Goal: Task Accomplishment & Management: Use online tool/utility

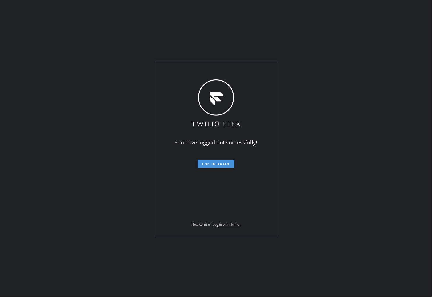
click at [214, 167] on button "Log in again" at bounding box center [216, 164] width 37 height 8
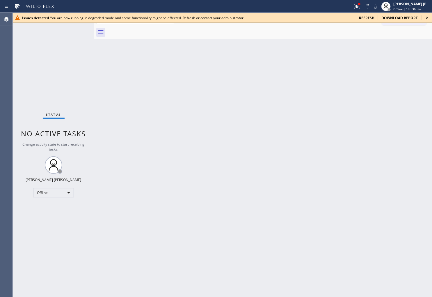
click at [363, 18] on span "refresh" at bounding box center [366, 17] width 15 height 5
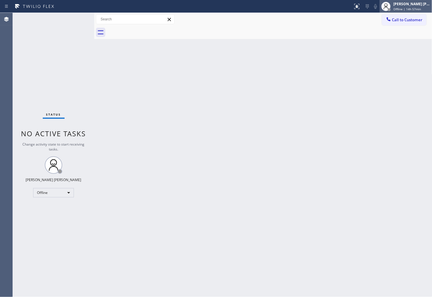
click at [417, 8] on span "Offline | 14h 57min" at bounding box center [408, 9] width 28 height 4
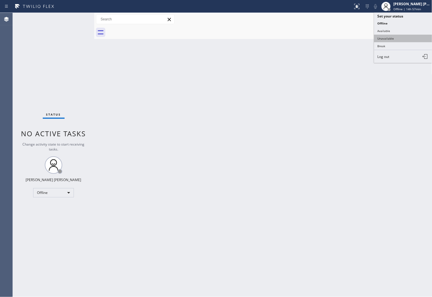
click at [392, 38] on button "Unavailable" at bounding box center [403, 39] width 58 height 8
click at [392, 38] on div at bounding box center [269, 32] width 325 height 13
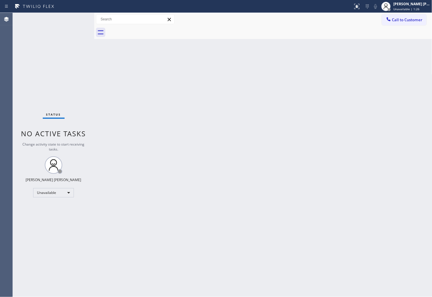
click at [366, 292] on div "Back to Dashboard Change Sender ID Customers Technicians Select a contact Outbo…" at bounding box center [263, 155] width 338 height 284
click at [414, 9] on span "Unavailable | 1:28" at bounding box center [407, 9] width 26 height 4
click at [395, 31] on button "Available" at bounding box center [403, 31] width 58 height 8
click at [0, 185] on div "Agent Desktop" at bounding box center [6, 155] width 13 height 284
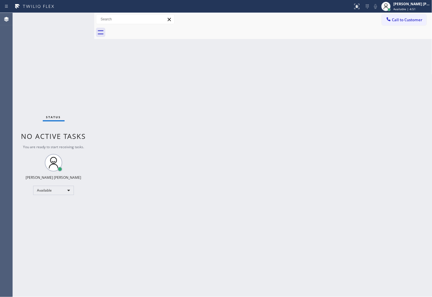
click at [0, 185] on div "Agent Desktop" at bounding box center [6, 155] width 13 height 284
drag, startPoint x: 0, startPoint y: 150, endPoint x: 7, endPoint y: 151, distance: 6.8
click at [0, 150] on div "Agent Desktop" at bounding box center [6, 155] width 13 height 284
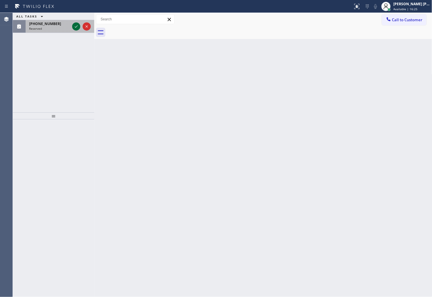
click at [70, 25] on div "(805) 558-7744" at bounding box center [49, 23] width 41 height 5
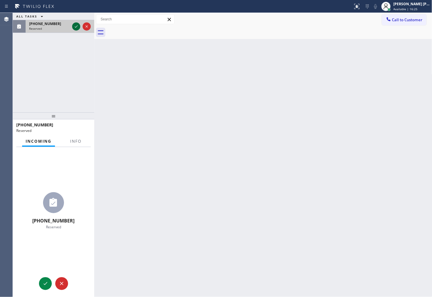
click at [73, 25] on icon at bounding box center [76, 26] width 7 height 7
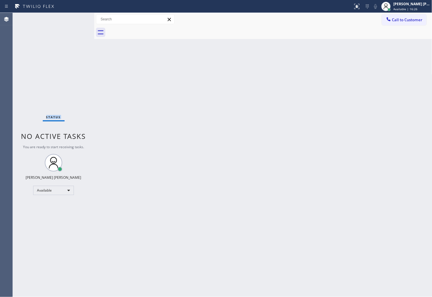
click at [73, 25] on div "Status No active tasks You are ready to start receiving tasks. [PERSON_NAME] [P…" at bounding box center [54, 155] width 82 height 284
click at [98, 73] on div "Back to Dashboard Change Sender ID Customers Technicians Select a contact Outbo…" at bounding box center [263, 155] width 338 height 284
click at [358, 6] on icon at bounding box center [356, 6] width 3 height 4
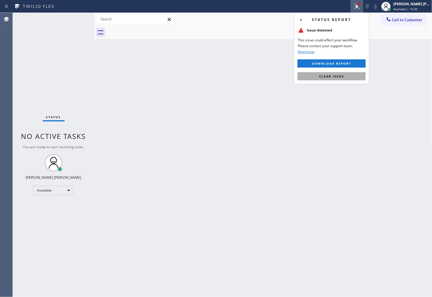
click at [324, 77] on span "Clear issue" at bounding box center [331, 76] width 25 height 4
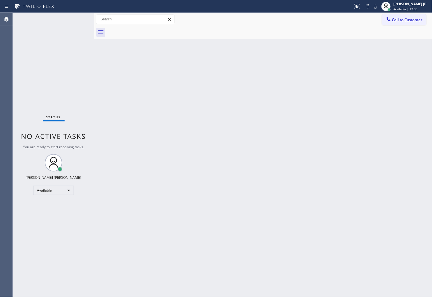
drag, startPoint x: 431, startPoint y: 240, endPoint x: 412, endPoint y: 88, distance: 152.7
click at [423, 197] on div "Back to Dashboard Change Sender ID Customers Technicians Select a contact Outbo…" at bounding box center [263, 155] width 338 height 284
click at [397, 16] on button "Call to Customer" at bounding box center [404, 19] width 45 height 11
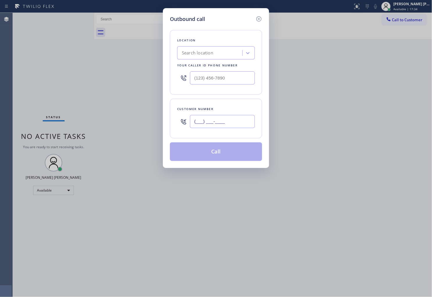
click at [231, 126] on input "(___) ___-____" at bounding box center [222, 121] width 65 height 13
paste input "140) 780-8104"
type input "(140) 780-8104"
click at [223, 77] on input "(___) ___-____" at bounding box center [222, 77] width 65 height 13
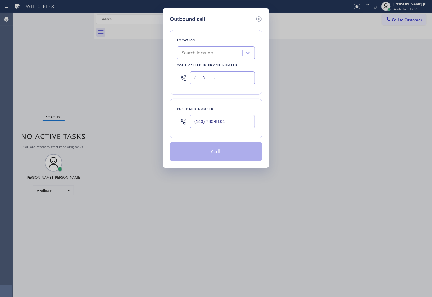
click at [223, 77] on input "(___) ___-____" at bounding box center [222, 77] width 65 height 13
paste input "347) 657-5687"
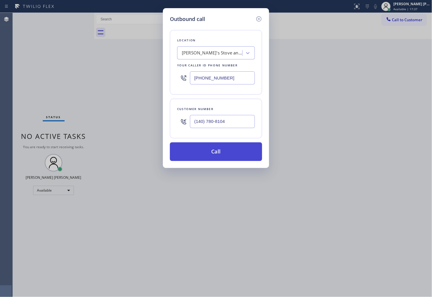
type input "(347) 657-5687"
click at [231, 146] on button "Call" at bounding box center [216, 151] width 92 height 19
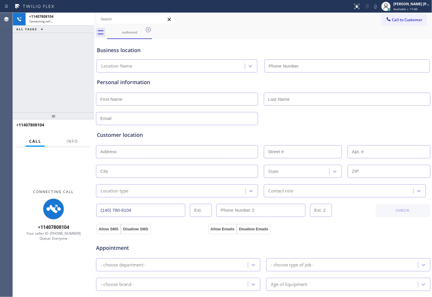
type input "(347) 657-5687"
click at [65, 141] on button "Info" at bounding box center [72, 141] width 18 height 11
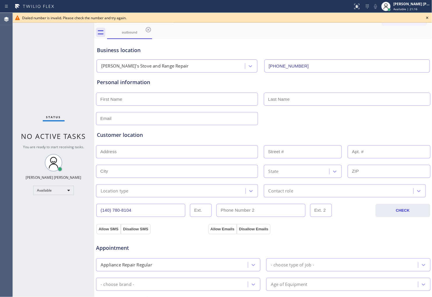
click at [15, 118] on div "Status No active tasks You are ready to start receiving tasks. [PERSON_NAME] [P…" at bounding box center [54, 155] width 82 height 284
click at [428, 16] on icon at bounding box center [427, 17] width 7 height 7
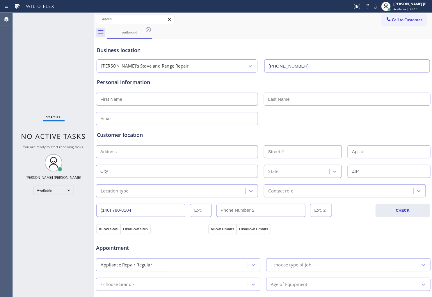
click at [148, 29] on icon at bounding box center [148, 29] width 7 height 7
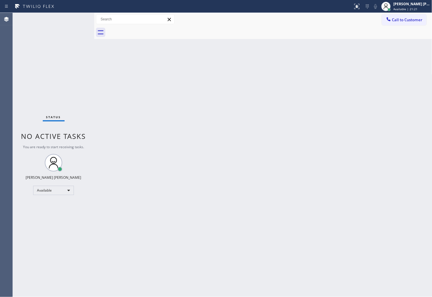
click at [418, 27] on div at bounding box center [269, 32] width 325 height 13
click at [418, 22] on button "Call to Customer" at bounding box center [404, 19] width 45 height 11
click at [0, 0] on div "Outbound call Location Nathan's Stove and Range Repair Your caller id phone num…" at bounding box center [0, 0] width 0 height 0
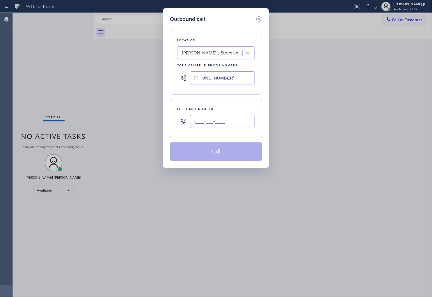
click at [223, 118] on input "(___) ___-____" at bounding box center [222, 121] width 65 height 13
paste input "512) 923-4243"
type input "(512) 923-4243"
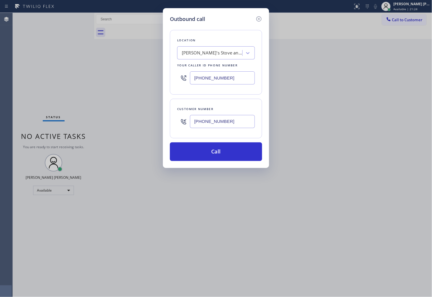
click at [227, 80] on input "(347) 657-5687" at bounding box center [222, 77] width 65 height 13
paste input "6) 489-5361"
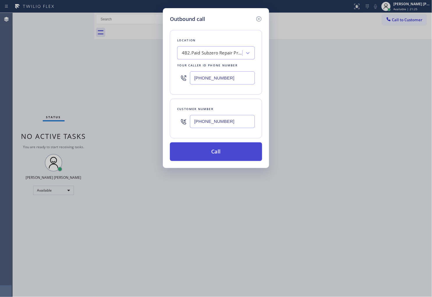
type input "(346) 489-5361"
click at [240, 153] on button "Call" at bounding box center [216, 151] width 92 height 19
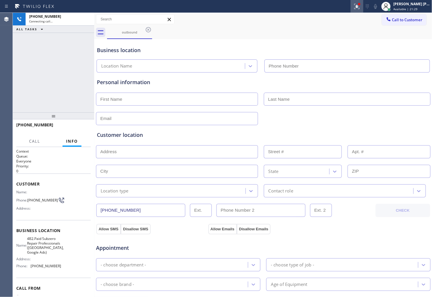
click at [357, 9] on div at bounding box center [357, 6] width 13 height 7
type input "(346) 489-5361"
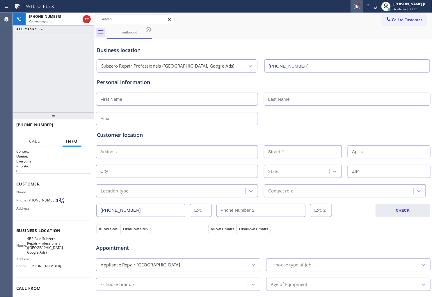
click at [358, 7] on icon at bounding box center [356, 6] width 3 height 4
click at [361, 8] on icon at bounding box center [357, 6] width 7 height 7
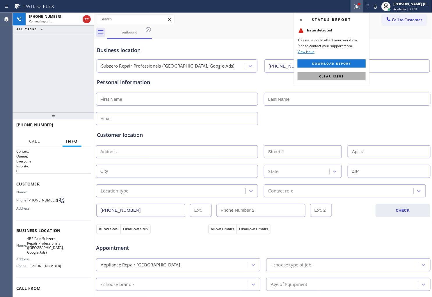
click at [341, 75] on span "Clear issue" at bounding box center [331, 76] width 25 height 4
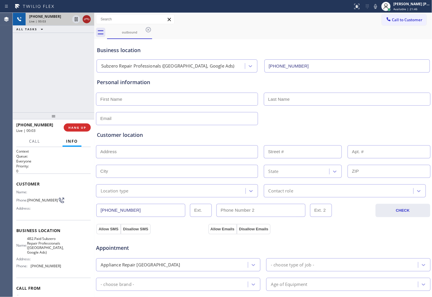
click at [84, 20] on icon at bounding box center [86, 19] width 5 height 2
click at [83, 125] on span "HANG UP" at bounding box center [77, 127] width 18 height 4
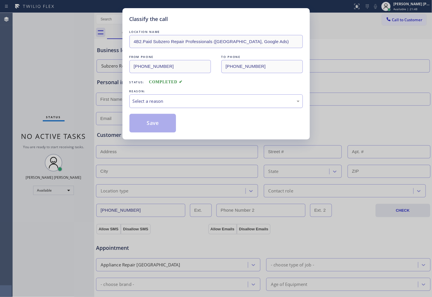
click at [169, 101] on div "Select a reason" at bounding box center [216, 101] width 167 height 7
click at [166, 98] on div "Select a reason" at bounding box center [216, 101] width 167 height 7
click at [163, 102] on div "Select a reason" at bounding box center [216, 101] width 167 height 7
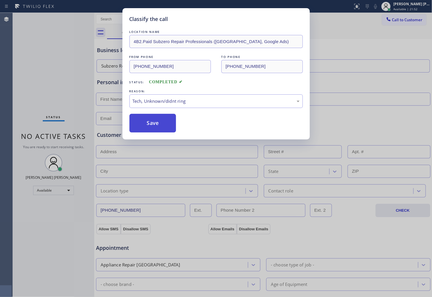
click at [163, 118] on button "Save" at bounding box center [153, 123] width 47 height 19
click at [162, 124] on button "Save" at bounding box center [153, 123] width 47 height 19
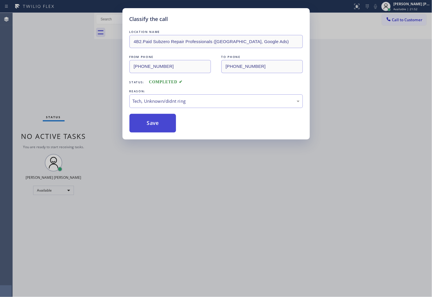
click at [162, 124] on button "Save" at bounding box center [153, 123] width 47 height 19
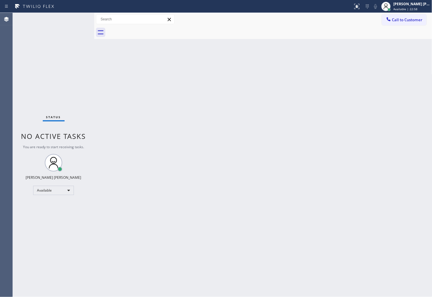
click at [1, 186] on div "Agent Desktop" at bounding box center [6, 155] width 13 height 284
click at [399, 20] on span "Call to Customer" at bounding box center [407, 19] width 31 height 5
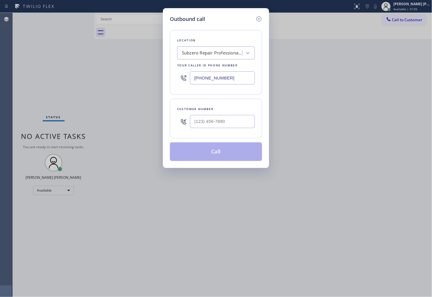
click at [238, 76] on input "(346) 489-5361" at bounding box center [222, 77] width 65 height 13
paste input "805) 464-3703"
type input "(805) 464-3703"
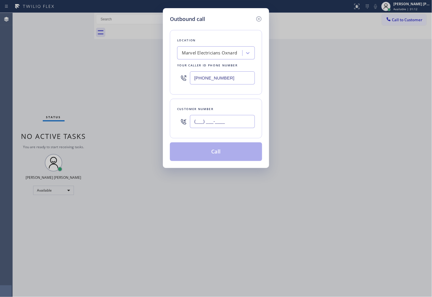
click at [242, 118] on input "(___) ___-____" at bounding box center [222, 121] width 65 height 13
paste input "805) 443-7006"
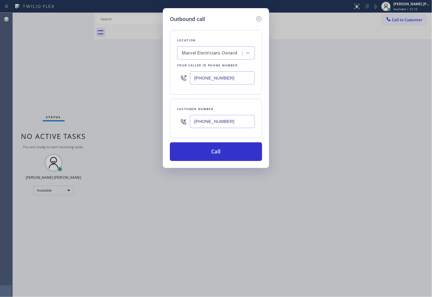
type input "(805) 443-7006"
click at [227, 160] on button "Call" at bounding box center [216, 151] width 92 height 19
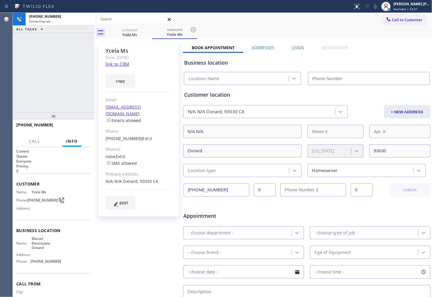
click at [123, 51] on div "Ycela Ms" at bounding box center [139, 50] width 67 height 7
copy div "Ycela Ms"
type input "(805) 464-3703"
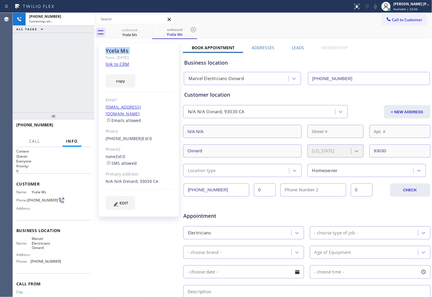
click at [34, 125] on span "+18054437006" at bounding box center [34, 125] width 37 height 6
copy span "+18054437006"
click at [38, 242] on span "Marvel Electricians Oxnard" at bounding box center [46, 242] width 29 height 13
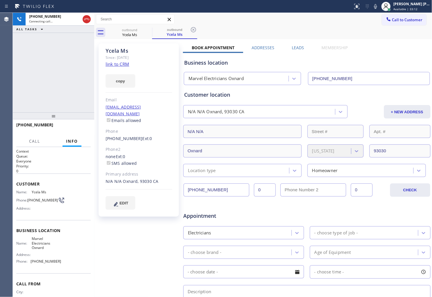
click at [38, 242] on span "Marvel Electricians Oxnard" at bounding box center [46, 242] width 29 height 13
copy span "Marvel Electricians Oxnard"
click at [53, 77] on div "+18054437006 Connecting call… ALL TASKS ALL TASKS ACTIVE TASKS TASKS IN WRAP UP" at bounding box center [54, 63] width 82 height 100
click at [380, 12] on div "Status report No issues detected If you experience an issue, please download th…" at bounding box center [392, 6] width 82 height 13
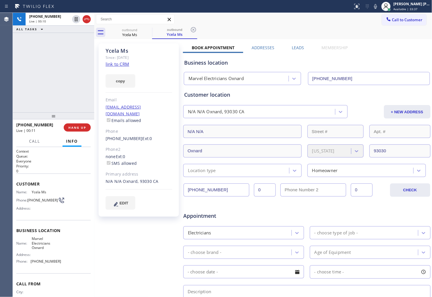
click at [380, 10] on div "Status report No issues detected If you experience an issue, please download th…" at bounding box center [392, 6] width 82 height 13
click at [379, 8] on icon at bounding box center [375, 6] width 7 height 7
click at [378, 8] on rect at bounding box center [376, 6] width 4 height 4
click at [379, 8] on icon at bounding box center [375, 6] width 7 height 7
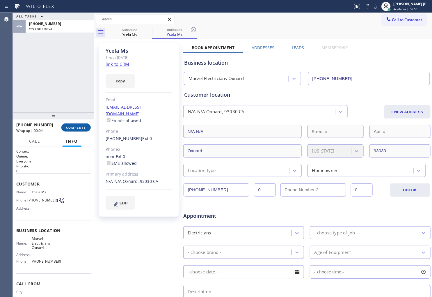
click at [86, 129] on span "COMPLETE" at bounding box center [76, 127] width 20 height 4
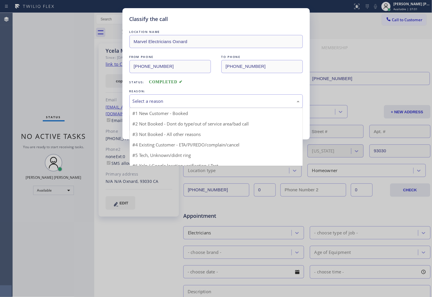
click at [157, 107] on div "Select a reason" at bounding box center [217, 101] width 174 height 14
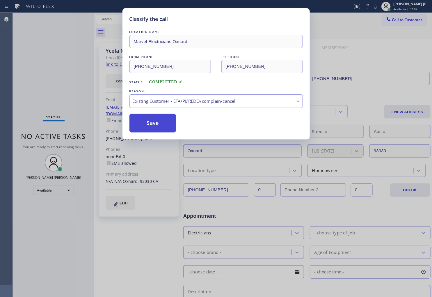
click at [151, 125] on button "Save" at bounding box center [153, 123] width 47 height 19
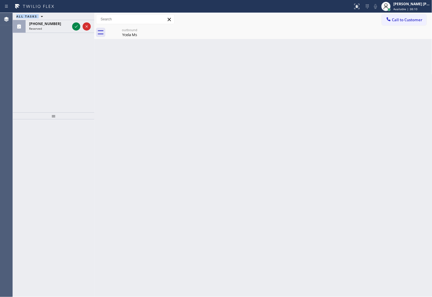
drag, startPoint x: 10, startPoint y: 86, endPoint x: 16, endPoint y: 63, distance: 24.2
click at [7, 80] on div "Agent Desktop Classify the call LOCATION NAME 4B2.Paid Subzero Repair Professio…" at bounding box center [216, 155] width 432 height 284
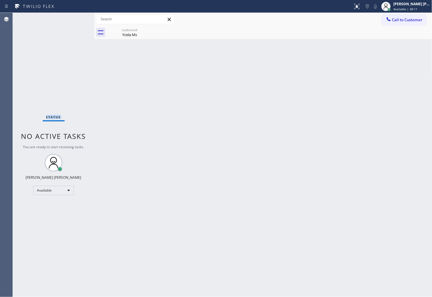
click at [75, 27] on div "Status No active tasks You are ready to start receiving tasks. [PERSON_NAME] [P…" at bounding box center [54, 155] width 82 height 284
click at [16, 100] on div "Status No active tasks You are ready to start receiving tasks. [PERSON_NAME] [P…" at bounding box center [54, 155] width 82 height 284
click at [132, 33] on div "Ycela Ms" at bounding box center [130, 34] width 44 height 5
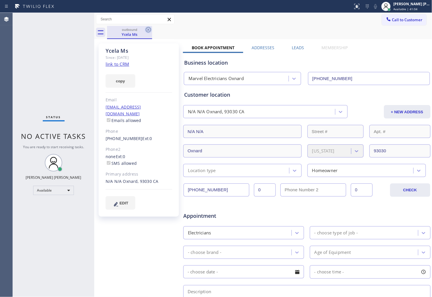
click at [148, 30] on icon at bounding box center [148, 29] width 7 height 7
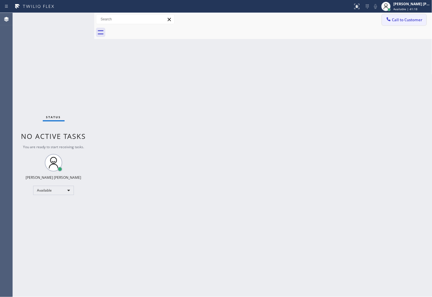
click at [388, 25] on button "Call to Customer" at bounding box center [404, 19] width 45 height 11
drag, startPoint x: 388, startPoint y: 25, endPoint x: 386, endPoint y: 31, distance: 6.2
click at [0, 0] on div "Outbound call Location Marvel Electricians Oxnard Your caller id phone number (…" at bounding box center [0, 0] width 0 height 0
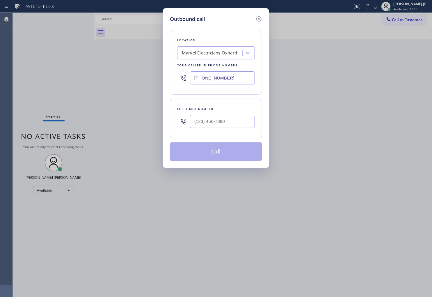
click at [200, 68] on div "(805) 464-3703" at bounding box center [216, 77] width 78 height 19
click at [198, 73] on input "(805) 464-3703" at bounding box center [222, 77] width 65 height 13
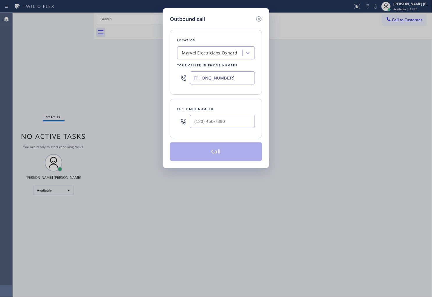
paste input "206) 569-4206"
type input "(206) 569-4206"
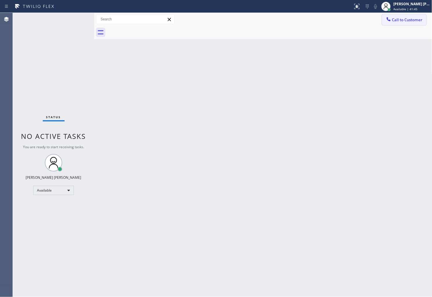
click at [409, 22] on span "Call to Customer" at bounding box center [407, 19] width 31 height 5
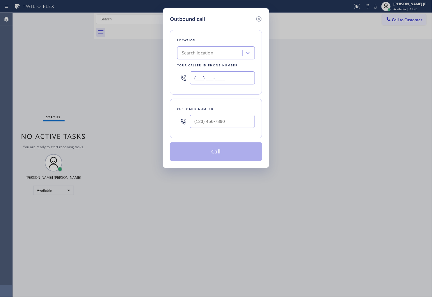
click at [223, 83] on input "(___) ___-____" at bounding box center [222, 77] width 65 height 13
paste input "206) 569-4206"
type input "(206) 569-4206"
drag, startPoint x: 266, startPoint y: 120, endPoint x: 241, endPoint y: 122, distance: 25.2
click at [260, 120] on div "Outbound call Location Dacor Appliance Repair Specialist Your caller id phone n…" at bounding box center [216, 88] width 106 height 160
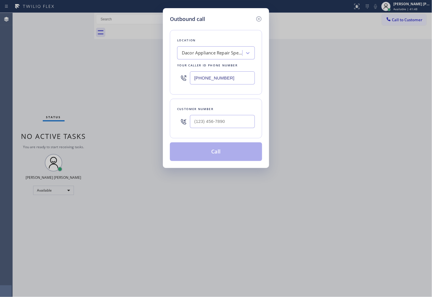
click at [241, 122] on input "text" at bounding box center [222, 121] width 65 height 13
paste input "2165"
click at [241, 122] on input "(___) ___-____" at bounding box center [222, 121] width 65 height 13
click at [238, 124] on input "(___) ___-2165" at bounding box center [222, 121] width 65 height 13
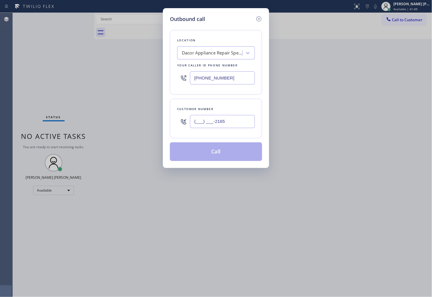
click at [238, 124] on input "(___) ___-2165" at bounding box center [222, 121] width 65 height 13
paste input "216) 577-7750"
type input "(216) 577-7750"
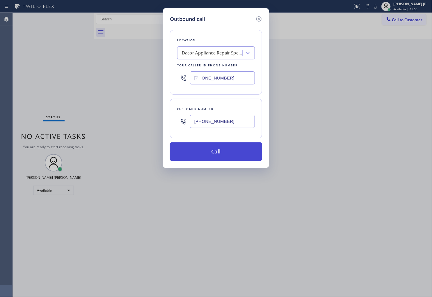
click at [233, 153] on button "Call" at bounding box center [216, 151] width 92 height 19
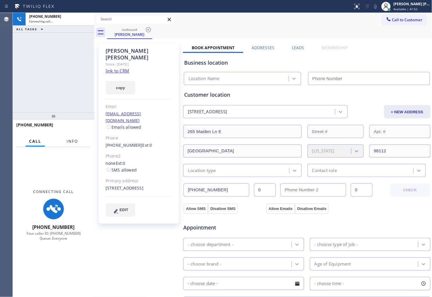
click at [76, 142] on span "Info" at bounding box center [72, 141] width 11 height 5
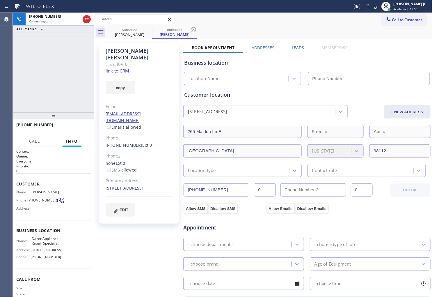
click at [117, 50] on div "Tim Besse" at bounding box center [139, 53] width 67 height 13
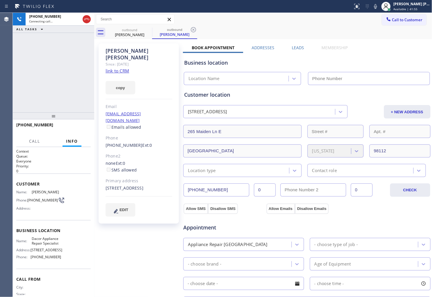
click at [156, 261] on div "Tim Besse Since: 20 may 2020 link to CRM copy Email tbesse@gmail.com Emails all…" at bounding box center [139, 234] width 87 height 389
type input "(206) 569-4206"
click at [18, 84] on div "+12165777750 Live | 00:03 ALL TASKS ALL TASKS ACTIVE TASKS TASKS IN WRAP UP" at bounding box center [54, 63] width 82 height 100
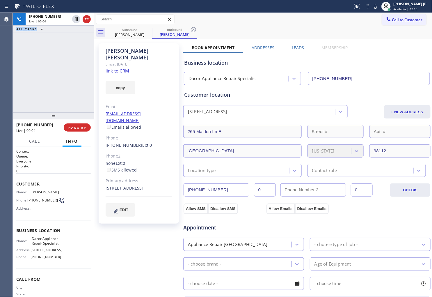
click at [41, 86] on div "+12165777750 Live | 00:04 ALL TASKS ALL TASKS ACTIVE TASKS TASKS IN WRAP UP" at bounding box center [54, 63] width 82 height 100
click at [386, 6] on div at bounding box center [386, 6] width 13 height 13
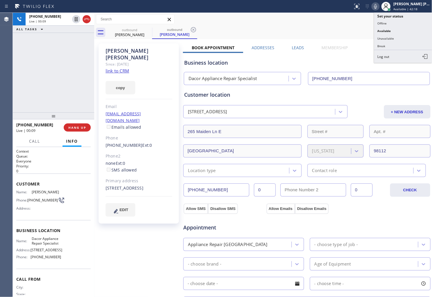
click at [379, 5] on icon at bounding box center [375, 6] width 7 height 7
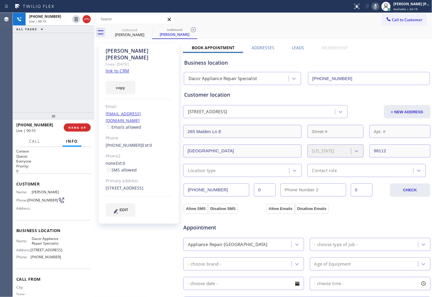
click at [379, 5] on icon at bounding box center [375, 6] width 7 height 7
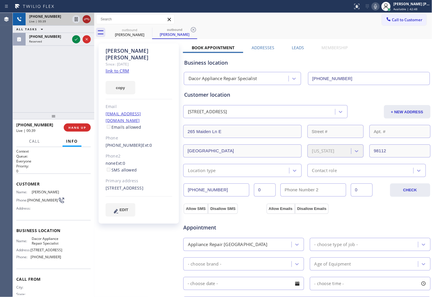
click at [89, 21] on icon at bounding box center [86, 19] width 7 height 7
click at [83, 40] on icon at bounding box center [86, 39] width 7 height 7
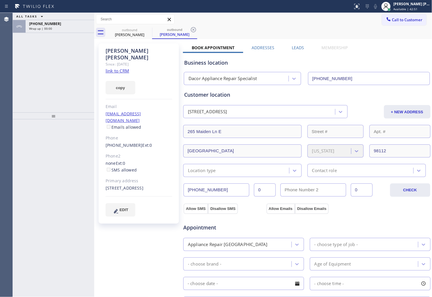
click at [298, 50] on label "Leads" at bounding box center [298, 48] width 12 height 6
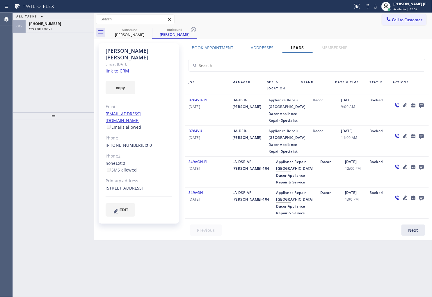
click at [419, 105] on icon at bounding box center [421, 105] width 5 height 5
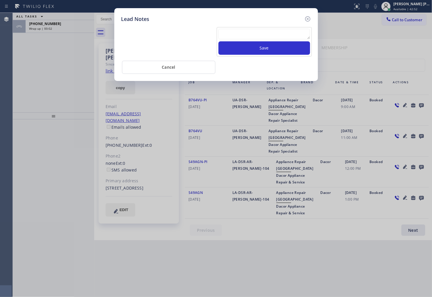
click at [258, 32] on textarea at bounding box center [265, 34] width 92 height 10
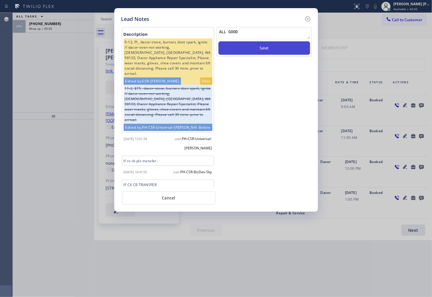
type textarea "ALL GOOD"
click at [259, 52] on button "Save" at bounding box center [265, 47] width 92 height 13
click at [307, 20] on icon at bounding box center [308, 18] width 7 height 7
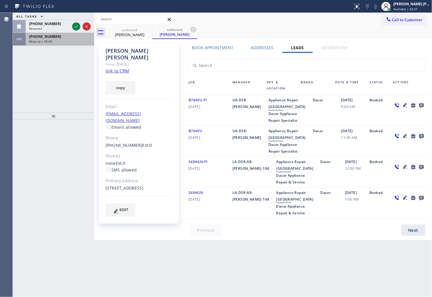
click at [58, 33] on div "+12165777750 Wrap up | 00:08" at bounding box center [59, 39] width 66 height 13
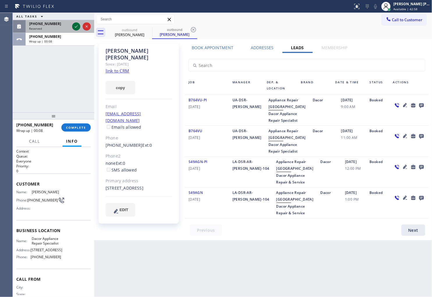
click at [74, 26] on icon at bounding box center [76, 26] width 7 height 7
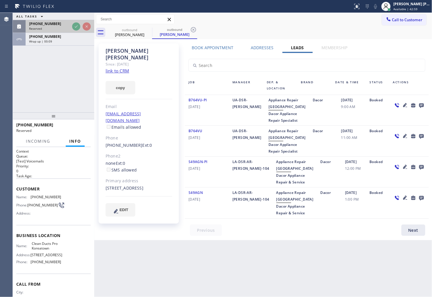
click at [70, 26] on div "Reserved" at bounding box center [49, 28] width 41 height 4
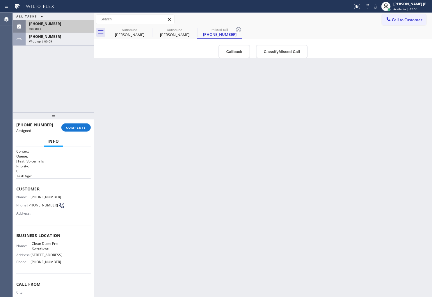
click at [74, 26] on div "Assigned" at bounding box center [60, 28] width 62 height 4
click at [235, 59] on div "Back to Dashboard Change Sender ID Customers Technicians Select a contact Outbo…" at bounding box center [263, 155] width 338 height 284
click at [236, 52] on button "Callback" at bounding box center [235, 51] width 32 height 13
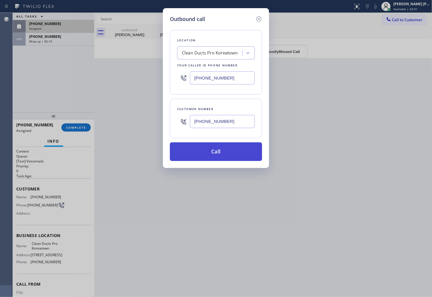
click at [209, 149] on button "Call" at bounding box center [216, 151] width 92 height 19
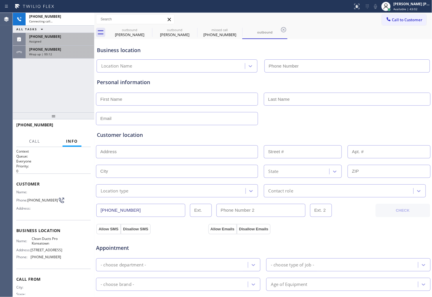
type input "(213) 699-3707"
click at [58, 49] on div "+12165777750" at bounding box center [60, 49] width 62 height 5
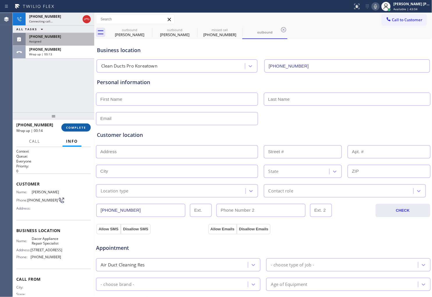
click at [78, 126] on span "COMPLETE" at bounding box center [76, 127] width 20 height 4
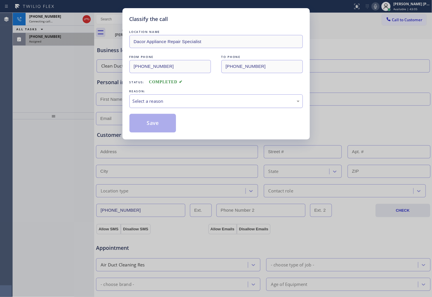
click at [166, 105] on div "Select a reason" at bounding box center [217, 101] width 174 height 14
click at [153, 130] on button "Save" at bounding box center [153, 123] width 47 height 19
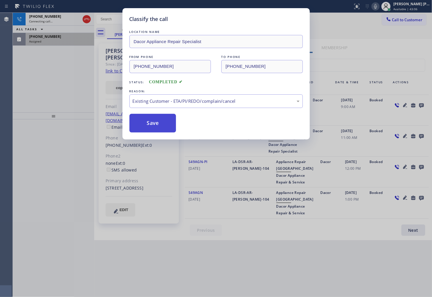
click at [153, 129] on button "Save" at bounding box center [153, 123] width 47 height 19
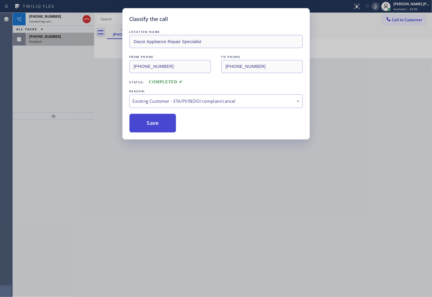
click at [153, 129] on button "Save" at bounding box center [153, 123] width 47 height 19
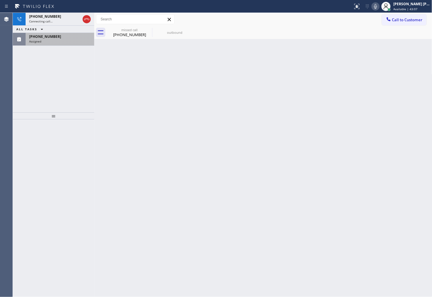
click at [58, 26] on div "ALL TASKS ALL TASKS ACTIVE TASKS TASKS IN WRAP UP" at bounding box center [54, 29] width 82 height 7
click at [58, 24] on div "+12133205716 Connecting call…" at bounding box center [54, 19] width 56 height 13
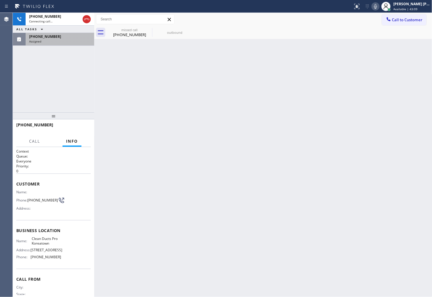
click at [39, 237] on div "Business location Name: Clean Ducts Pro Koreatown Address: 201-215 N Western Av…" at bounding box center [53, 244] width 75 height 49
click at [38, 239] on span "Clean Ducts Pro Koreatown" at bounding box center [46, 240] width 29 height 9
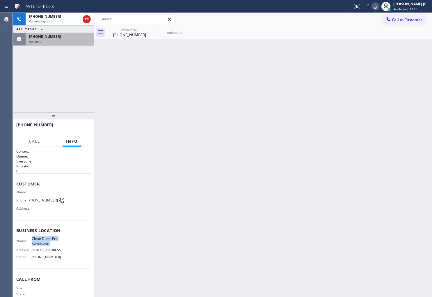
copy span "Clean Ducts Pro Koreatown"
click at [70, 40] on div "Assigned" at bounding box center [60, 41] width 62 height 4
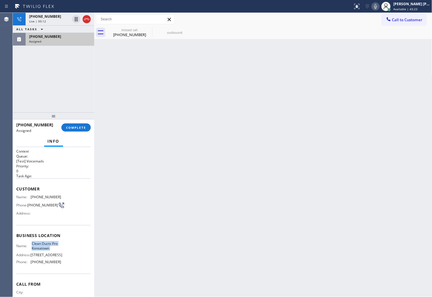
click at [82, 37] on div "(213) 320-5716" at bounding box center [60, 36] width 62 height 5
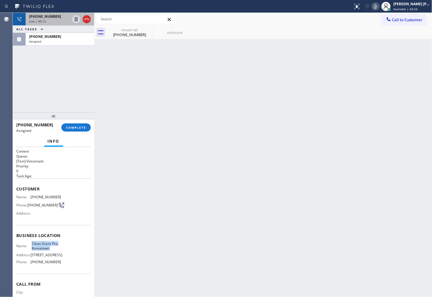
click at [81, 14] on div at bounding box center [81, 19] width 21 height 13
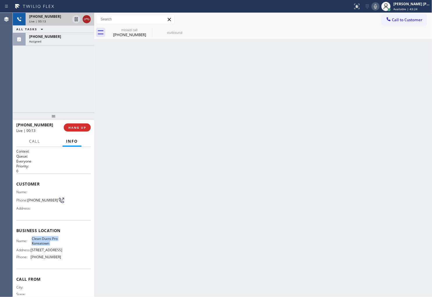
click at [83, 17] on div at bounding box center [87, 19] width 8 height 7
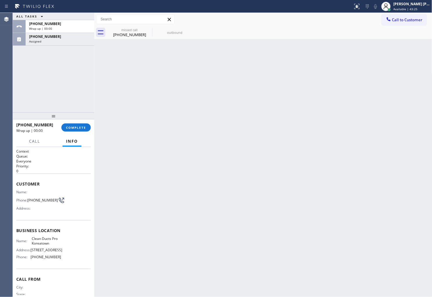
click at [77, 135] on div "+12133205716 Wrap up | 00:00 COMPLETE" at bounding box center [53, 127] width 75 height 15
click at [78, 130] on button "COMPLETE" at bounding box center [75, 127] width 29 height 8
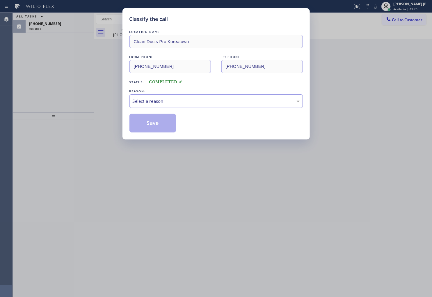
click at [161, 107] on div "Select a reason" at bounding box center [217, 101] width 174 height 14
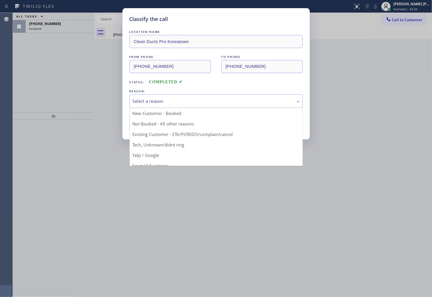
click at [161, 107] on div "Select a reason" at bounding box center [217, 101] width 174 height 14
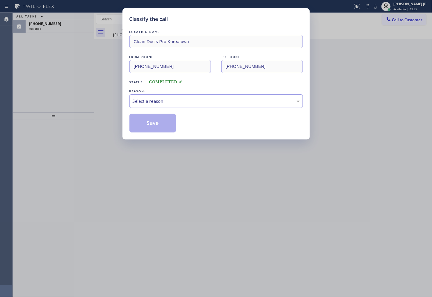
click at [177, 101] on div "Select a reason" at bounding box center [216, 101] width 167 height 7
click at [175, 100] on div "Select a reason" at bounding box center [216, 101] width 167 height 7
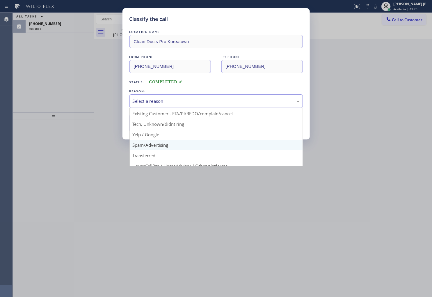
scroll to position [32, 0]
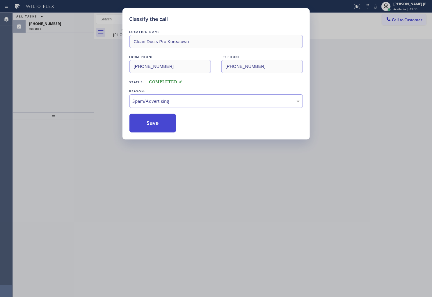
click at [153, 126] on button "Save" at bounding box center [153, 123] width 47 height 19
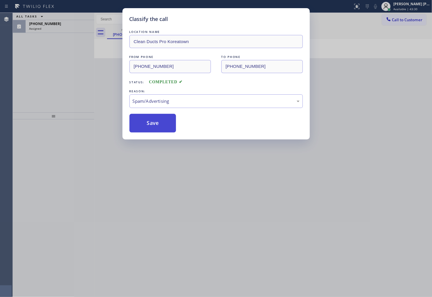
click at [153, 126] on button "Save" at bounding box center [153, 123] width 47 height 19
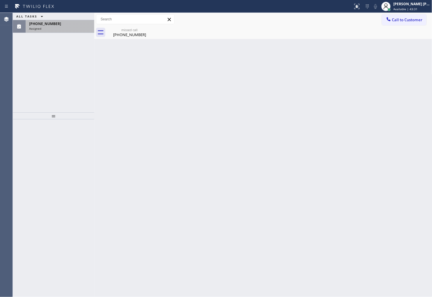
click at [63, 27] on div "Assigned" at bounding box center [60, 28] width 62 height 4
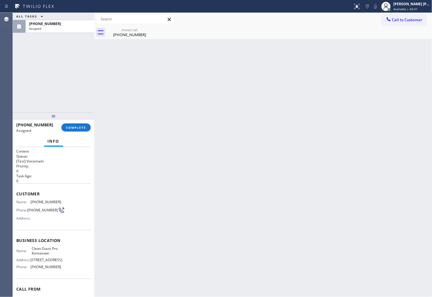
click at [71, 112] on div at bounding box center [54, 115] width 82 height 7
click at [66, 130] on button "COMPLETE" at bounding box center [75, 127] width 29 height 8
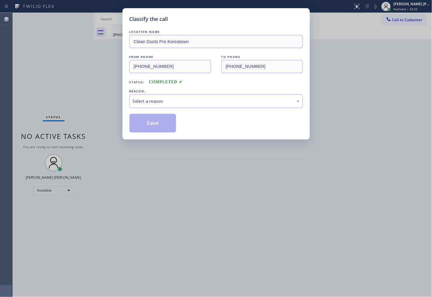
click at [156, 103] on div "Select a reason" at bounding box center [216, 101] width 167 height 7
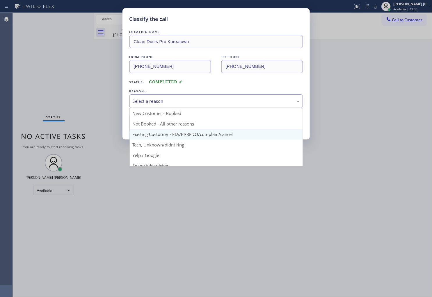
scroll to position [32, 0]
click at [150, 133] on div "Classify the call LOCATION NAME Clean Ducts Pro Koreatown FROM PHONE (213) 320-…" at bounding box center [216, 73] width 187 height 131
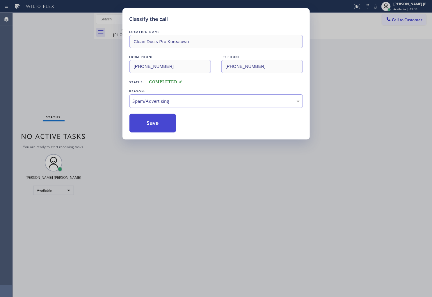
click at [148, 126] on button "Save" at bounding box center [153, 123] width 47 height 19
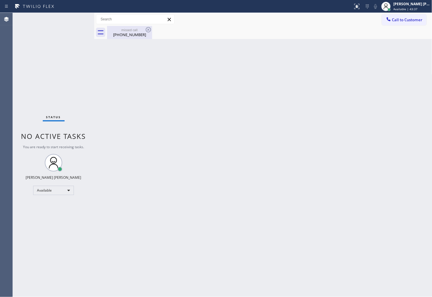
click at [138, 35] on div "(213) 320-5716" at bounding box center [130, 34] width 44 height 5
click at [415, 24] on button "Call to Customer" at bounding box center [404, 19] width 45 height 11
click at [0, 0] on div "Outbound call Location Dacor Appliance Repair Specialist Your caller id phone n…" at bounding box center [0, 0] width 0 height 0
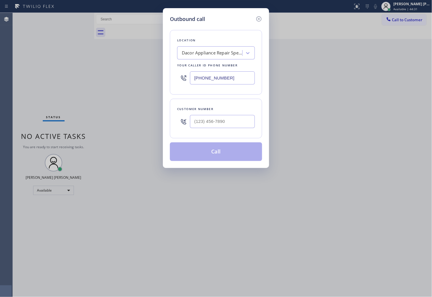
click at [206, 75] on input "(206) 569-4206" at bounding box center [222, 77] width 65 height 13
paste input "855) 666-9755"
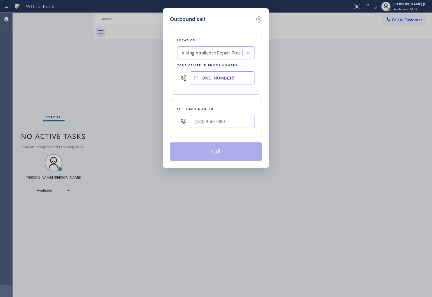
type input "(855) 666-9755"
click at [225, 118] on input "(___) ___-____" at bounding box center [222, 121] width 65 height 13
paste input "3055"
click at [210, 106] on div "Customer number (___) ___-3055" at bounding box center [216, 119] width 92 height 40
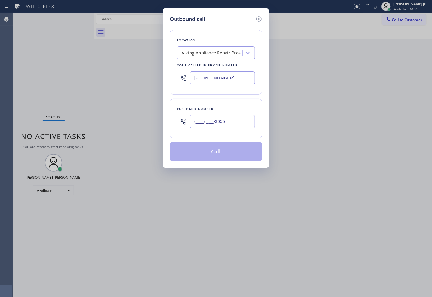
click at [210, 106] on div "Customer number (___) ___-3055" at bounding box center [216, 119] width 92 height 40
click at [207, 123] on input "(___) ___-3055" at bounding box center [222, 121] width 65 height 13
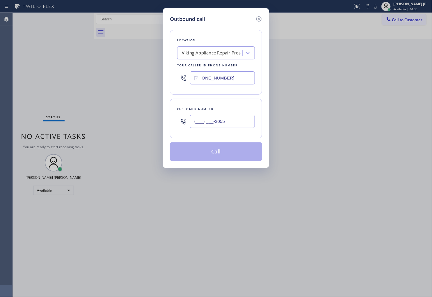
click at [207, 123] on input "(___) ___-3055" at bounding box center [222, 121] width 65 height 13
paste input "305) 582-6414"
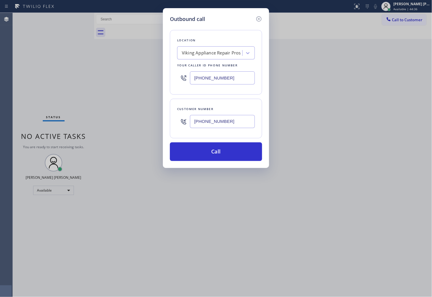
type input "(305) 582-6414"
click at [225, 146] on button "Call" at bounding box center [216, 151] width 92 height 19
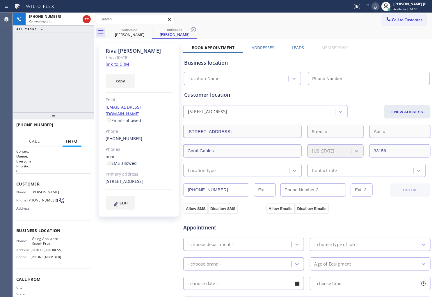
click at [120, 49] on div "Riva Handman" at bounding box center [139, 50] width 67 height 7
drag, startPoint x: 120, startPoint y: 40, endPoint x: 120, endPoint y: 49, distance: 8.7
click at [120, 49] on div "Riva Handman" at bounding box center [139, 50] width 67 height 7
copy div "Riva Handman"
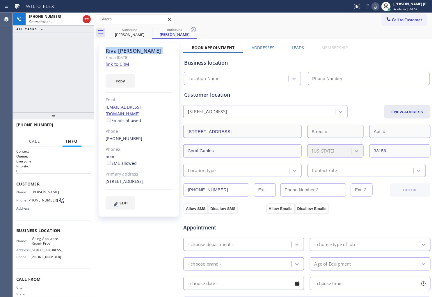
click at [19, 114] on div at bounding box center [54, 115] width 82 height 7
type input "(855) 666-9755"
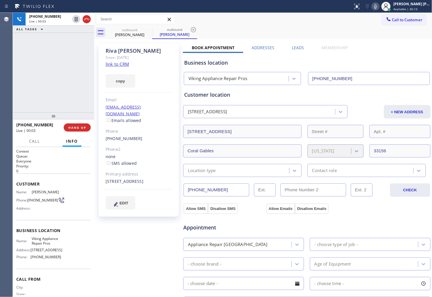
click at [15, 63] on div "+13055826414 Live | 00:03 ALL TASKS ALL TASKS ACTIVE TASKS TASKS IN WRAP UP" at bounding box center [54, 63] width 82 height 100
click at [88, 20] on icon at bounding box center [86, 19] width 7 height 7
click at [293, 48] on label "Leads" at bounding box center [298, 48] width 12 height 6
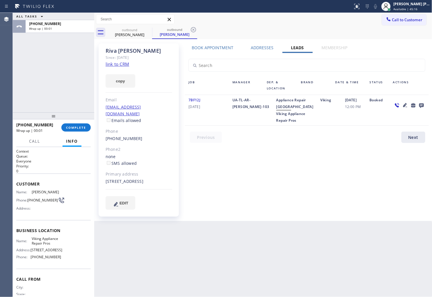
click at [421, 103] on icon at bounding box center [421, 105] width 5 height 5
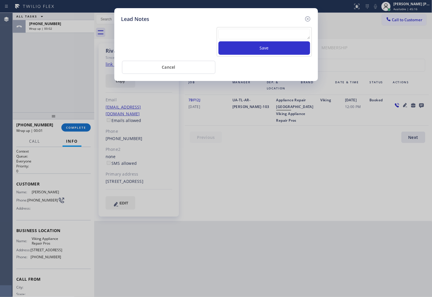
click at [269, 38] on textarea at bounding box center [265, 34] width 92 height 10
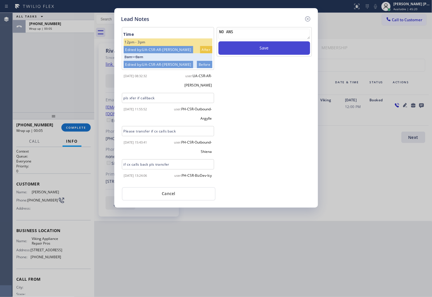
type textarea "NO ANS"
click at [252, 42] on button "Save" at bounding box center [265, 47] width 92 height 13
click at [310, 19] on icon at bounding box center [307, 18] width 5 height 5
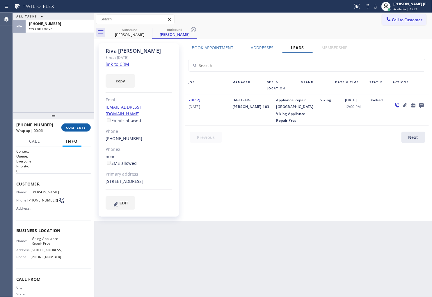
drag, startPoint x: 102, startPoint y: 118, endPoint x: 74, endPoint y: 129, distance: 30.3
click at [98, 120] on div "Riva Handman Since: 20 may 2020 link to CRM copy Email rivahandmanhanz@beltels.…" at bounding box center [139, 129] width 87 height 179
click at [74, 129] on span "COMPLETE" at bounding box center [76, 127] width 20 height 4
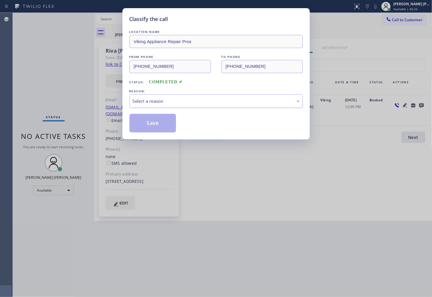
click at [170, 102] on div "Select a reason" at bounding box center [216, 101] width 167 height 7
click at [158, 101] on div "Not Booked - All other reasons" at bounding box center [216, 101] width 167 height 7
click at [155, 124] on button "Save" at bounding box center [153, 123] width 47 height 19
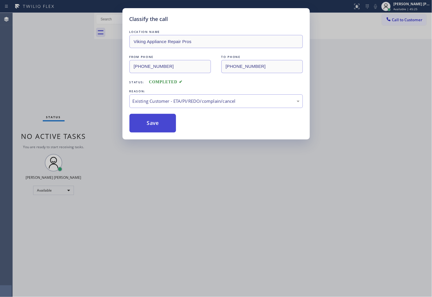
click at [155, 124] on button "Save" at bounding box center [153, 123] width 47 height 19
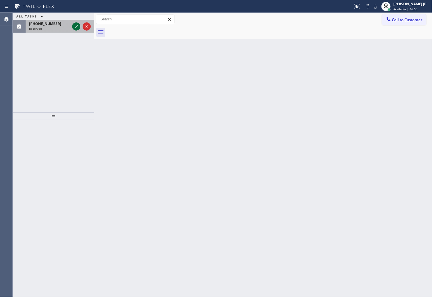
click at [74, 26] on icon at bounding box center [76, 26] width 7 height 7
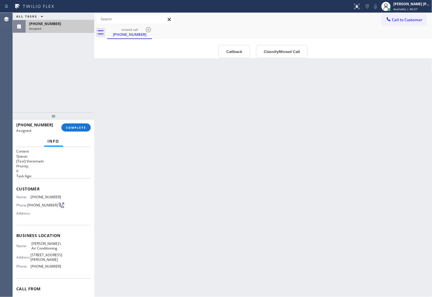
click at [74, 26] on div "(818) 443-6882" at bounding box center [60, 23] width 62 height 5
click at [230, 47] on button "Callback" at bounding box center [235, 51] width 32 height 13
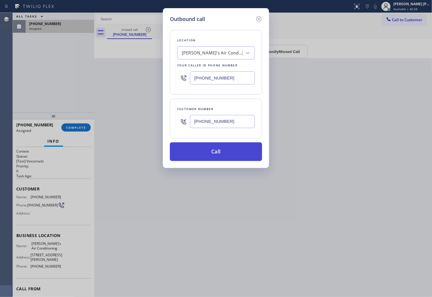
click at [217, 154] on button "Call" at bounding box center [216, 151] width 92 height 19
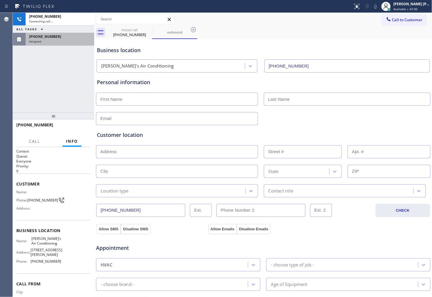
type input "(818) 853-9091"
click at [45, 237] on div "Business location Name: Andre’s Air Conditioning Address: 23294 Haynes St Phone…" at bounding box center [53, 246] width 75 height 53
click at [42, 238] on span "Andre’s Air Conditioning" at bounding box center [46, 240] width 30 height 9
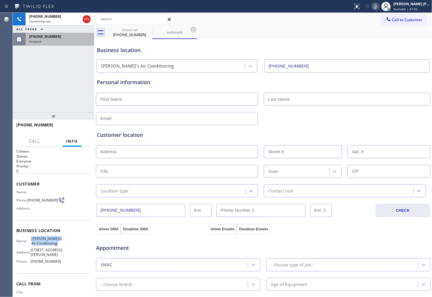
click at [42, 238] on span "Andre’s Air Conditioning" at bounding box center [46, 240] width 30 height 9
copy span "Andre’s Air Conditioning"
click at [66, 77] on div "+18184436882 Connecting call… ALL TASKS ALL TASKS ACTIVE TASKS TASKS IN WRAP UP…" at bounding box center [54, 63] width 82 height 100
click at [63, 44] on div "(818) 443-6882 Assigned" at bounding box center [59, 39] width 66 height 13
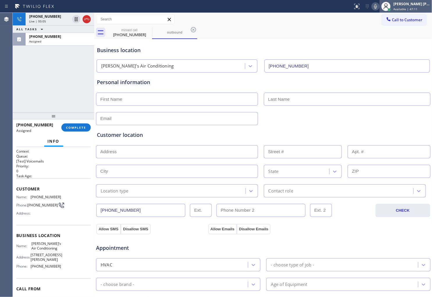
click at [386, 1] on div at bounding box center [386, 6] width 13 height 13
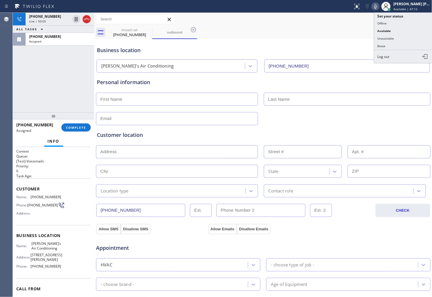
click at [379, 5] on icon at bounding box center [375, 6] width 7 height 7
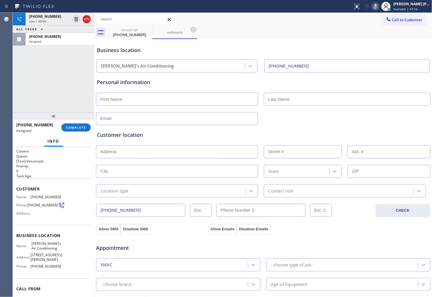
click at [378, 7] on rect at bounding box center [376, 6] width 4 height 4
click at [377, 8] on icon at bounding box center [375, 6] width 3 height 5
click at [81, 129] on span "COMPLETE" at bounding box center [76, 127] width 20 height 4
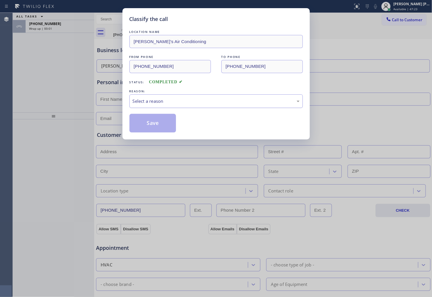
click at [167, 104] on div "Select a reason" at bounding box center [216, 101] width 167 height 7
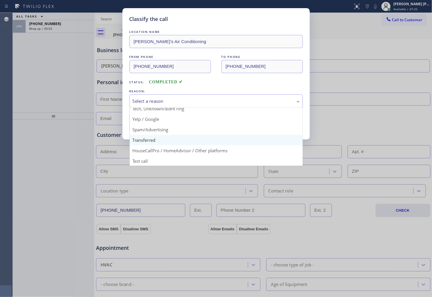
scroll to position [36, 0]
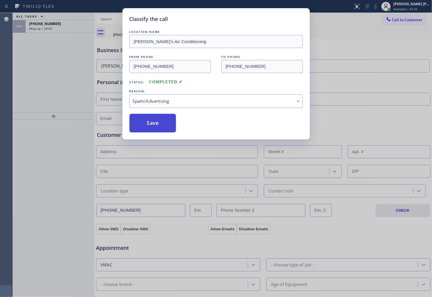
click at [146, 127] on button "Save" at bounding box center [153, 123] width 47 height 19
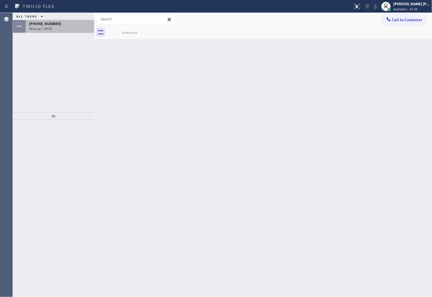
click at [68, 25] on div "+18184436882" at bounding box center [60, 23] width 62 height 5
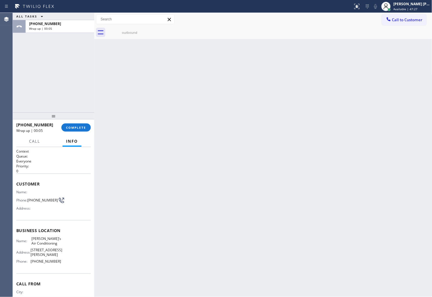
click at [77, 132] on div "+18184436882 Wrap up | 00:05 COMPLETE" at bounding box center [53, 127] width 75 height 15
click at [77, 128] on span "COMPLETE" at bounding box center [76, 127] width 20 height 4
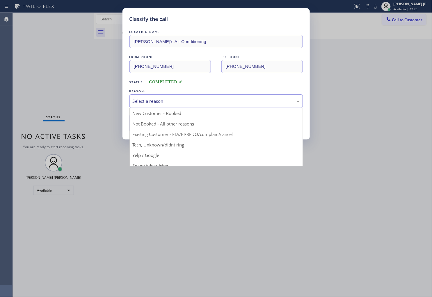
click at [142, 101] on div "Select a reason" at bounding box center [216, 101] width 167 height 7
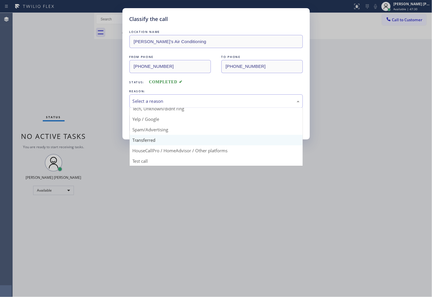
scroll to position [36, 0]
click at [146, 132] on button "Save" at bounding box center [153, 123] width 47 height 19
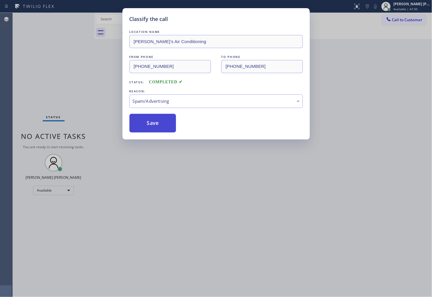
click at [146, 123] on button "Save" at bounding box center [153, 123] width 47 height 19
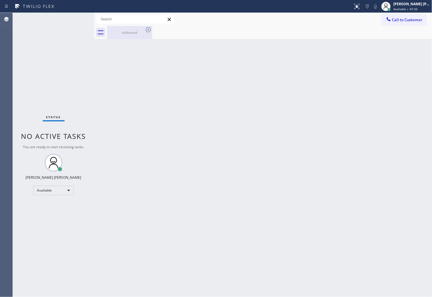
click at [138, 34] on div "outbound" at bounding box center [130, 32] width 44 height 4
click at [22, 151] on div "Status No active tasks You are ready to start receiving tasks. [PERSON_NAME] [P…" at bounding box center [54, 155] width 82 height 284
click at [148, 149] on div "Back to Dashboard Change Sender ID Customers Technicians Select a contact Outbo…" at bounding box center [263, 155] width 338 height 284
click at [75, 146] on span "You are ready to start receiving tasks." at bounding box center [53, 146] width 61 height 5
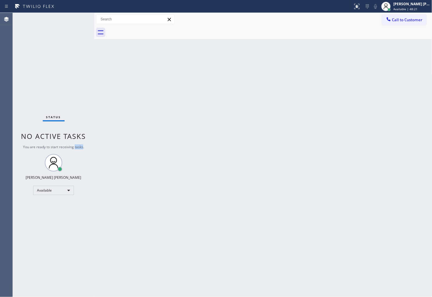
click at [75, 146] on span "You are ready to start receiving tasks." at bounding box center [53, 146] width 61 height 5
click at [77, 138] on span "No active tasks" at bounding box center [53, 136] width 65 height 10
click at [97, 133] on div "Back to Dashboard Change Sender ID Customers Technicians Select a contact Outbo…" at bounding box center [263, 155] width 338 height 284
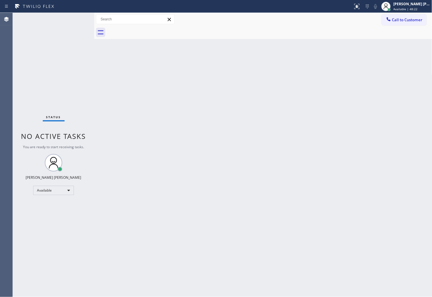
click at [97, 133] on div "Back to Dashboard Change Sender ID Customers Technicians Select a contact Outbo…" at bounding box center [263, 155] width 338 height 284
click at [77, 138] on span "No active tasks" at bounding box center [53, 136] width 65 height 10
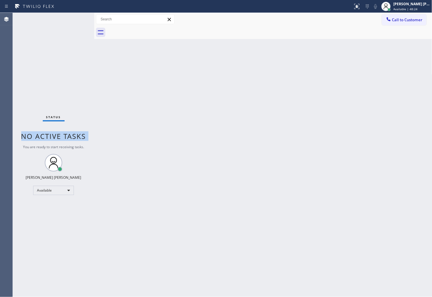
click at [77, 138] on span "No active tasks" at bounding box center [53, 136] width 65 height 10
click at [89, 107] on div "Status No active tasks You are ready to start receiving tasks. [PERSON_NAME] [P…" at bounding box center [54, 155] width 82 height 284
click at [80, 143] on div "Status No active tasks You are ready to start receiving tasks. [PERSON_NAME] [P…" at bounding box center [54, 155] width 82 height 284
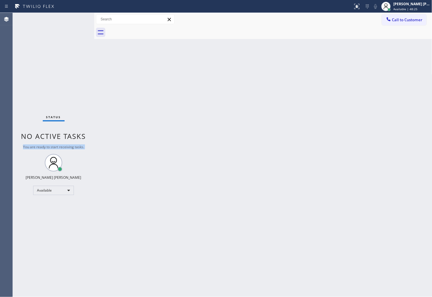
click at [80, 143] on div "Status No active tasks You are ready to start receiving tasks. [PERSON_NAME] [P…" at bounding box center [54, 155] width 82 height 284
click at [91, 105] on div "Status No active tasks You are ready to start receiving tasks. [PERSON_NAME] [P…" at bounding box center [54, 155] width 82 height 284
click at [83, 146] on span "You are ready to start receiving tasks." at bounding box center [53, 146] width 61 height 5
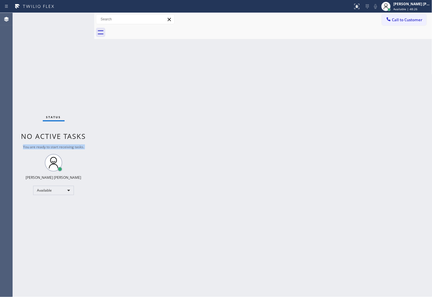
click at [83, 146] on span "You are ready to start receiving tasks." at bounding box center [53, 146] width 61 height 5
click at [100, 104] on div "Back to Dashboard Change Sender ID Customers Technicians Select a contact Outbo…" at bounding box center [263, 155] width 338 height 284
click at [299, 234] on div "Back to Dashboard Change Sender ID Customers Technicians Select a contact Outbo…" at bounding box center [263, 155] width 338 height 284
click at [22, 100] on div "Status No active tasks You are ready to start receiving tasks. [PERSON_NAME] [P…" at bounding box center [54, 155] width 82 height 284
click at [217, 52] on div "Back to Dashboard Change Sender ID Customers Technicians Select a contact Outbo…" at bounding box center [263, 155] width 338 height 284
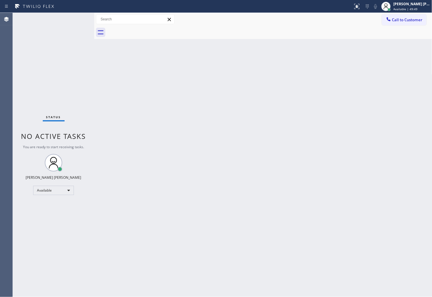
click at [10, 118] on div "Agent Desktop" at bounding box center [6, 155] width 13 height 284
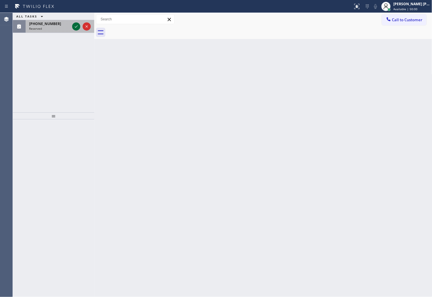
click at [73, 25] on icon at bounding box center [76, 26] width 7 height 7
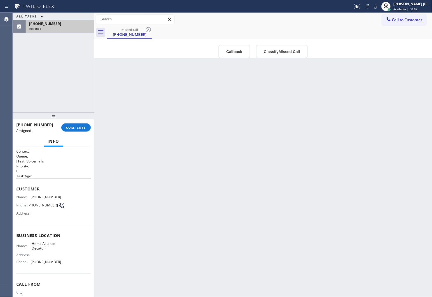
click at [73, 25] on div "(404) 630-7580" at bounding box center [60, 23] width 62 height 5
click at [223, 47] on button "Callback" at bounding box center [235, 51] width 32 height 13
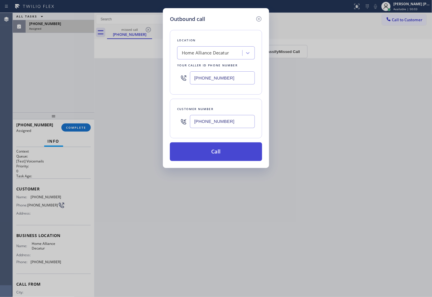
click at [210, 151] on button "Call" at bounding box center [216, 151] width 92 height 19
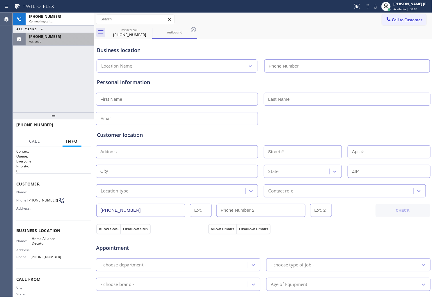
type input "(404) 574-4390"
click at [16, 180] on div "Context Queue: Everyone Priority: 0 Customer Name: Phone: (404) 630-7580 Addres…" at bounding box center [54, 222] width 82 height 150
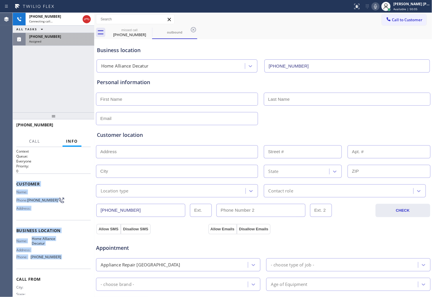
drag, startPoint x: 31, startPoint y: 201, endPoint x: 60, endPoint y: 262, distance: 67.8
click at [60, 262] on div "Context Queue: Everyone Priority: 0 Customer Name: Phone: (404) 630-7580 Addres…" at bounding box center [54, 222] width 82 height 150
click at [60, 261] on div "Name: Home Alliance Decatur Address: Phone: (404) 574-4390" at bounding box center [53, 248] width 75 height 25
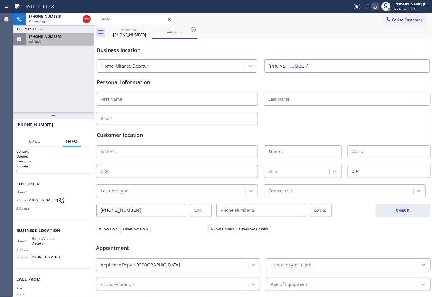
click at [15, 180] on div "Context Queue: Everyone Priority: 0 Customer Name: Phone: (404) 630-7580 Addres…" at bounding box center [54, 222] width 82 height 150
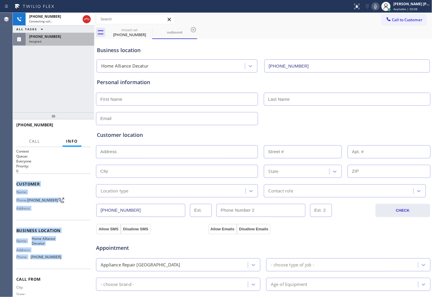
drag, startPoint x: 15, startPoint y: 180, endPoint x: 314, endPoint y: 241, distance: 305.7
click at [63, 257] on div "Context Queue: Everyone Priority: 0 Customer Name: Phone: (404) 630-7580 Addres…" at bounding box center [54, 222] width 82 height 150
click at [47, 36] on span "(404) 630-7580" at bounding box center [45, 36] width 32 height 5
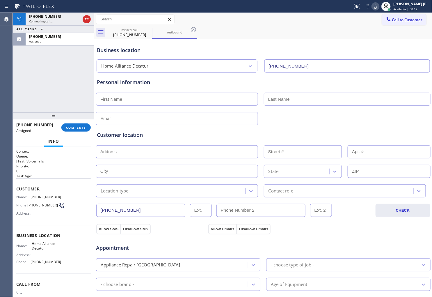
click at [56, 95] on div "+14046307580 Connecting call… ALL TASKS ALL TASKS ACTIVE TASKS TASKS IN WRAP UP…" at bounding box center [54, 63] width 82 height 100
click at [89, 69] on div "+14046307580 Connecting call… ALL TASKS ALL TASKS ACTIVE TASKS TASKS IN WRAP UP…" at bounding box center [54, 63] width 82 height 100
click at [35, 124] on span "(404) 630-7580" at bounding box center [34, 125] width 37 height 6
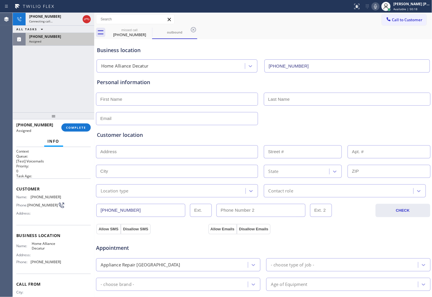
click at [54, 40] on div "Assigned" at bounding box center [60, 41] width 62 height 4
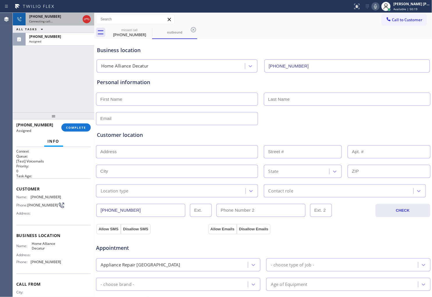
click at [44, 22] on span "Connecting call…" at bounding box center [41, 21] width 24 height 4
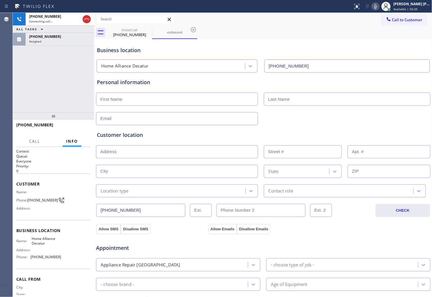
click at [28, 123] on span "+14046307580" at bounding box center [34, 125] width 37 height 6
copy span "+14046307580"
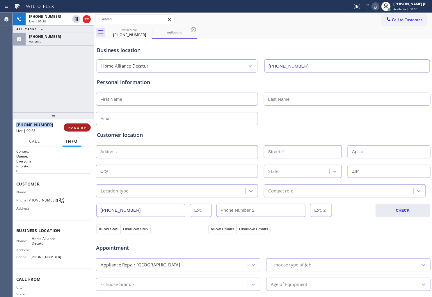
click at [74, 128] on span "HANG UP" at bounding box center [77, 127] width 18 height 4
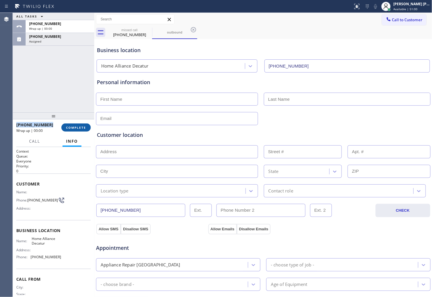
click at [78, 130] on button "COMPLETE" at bounding box center [75, 127] width 29 height 8
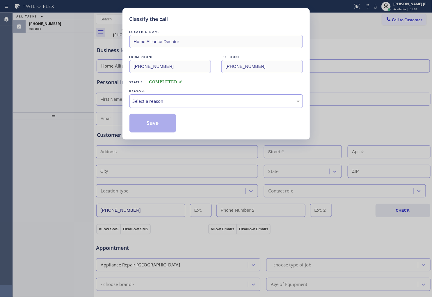
click at [181, 103] on div "Select a reason" at bounding box center [216, 101] width 167 height 7
click at [172, 97] on div "Select a reason" at bounding box center [217, 101] width 174 height 14
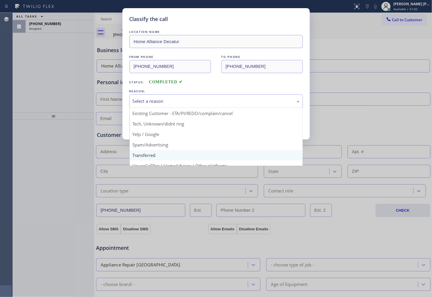
scroll to position [32, 0]
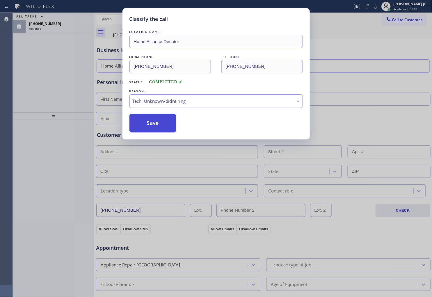
click at [155, 116] on button "Save" at bounding box center [153, 123] width 47 height 19
click at [152, 120] on button "Save" at bounding box center [153, 123] width 47 height 19
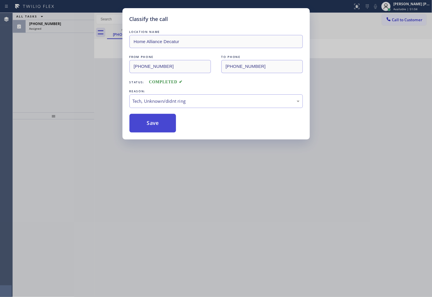
click at [152, 120] on button "Save" at bounding box center [153, 123] width 47 height 19
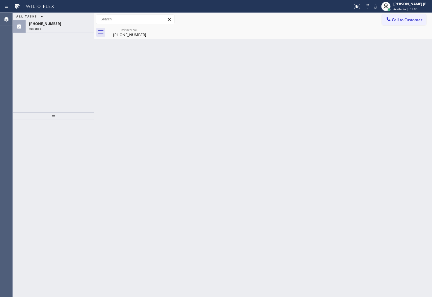
click at [60, 27] on div "Assigned" at bounding box center [60, 28] width 62 height 4
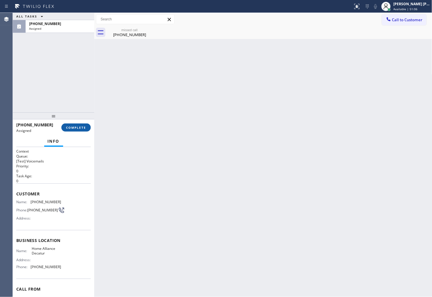
click at [83, 127] on span "COMPLETE" at bounding box center [76, 127] width 20 height 4
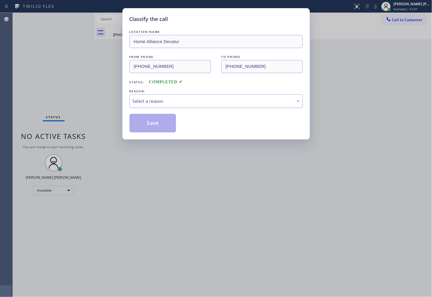
click at [166, 99] on div "Select a reason" at bounding box center [216, 101] width 167 height 7
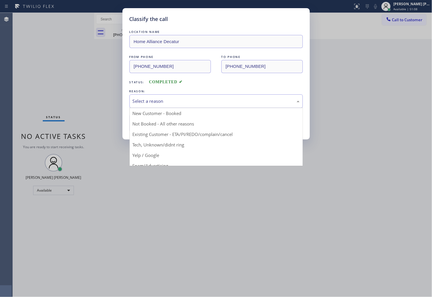
click at [170, 97] on div "Select a reason" at bounding box center [217, 101] width 174 height 14
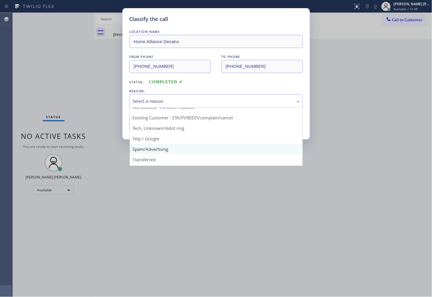
scroll to position [32, 0]
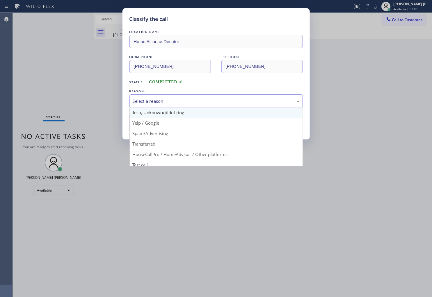
click at [162, 116] on button "Save" at bounding box center [153, 123] width 47 height 19
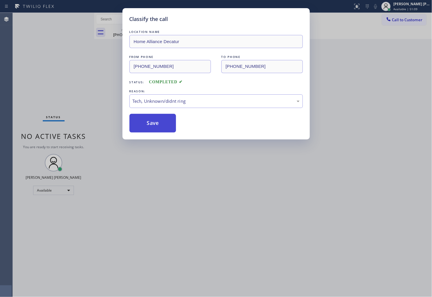
click at [147, 116] on button "Save" at bounding box center [153, 123] width 47 height 19
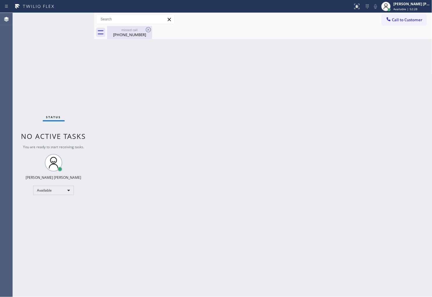
click at [143, 36] on div "(404) 630-7580" at bounding box center [130, 34] width 44 height 5
click at [146, 33] on div at bounding box center [269, 32] width 325 height 13
click at [410, 18] on span "Call to Customer" at bounding box center [407, 19] width 31 height 5
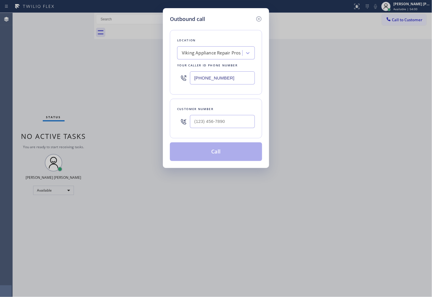
click at [222, 76] on input "(855) 666-9755" at bounding box center [222, 77] width 65 height 13
paste input "88) 715-1574"
type input "(888) 715-1574"
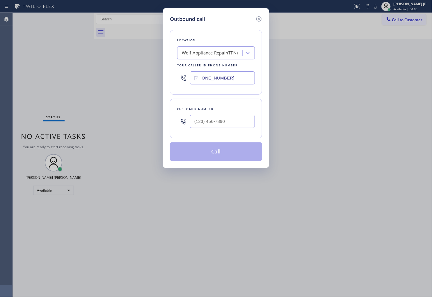
click at [242, 129] on div at bounding box center [222, 121] width 65 height 19
click at [241, 125] on input "(___) ___-____" at bounding box center [222, 121] width 65 height 13
paste input "310) 245-7435"
type input "(310) 245-7435"
click at [221, 150] on button "Call" at bounding box center [216, 151] width 92 height 19
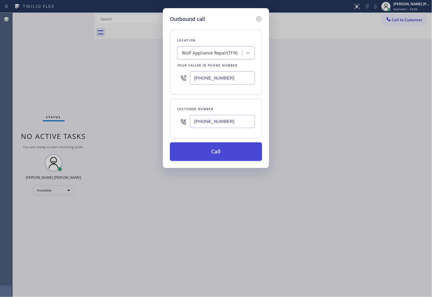
click at [221, 150] on button "Call" at bounding box center [216, 151] width 92 height 19
click at [273, 24] on div "Call to Customer Outbound call Location Wolf Appliance Repair(TFN) Your caller …" at bounding box center [263, 19] width 338 height 10
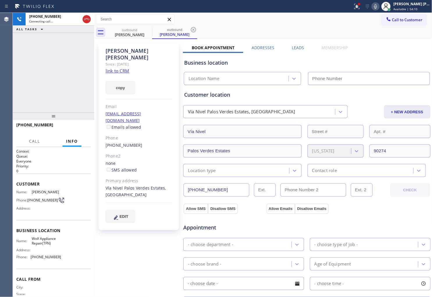
click at [132, 61] on div "Since: [DATE]" at bounding box center [139, 64] width 67 height 7
click at [132, 51] on div "Courtney Klink" at bounding box center [139, 53] width 67 height 13
copy div "Courtney Klink"
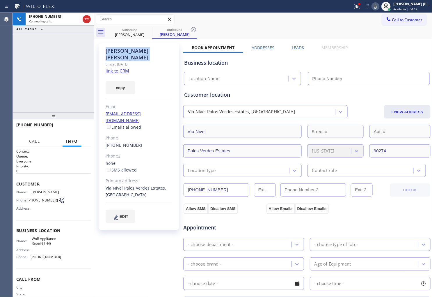
type input "(888) 715-1574"
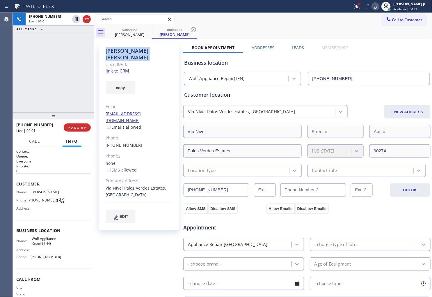
click at [150, 61] on div "Since: [DATE]" at bounding box center [139, 64] width 67 height 7
click at [86, 21] on icon at bounding box center [86, 19] width 7 height 7
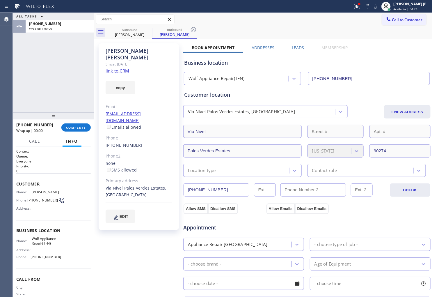
click at [126, 142] on link "(310) 245-7435" at bounding box center [124, 145] width 37 height 6
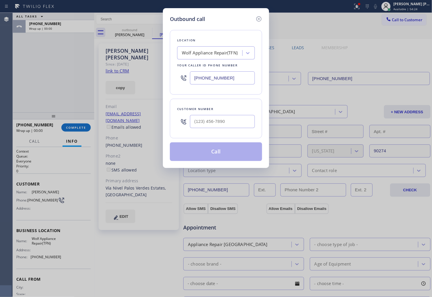
type input "(310) 245-7435"
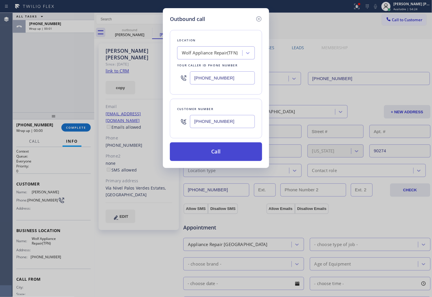
click at [225, 151] on button "Call" at bounding box center [216, 151] width 92 height 19
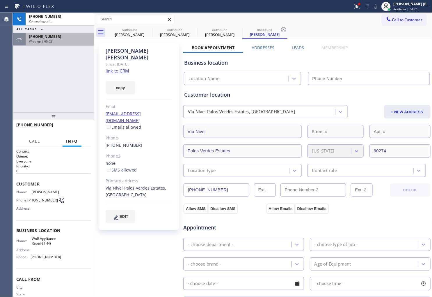
click at [62, 40] on div "Wrap up | 00:02" at bounding box center [60, 41] width 62 height 4
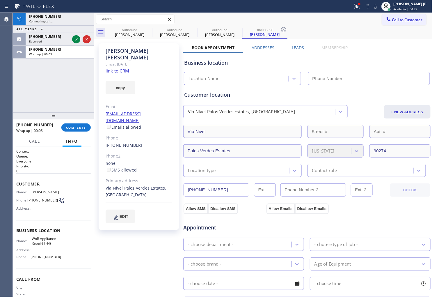
click at [82, 123] on div "+13102457435 Wrap up | 00:03 COMPLETE" at bounding box center [53, 127] width 75 height 15
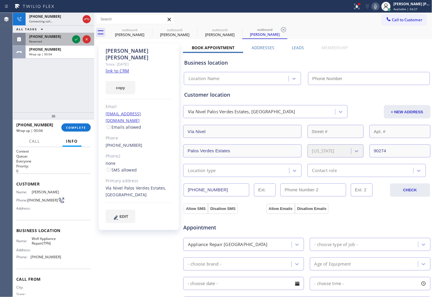
type input "(888) 715-1574"
click at [72, 35] on div at bounding box center [81, 39] width 21 height 13
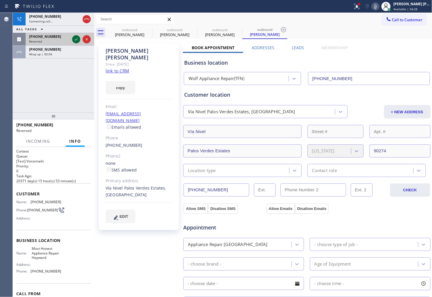
click at [73, 36] on icon at bounding box center [76, 39] width 7 height 7
click at [70, 39] on div "(510) 685-4701" at bounding box center [49, 36] width 41 height 5
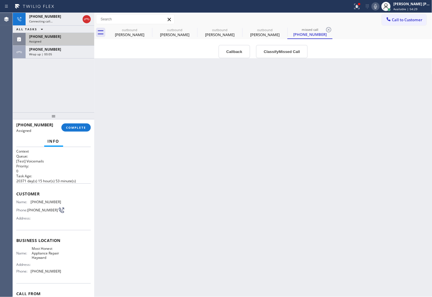
click at [76, 39] on div "(510) 685-4701" at bounding box center [60, 36] width 62 height 5
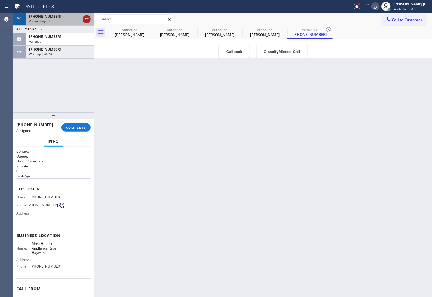
click at [87, 20] on icon at bounding box center [86, 19] width 7 height 7
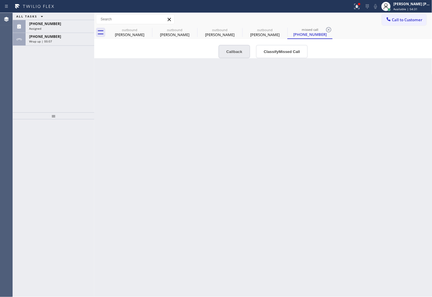
click at [233, 49] on button "Callback" at bounding box center [235, 51] width 32 height 13
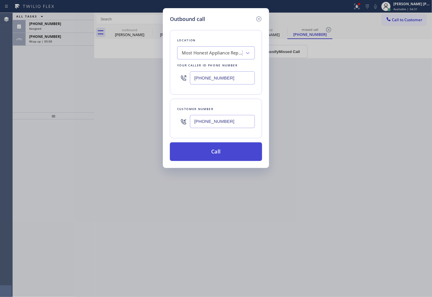
click at [232, 153] on button "Call" at bounding box center [216, 151] width 92 height 19
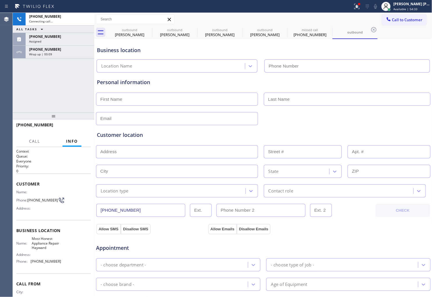
type input "(510) 390-7282"
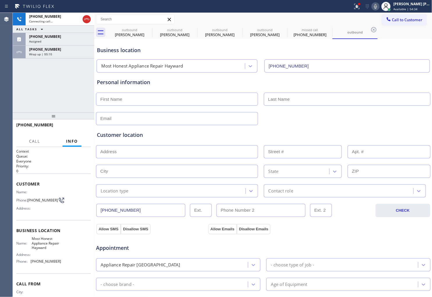
click at [14, 181] on div "Context Queue: Everyone Priority: 0 Customer Name: Phone: (510) 685-4701 Addres…" at bounding box center [54, 222] width 82 height 150
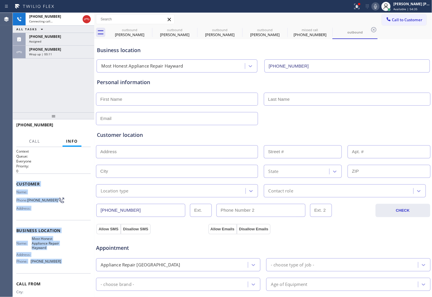
drag, startPoint x: 14, startPoint y: 181, endPoint x: 63, endPoint y: 263, distance: 95.8
click at [63, 263] on div "Context Queue: Everyone Priority: 0 Customer Name: Phone: (510) 685-4701 Addres…" at bounding box center [54, 222] width 82 height 150
copy div "Customer Name: Phone: (510) 685-4701 Address: Business location Name: Most Hone…"
click at [56, 50] on div "+13102457435" at bounding box center [60, 49] width 62 height 5
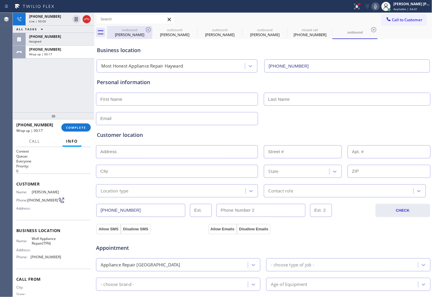
click at [118, 32] on div "Courtney Klink" at bounding box center [130, 34] width 44 height 5
type input "(888) 715-1574"
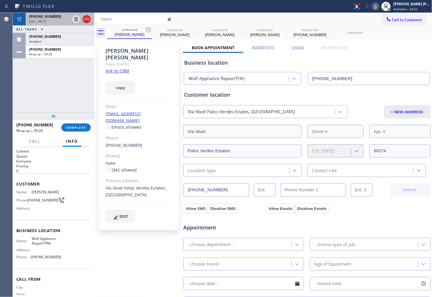
click at [45, 20] on div "Live | 00:10" at bounding box center [49, 21] width 41 height 4
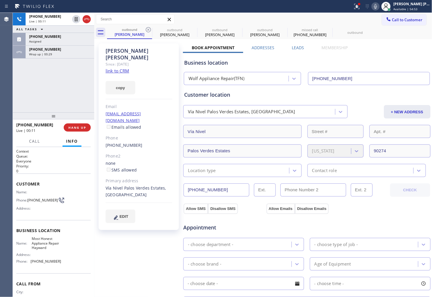
click at [35, 124] on span "+15106854701" at bounding box center [34, 125] width 37 height 6
copy span "+15106854701"
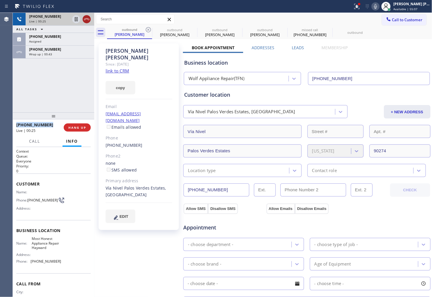
click at [86, 22] on icon at bounding box center [86, 19] width 7 height 7
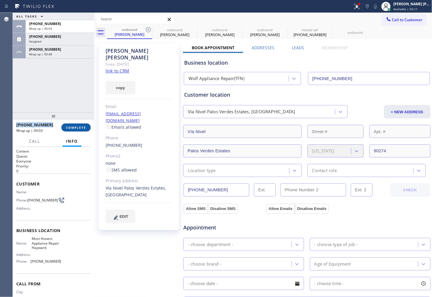
click at [80, 123] on button "COMPLETE" at bounding box center [75, 127] width 29 height 8
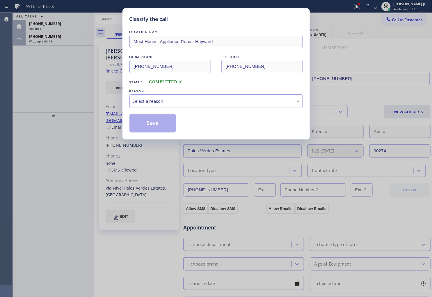
click at [153, 104] on div "Select a reason" at bounding box center [216, 101] width 167 height 7
click at [155, 123] on button "Save" at bounding box center [153, 123] width 47 height 19
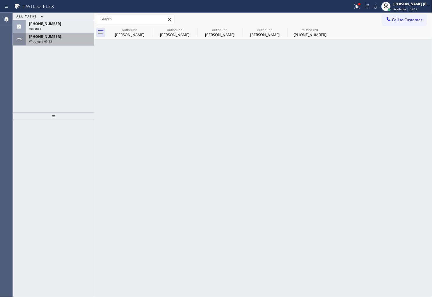
click at [62, 40] on div "Wrap up | 00:53" at bounding box center [60, 41] width 62 height 4
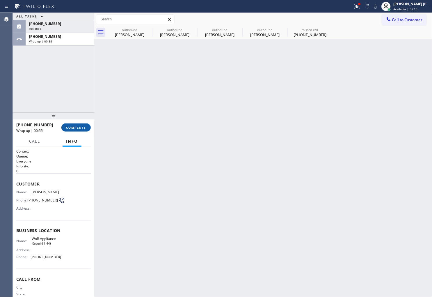
click at [82, 125] on button "COMPLETE" at bounding box center [75, 127] width 29 height 8
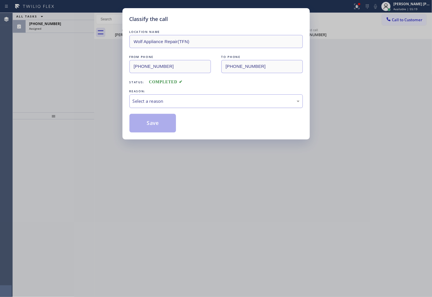
click at [174, 101] on div "Select a reason" at bounding box center [216, 101] width 167 height 7
click at [155, 123] on button "Save" at bounding box center [153, 123] width 47 height 19
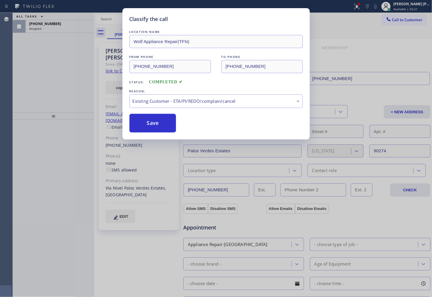
click at [62, 24] on div "Classify the call LOCATION NAME Wolf Appliance Repair(TFN) FROM PHONE (888) 715…" at bounding box center [216, 148] width 432 height 297
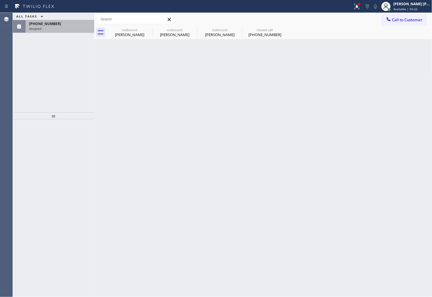
click at [65, 25] on div "(510) 685-4701" at bounding box center [60, 23] width 62 height 5
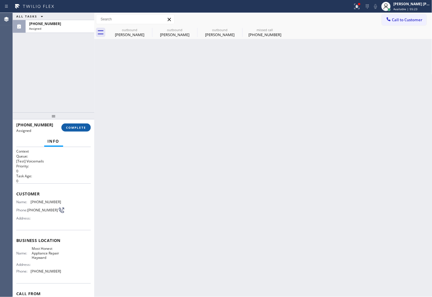
click at [74, 127] on span "COMPLETE" at bounding box center [76, 127] width 20 height 4
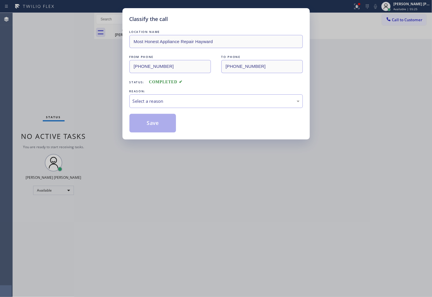
click at [158, 104] on div "Select a reason" at bounding box center [216, 101] width 167 height 7
click at [152, 123] on button "Save" at bounding box center [153, 123] width 47 height 19
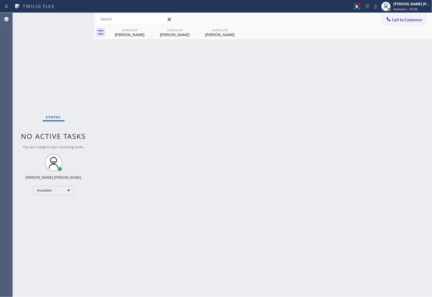
drag, startPoint x: 135, startPoint y: 36, endPoint x: 138, endPoint y: 97, distance: 61.5
click at [135, 36] on div "Courtney Klink" at bounding box center [130, 34] width 44 height 5
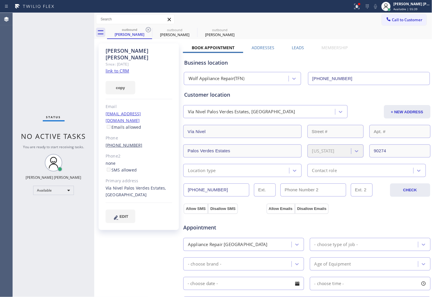
click at [127, 142] on link "(310) 245-7435" at bounding box center [124, 145] width 37 height 6
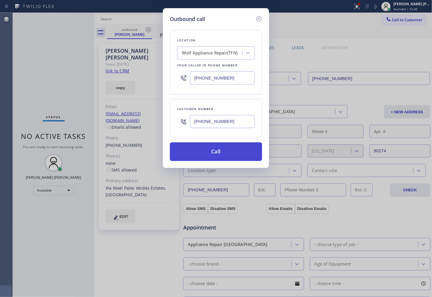
click at [231, 157] on button "Call" at bounding box center [216, 151] width 92 height 19
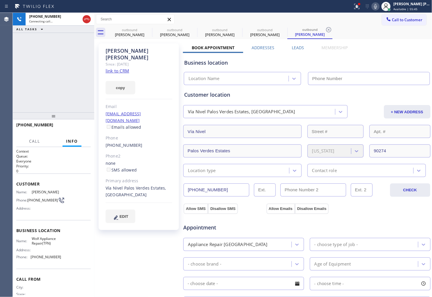
click at [360, 7] on icon at bounding box center [357, 6] width 7 height 7
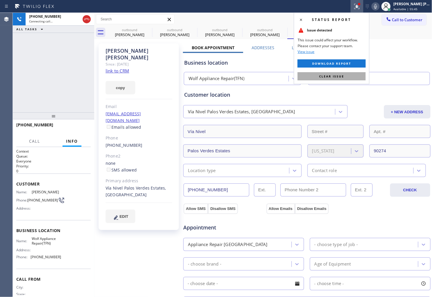
type input "(888) 715-1574"
click at [350, 77] on button "Clear issue" at bounding box center [332, 76] width 68 height 8
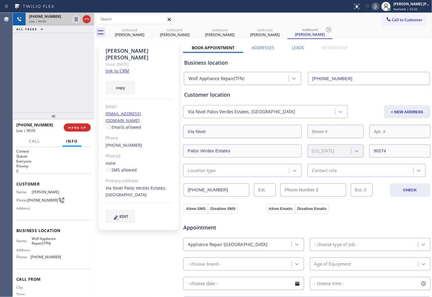
click at [81, 18] on div at bounding box center [81, 19] width 21 height 13
click at [84, 19] on icon at bounding box center [86, 19] width 7 height 7
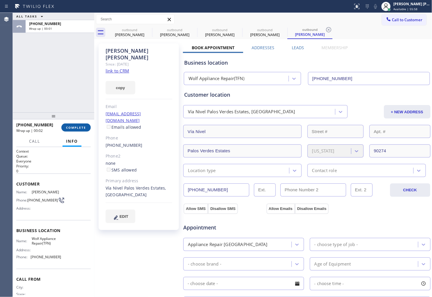
click at [81, 128] on span "COMPLETE" at bounding box center [76, 127] width 20 height 4
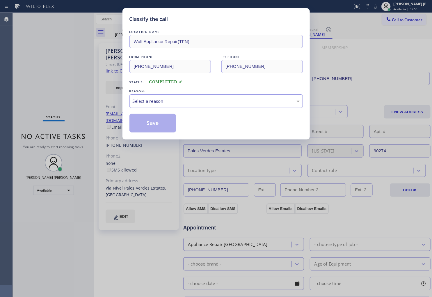
click at [200, 101] on div "Select a reason" at bounding box center [216, 101] width 167 height 7
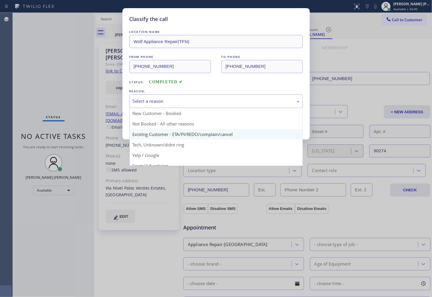
click at [175, 132] on div "Classify the call LOCATION NAME Wolf Appliance Repair(TFN) FROM PHONE (888) 715…" at bounding box center [216, 73] width 187 height 131
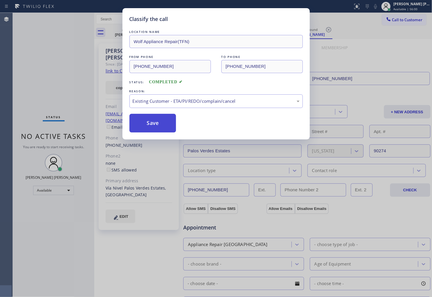
click at [157, 123] on button "Save" at bounding box center [153, 123] width 47 height 19
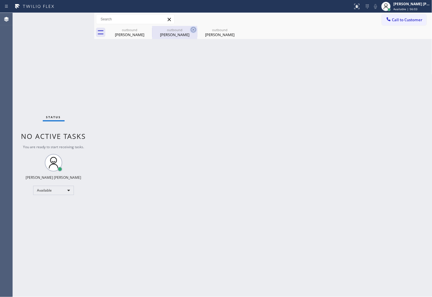
click at [0, 0] on icon at bounding box center [0, 0] width 0 height 0
click at [191, 31] on icon at bounding box center [193, 29] width 5 height 5
click at [0, 0] on icon at bounding box center [0, 0] width 0 height 0
click at [150, 31] on div at bounding box center [269, 32] width 325 height 13
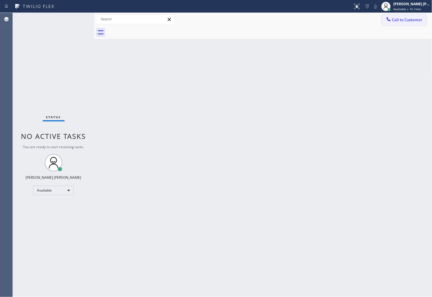
click at [414, 24] on button "Call to Customer" at bounding box center [404, 19] width 45 height 11
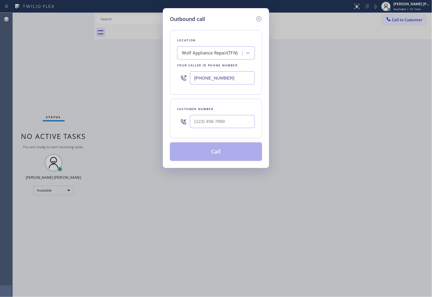
click at [205, 84] on input "(888) 715-1574" at bounding box center [222, 77] width 65 height 13
paste input "786) 610-6730"
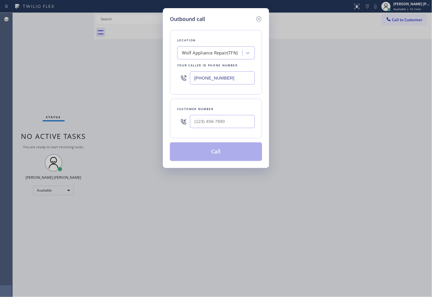
type input "(786) 610-6730"
click at [215, 117] on input "(___) ___-____" at bounding box center [222, 121] width 65 height 13
paste input "314) 258-3555"
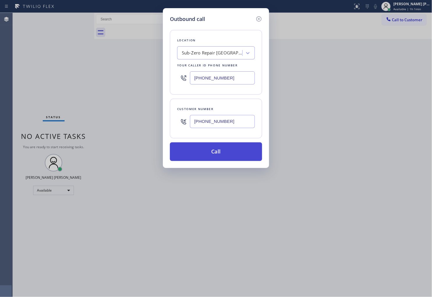
type input "(314) 258-3555"
click at [227, 148] on button "Call" at bounding box center [216, 151] width 92 height 19
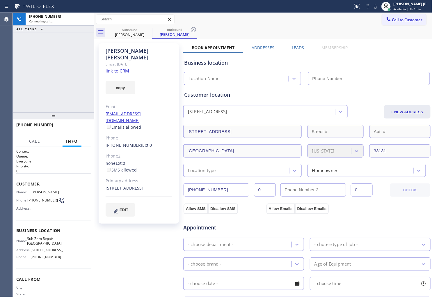
click at [117, 52] on div "Sherri Connor" at bounding box center [139, 53] width 67 height 13
copy div "Sherri Connor"
click at [71, 91] on div "+13142583555 Connecting call… ALL TASKS ALL TASKS ACTIVE TASKS TASKS IN WRAP UP" at bounding box center [54, 63] width 82 height 100
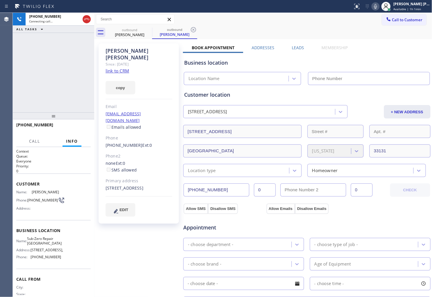
type input "(786) 610-6730"
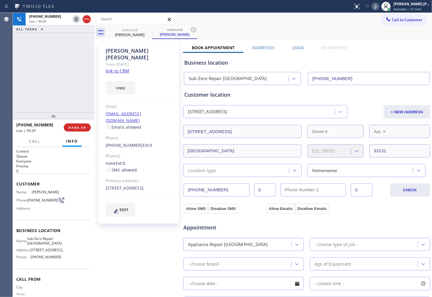
click at [138, 52] on div "Sherri Connor" at bounding box center [139, 53] width 67 height 13
click at [157, 52] on div "Sherri Connor" at bounding box center [139, 53] width 67 height 13
click at [132, 48] on div "Sherri Connor" at bounding box center [139, 53] width 67 height 13
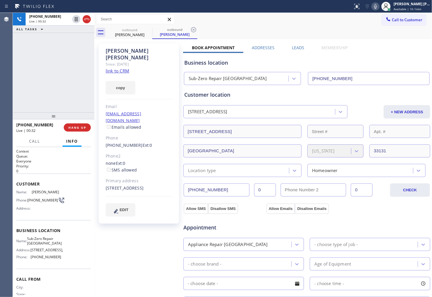
click at [132, 48] on div "Sherri Connor" at bounding box center [139, 53] width 67 height 13
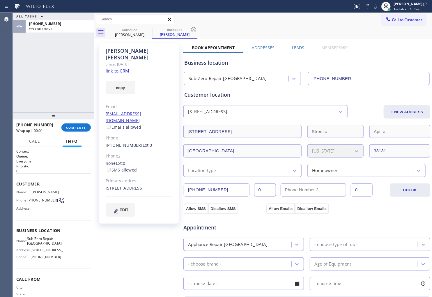
click at [303, 48] on div "Leads" at bounding box center [298, 49] width 30 height 8
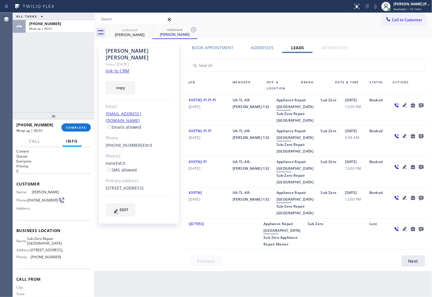
click at [419, 105] on icon at bounding box center [421, 105] width 5 height 5
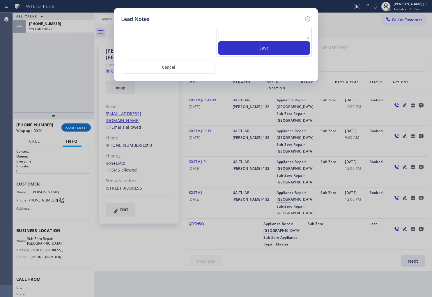
click at [266, 38] on textarea at bounding box center [264, 34] width 92 height 10
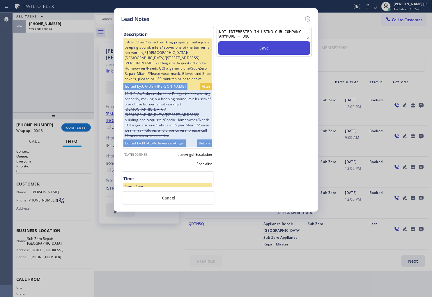
type textarea "NOT INTERESTED IN USING OUR COMPANY ANYMORE - DNC"
click at [285, 45] on button "Save" at bounding box center [264, 47] width 92 height 13
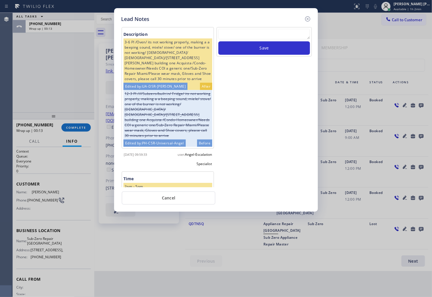
click at [303, 19] on div "Lead Notes" at bounding box center [216, 19] width 190 height 8
click at [305, 20] on icon at bounding box center [307, 18] width 7 height 7
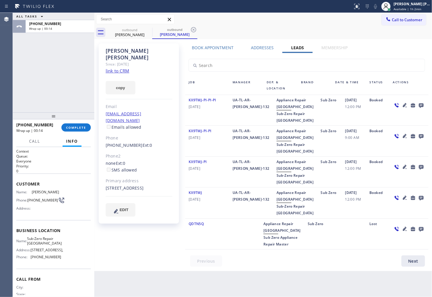
click at [77, 132] on div "+13142583555 Wrap up | 00:14 COMPLETE" at bounding box center [53, 127] width 75 height 15
click at [77, 129] on span "COMPLETE" at bounding box center [76, 127] width 20 height 4
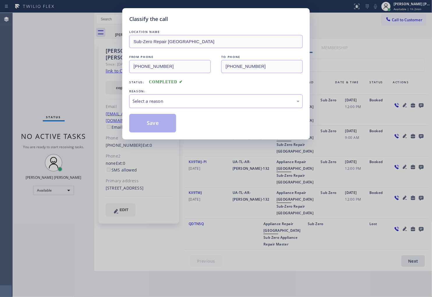
drag, startPoint x: 197, startPoint y: 96, endPoint x: 200, endPoint y: 99, distance: 4.1
click at [197, 96] on div "Select a reason" at bounding box center [216, 101] width 174 height 14
drag, startPoint x: 171, startPoint y: 132, endPoint x: 134, endPoint y: 123, distance: 38.0
click at [134, 123] on button "Save" at bounding box center [152, 123] width 47 height 19
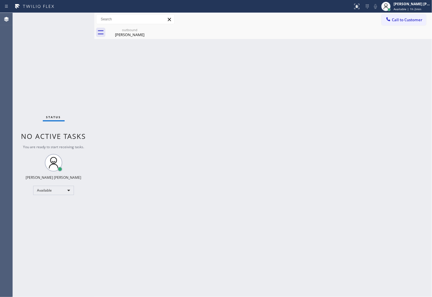
click at [413, 29] on div "outbound Sherri Connor" at bounding box center [269, 32] width 325 height 13
click at [416, 21] on span "Call to Customer" at bounding box center [407, 19] width 31 height 5
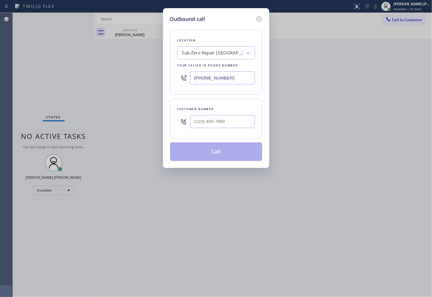
click at [210, 88] on div "Location Sub-Zero Repair Miami Your caller id phone number (786) 610-6730" at bounding box center [216, 62] width 92 height 65
click at [213, 82] on input "(786) 610-6730" at bounding box center [222, 77] width 65 height 13
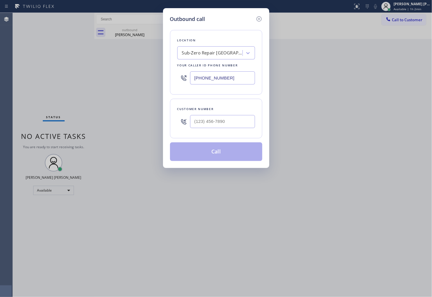
click at [213, 82] on input "(786) 610-6730" at bounding box center [222, 77] width 65 height 13
paste input "415) 801-8134"
type input "(415) 801-8134"
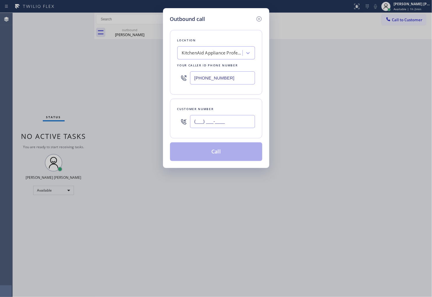
click at [210, 121] on input "(___) ___-____" at bounding box center [222, 121] width 65 height 13
paste input "415) 819-5707"
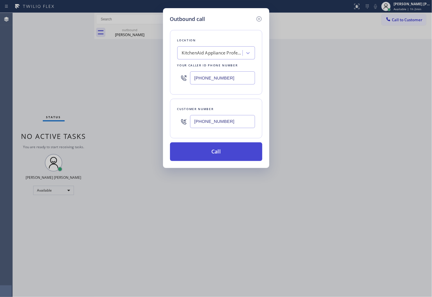
type input "(415) 819-5707"
click at [210, 148] on button "Call" at bounding box center [216, 151] width 92 height 19
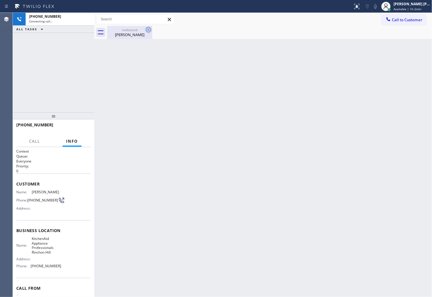
click at [148, 27] on icon at bounding box center [148, 29] width 5 height 5
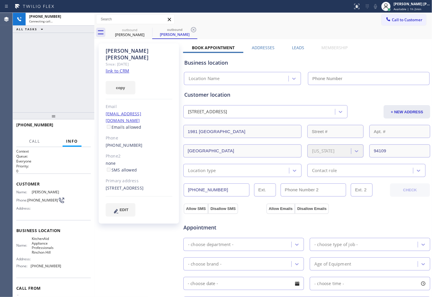
click at [118, 49] on div "Micheal Burnside" at bounding box center [139, 53] width 67 height 13
drag, startPoint x: 148, startPoint y: 27, endPoint x: 118, endPoint y: 49, distance: 37.7
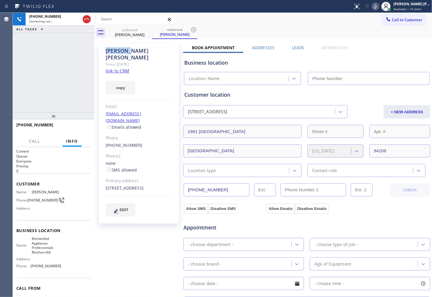
click at [118, 49] on div "Micheal Burnside" at bounding box center [139, 53] width 67 height 13
copy div "Micheal Burnside"
type input "(415) 801-8134"
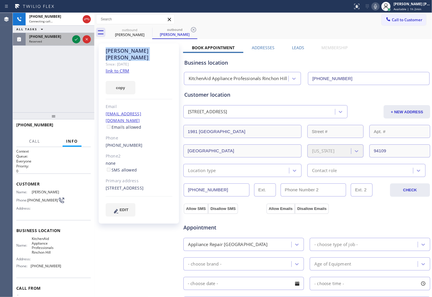
click at [68, 39] on div "(424) 476-4252" at bounding box center [49, 36] width 41 height 5
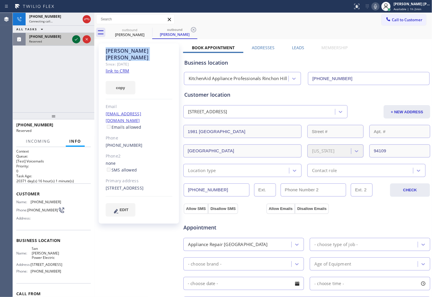
click at [75, 39] on icon at bounding box center [76, 39] width 7 height 7
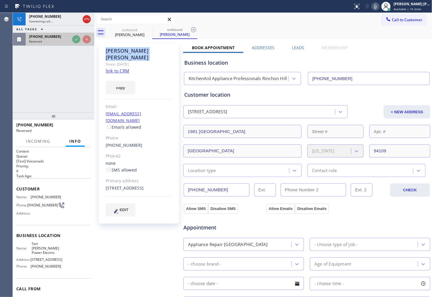
click at [70, 39] on div "Reserved" at bounding box center [49, 41] width 41 height 4
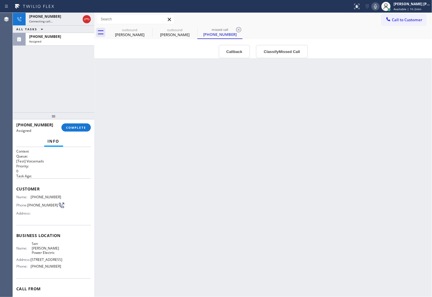
click at [87, 19] on icon at bounding box center [86, 19] width 7 height 7
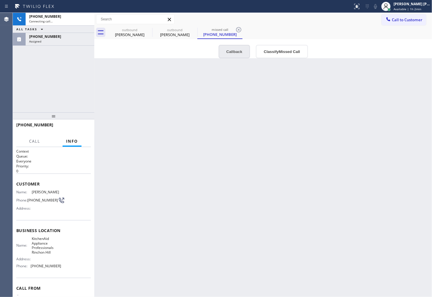
click at [245, 49] on button "Callback" at bounding box center [235, 51] width 32 height 13
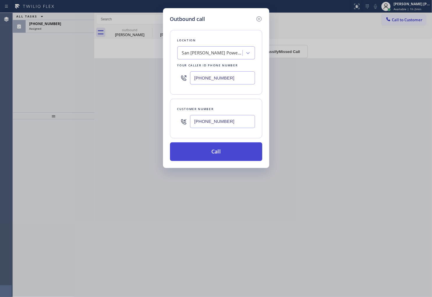
click at [230, 150] on button "Call" at bounding box center [216, 151] width 92 height 19
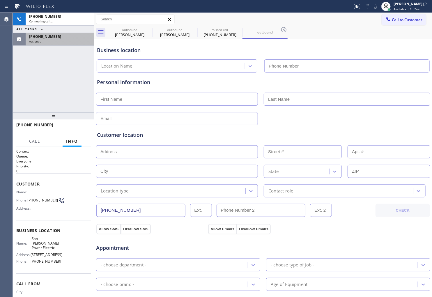
click at [44, 28] on icon at bounding box center [41, 29] width 7 height 7
type input "(424) 533-5426"
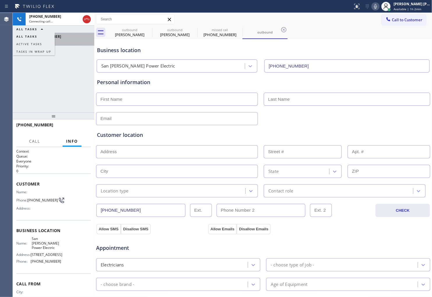
click at [72, 43] on div "Assigned" at bounding box center [60, 41] width 62 height 4
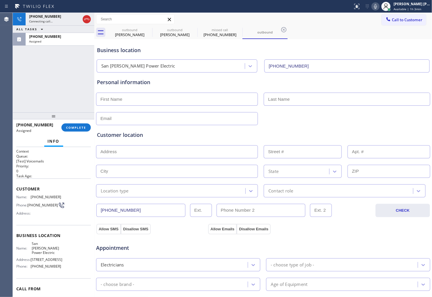
drag, startPoint x: 18, startPoint y: 187, endPoint x: 55, endPoint y: 232, distance: 59.0
click at [21, 190] on span "Customer" at bounding box center [53, 189] width 75 height 6
click at [55, 233] on div "Context Queue: [Test] Voicemails Priority: 0 Task Age: Customer Name: (424) 476…" at bounding box center [53, 236] width 75 height 174
click at [55, 233] on div "Business location Name: San Pedro Power Electric Address: 670 W 9th St Phone: (…" at bounding box center [53, 251] width 75 height 53
click at [50, 186] on span "Customer" at bounding box center [53, 189] width 75 height 6
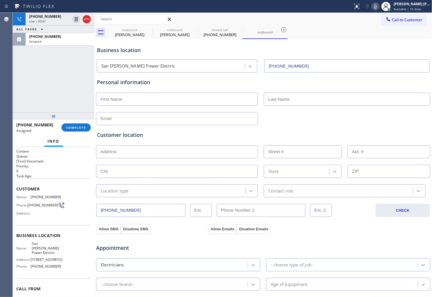
click at [41, 198] on span "(424) 476-4252" at bounding box center [46, 197] width 31 height 4
click at [39, 247] on span "San Pedro Power Electric" at bounding box center [46, 247] width 29 height 13
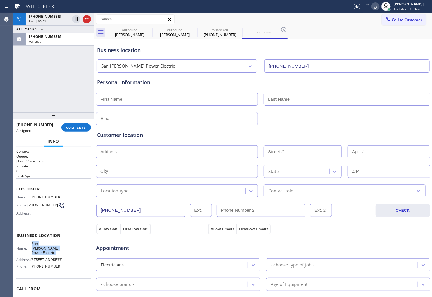
click at [39, 247] on span "San Pedro Power Electric" at bounding box center [46, 247] width 29 height 13
copy span "San Pedro Power Electric"
drag, startPoint x: 88, startPoint y: 22, endPoint x: 90, endPoint y: 78, distance: 55.6
click at [88, 22] on icon at bounding box center [86, 19] width 7 height 7
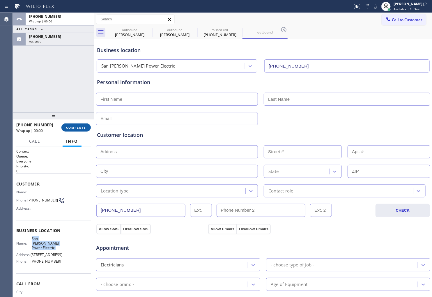
click at [79, 129] on span "COMPLETE" at bounding box center [76, 127] width 20 height 4
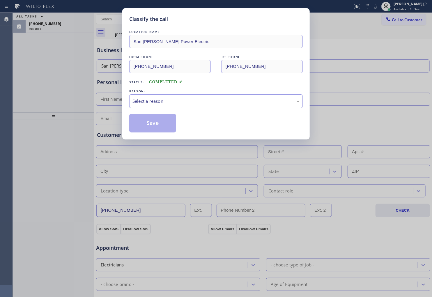
click at [168, 102] on div "Select a reason" at bounding box center [215, 101] width 167 height 7
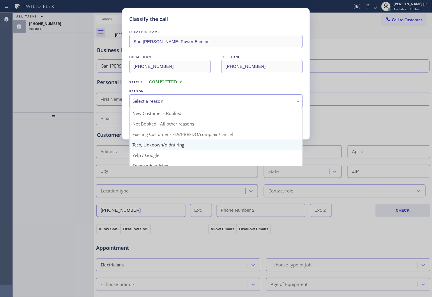
click at [166, 142] on div "Classify the call LOCATION NAME San Pedro Power Electric FROM PHONE (424) 533-5…" at bounding box center [216, 148] width 432 height 297
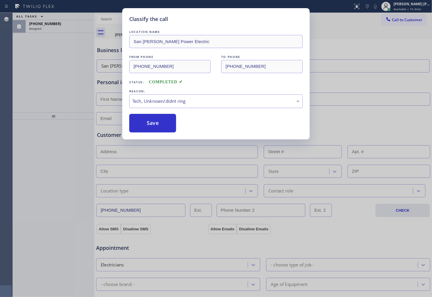
click at [158, 133] on div "Classify the call LOCATION NAME San Pedro Power Electric FROM PHONE (424) 533-5…" at bounding box center [215, 73] width 187 height 131
click at [157, 131] on button "Save" at bounding box center [152, 123] width 47 height 19
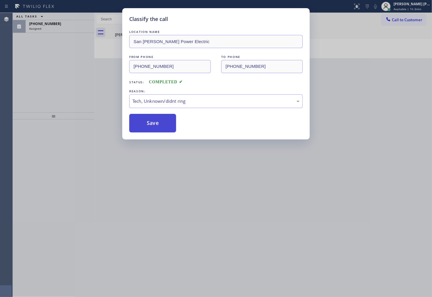
click at [157, 131] on button "Save" at bounding box center [152, 123] width 47 height 19
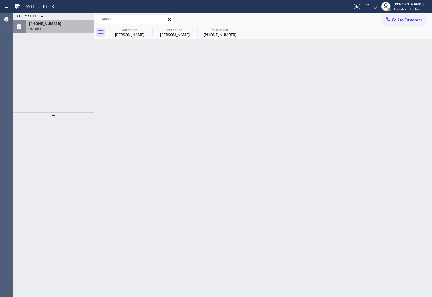
click at [60, 27] on div "Assigned" at bounding box center [60, 28] width 62 height 4
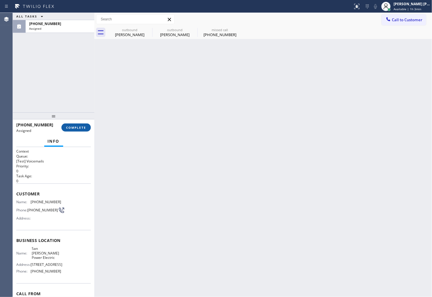
click at [77, 126] on span "COMPLETE" at bounding box center [76, 127] width 20 height 4
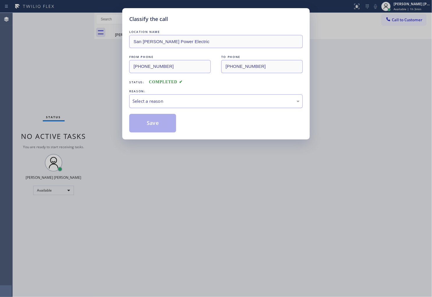
click at [172, 100] on div "Select a reason" at bounding box center [215, 101] width 167 height 7
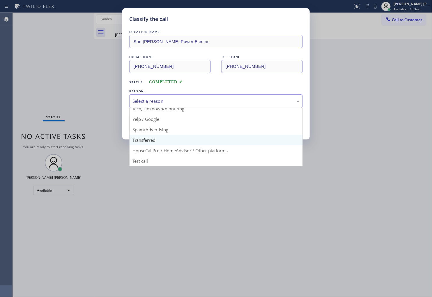
scroll to position [36, 0]
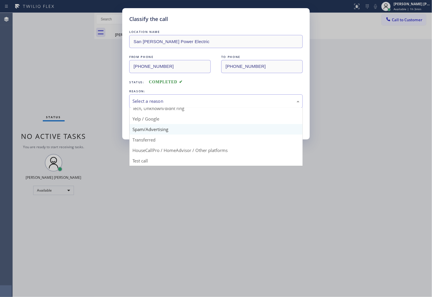
click at [160, 127] on button "Save" at bounding box center [152, 123] width 47 height 19
type input "(415) 801-8134"
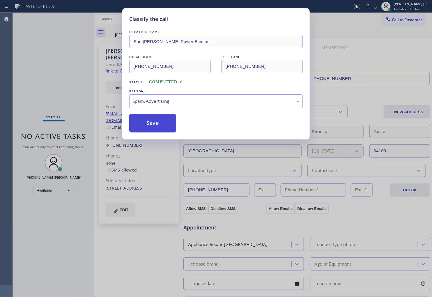
click at [150, 120] on button "Save" at bounding box center [152, 123] width 47 height 19
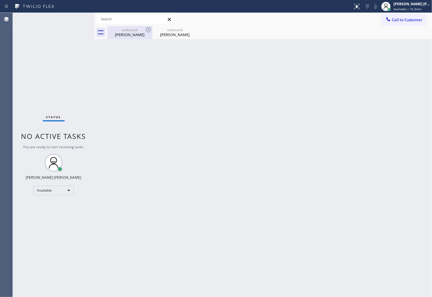
click at [122, 30] on div "outbound" at bounding box center [130, 30] width 44 height 4
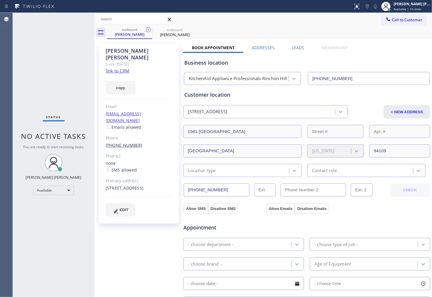
click at [121, 142] on link "(415) 819-5707" at bounding box center [124, 145] width 37 height 6
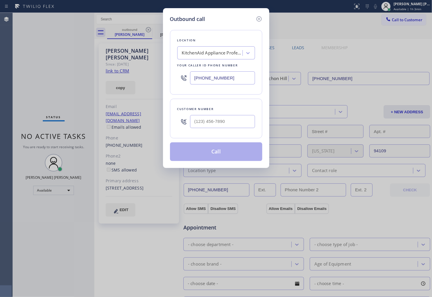
type input "(415) 819-5707"
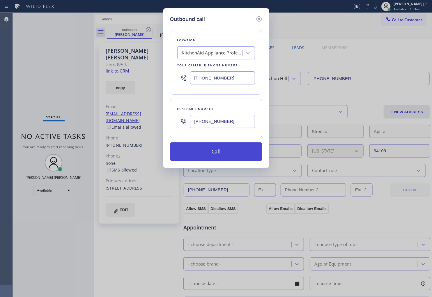
click at [223, 156] on button "Call" at bounding box center [216, 151] width 92 height 19
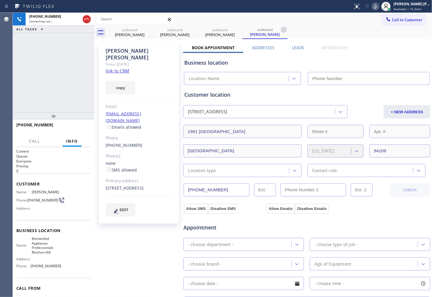
type input "(415) 801-8134"
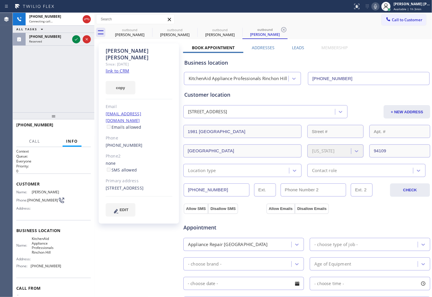
click at [4, 129] on div "Agent Desktop" at bounding box center [6, 155] width 13 height 284
click at [6, 128] on div "Agent Desktop" at bounding box center [6, 155] width 13 height 284
click at [84, 45] on div at bounding box center [81, 39] width 21 height 13
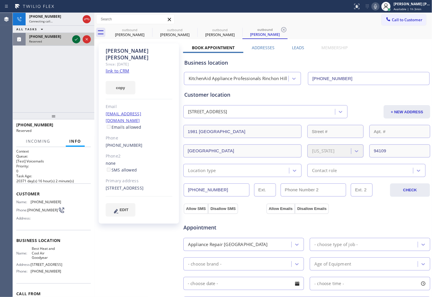
click at [79, 40] on icon at bounding box center [76, 39] width 7 height 7
click at [70, 40] on div "Reserved" at bounding box center [49, 41] width 41 height 4
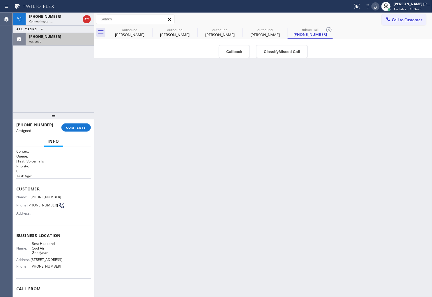
click at [78, 40] on div "Assigned" at bounding box center [60, 41] width 62 height 4
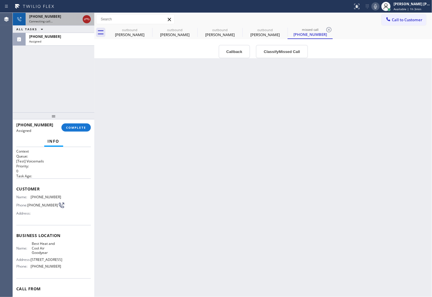
click at [89, 19] on icon at bounding box center [86, 19] width 7 height 7
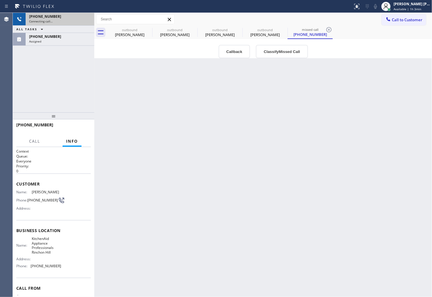
click at [238, 56] on button "Callback" at bounding box center [235, 51] width 32 height 13
click at [0, 0] on div "Best Heat and Cool Air Goodyear" at bounding box center [0, 0] width 0 height 0
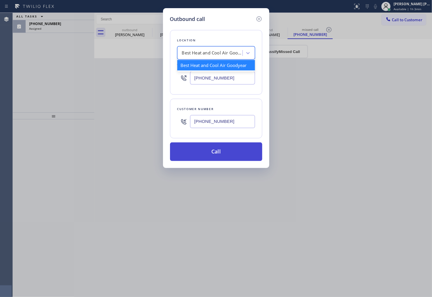
click at [219, 149] on button "Call" at bounding box center [216, 151] width 92 height 19
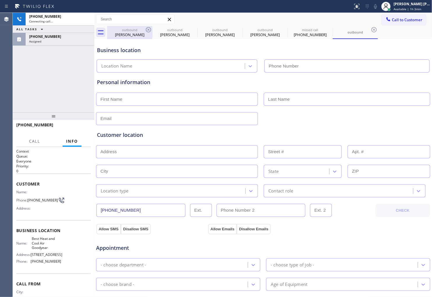
click at [132, 36] on div "Micheal Burnside" at bounding box center [130, 34] width 44 height 5
type input "(415) 801-8134"
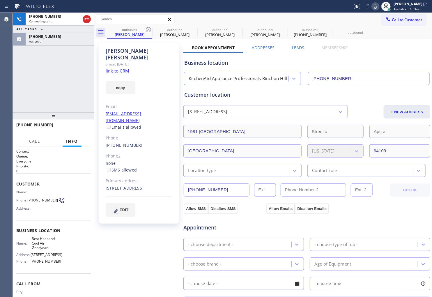
click at [298, 48] on label "Leads" at bounding box center [298, 48] width 12 height 6
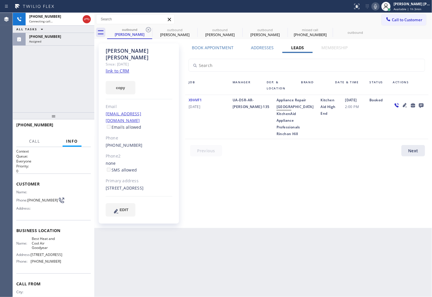
click at [421, 103] on icon at bounding box center [421, 105] width 5 height 5
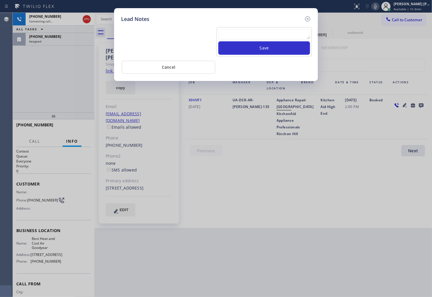
click at [421, 103] on div "Lead Notes Save Cancel" at bounding box center [216, 148] width 432 height 297
click at [279, 28] on div "Save" at bounding box center [264, 41] width 95 height 29
click at [278, 31] on textarea at bounding box center [264, 34] width 92 height 10
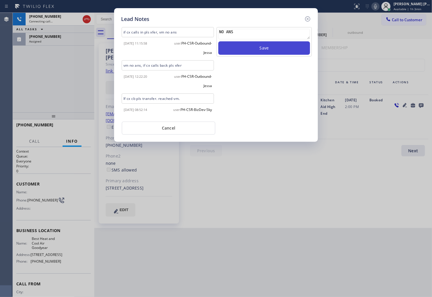
type textarea "NO ANS"
click at [249, 42] on button "Save" at bounding box center [264, 47] width 92 height 13
click at [308, 16] on icon at bounding box center [307, 18] width 5 height 5
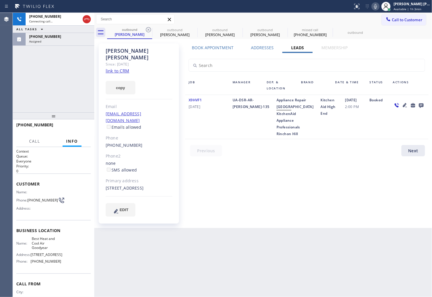
click at [39, 247] on span "Best Heat and Cool Air Goodyear" at bounding box center [46, 242] width 29 height 13
click at [147, 27] on icon at bounding box center [148, 29] width 7 height 7
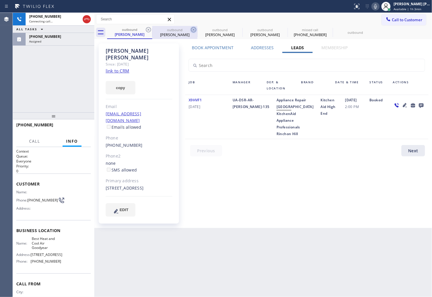
click at [190, 27] on icon at bounding box center [193, 29] width 7 height 7
type input "(415) 801-8134"
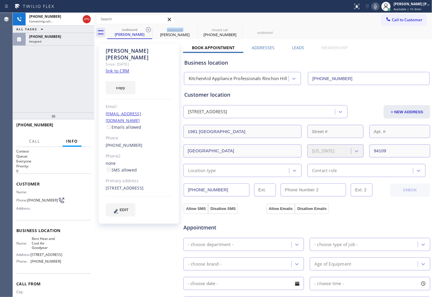
click at [146, 27] on icon at bounding box center [148, 29] width 7 height 7
click at [149, 29] on icon at bounding box center [148, 29] width 5 height 5
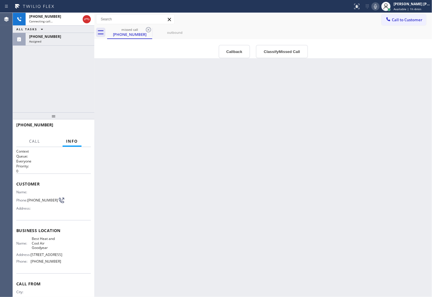
click at [28, 199] on span "(612) 615-5599" at bounding box center [42, 200] width 31 height 4
click at [165, 116] on div "Back to Dashboard Change Sender ID Customers Technicians Select a contact Outbo…" at bounding box center [263, 155] width 338 height 284
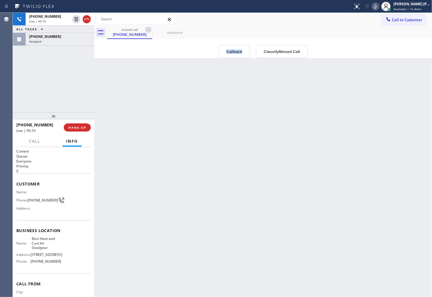
click at [379, 7] on icon at bounding box center [375, 6] width 7 height 7
click at [87, 21] on icon at bounding box center [86, 19] width 7 height 7
click at [77, 132] on div "+16126155599 Live | 00:30 HANG UP" at bounding box center [53, 127] width 75 height 15
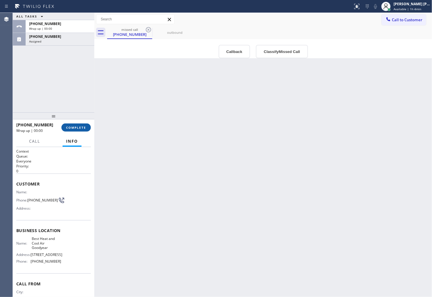
click at [76, 130] on button "COMPLETE" at bounding box center [75, 127] width 29 height 8
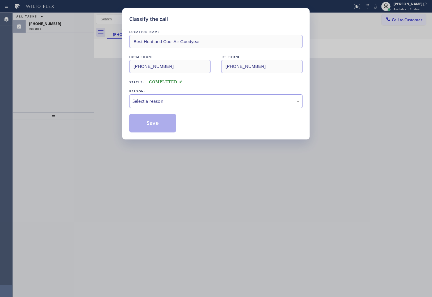
click at [151, 102] on div "Select a reason" at bounding box center [215, 101] width 167 height 7
click at [148, 130] on button "Save" at bounding box center [152, 123] width 47 height 19
click at [147, 128] on button "Save" at bounding box center [152, 123] width 47 height 19
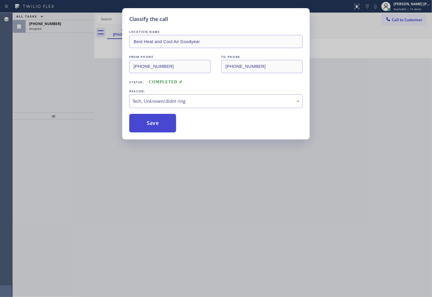
click at [147, 128] on button "Save" at bounding box center [152, 123] width 47 height 19
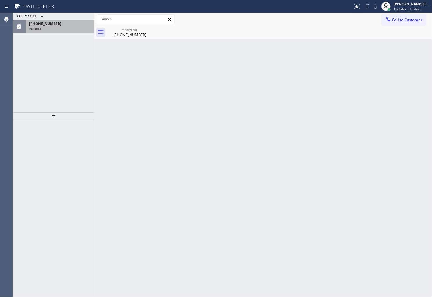
click at [53, 27] on div "Assigned" at bounding box center [60, 28] width 62 height 4
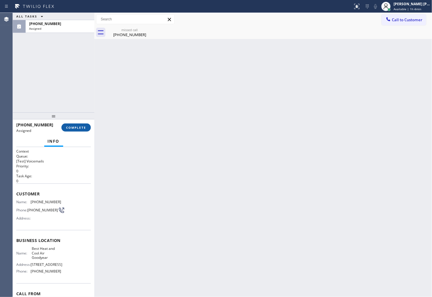
click at [75, 127] on span "COMPLETE" at bounding box center [76, 127] width 20 height 4
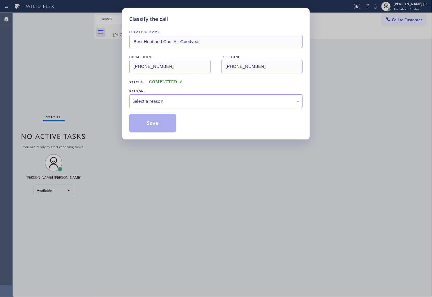
click at [162, 102] on div "Select a reason" at bounding box center [215, 101] width 167 height 7
click at [153, 133] on div "Classify the call LOCATION NAME Best Heat and Cool Air Goodyear FROM PHONE (612…" at bounding box center [215, 73] width 187 height 131
click at [153, 132] on div "Classify the call LOCATION NAME Best Heat and Cool Air Goodyear FROM PHONE (612…" at bounding box center [215, 73] width 187 height 131
click at [153, 131] on button "Save" at bounding box center [152, 123] width 47 height 19
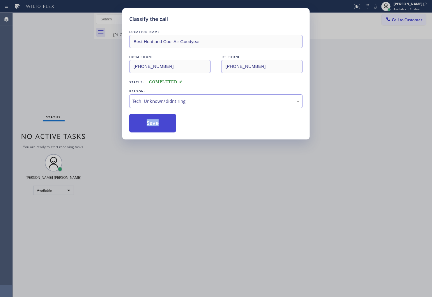
click at [153, 131] on button "Save" at bounding box center [152, 123] width 47 height 19
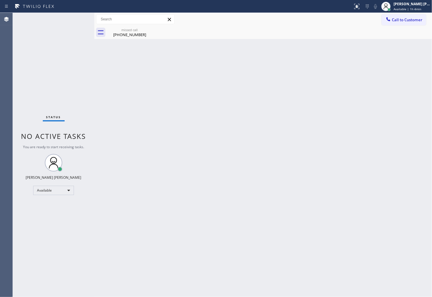
click at [142, 41] on div "Back to Dashboard Change Sender ID Customers Technicians Select a contact Outbo…" at bounding box center [263, 155] width 338 height 284
click at [145, 35] on div "(612) 615-5599" at bounding box center [130, 34] width 44 height 5
click at [148, 29] on div at bounding box center [269, 32] width 325 height 13
click at [15, 146] on div "Status No active tasks You are ready to start receiving tasks. [PERSON_NAME] [P…" at bounding box center [54, 155] width 82 height 284
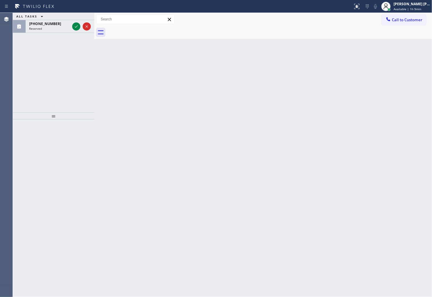
click at [22, 77] on div "ALL TASKS ALL TASKS ACTIVE TASKS TASKS IN WRAP UP (623) 810-9699 Reserved" at bounding box center [54, 63] width 82 height 100
click at [77, 30] on icon at bounding box center [76, 26] width 7 height 7
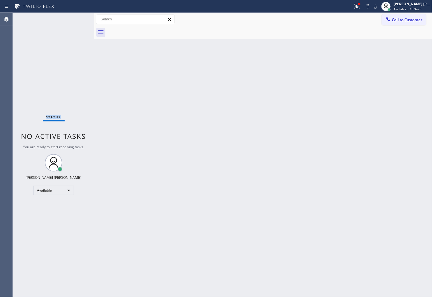
click at [77, 29] on div "Status No active tasks You are ready to start receiving tasks. [PERSON_NAME] [P…" at bounding box center [54, 155] width 82 height 284
click at [359, 10] on button at bounding box center [356, 6] width 13 height 13
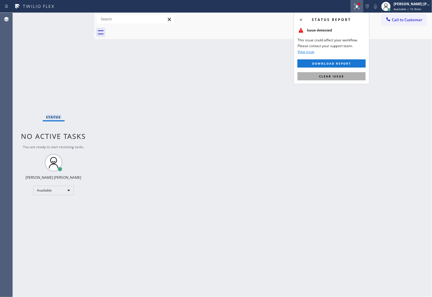
click at [339, 79] on button "Clear issue" at bounding box center [332, 76] width 68 height 8
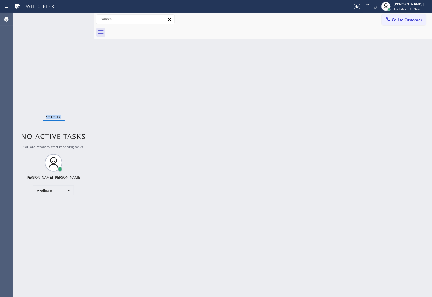
click at [1, 116] on div "Agent Desktop" at bounding box center [6, 155] width 13 height 284
click at [405, 22] on button "Call to Customer" at bounding box center [404, 19] width 45 height 11
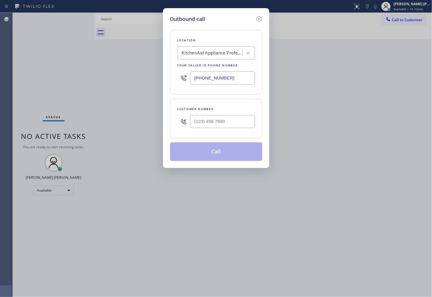
click at [211, 79] on input "(415) 801-8134" at bounding box center [222, 77] width 65 height 13
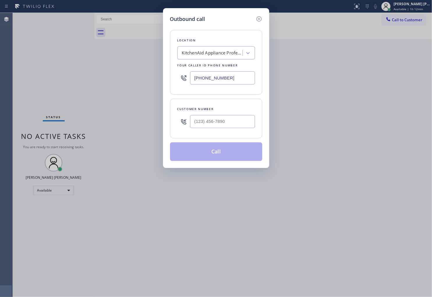
paste input "844) 735-4685"
type input "(844) 735-4685"
click at [220, 121] on input "(___) ___-____" at bounding box center [222, 121] width 65 height 13
paste input "415) 271-1981"
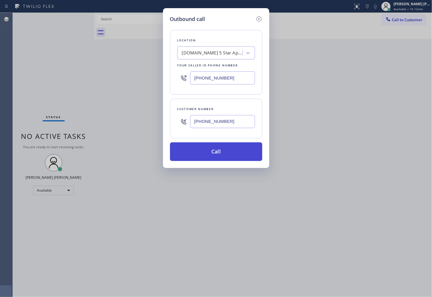
type input "(415) 271-1981"
click at [210, 151] on button "Call" at bounding box center [216, 151] width 92 height 19
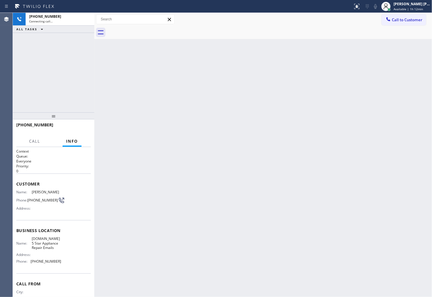
click at [119, 48] on div "Back to Dashboard Change Sender ID Customers Technicians Select a contact Outbo…" at bounding box center [263, 155] width 338 height 284
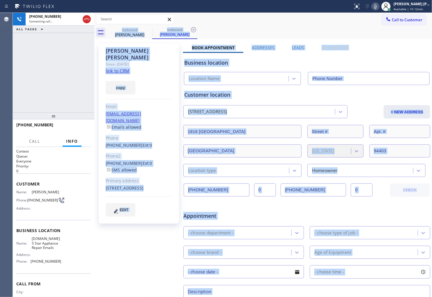
click at [114, 50] on div "Giulia Solari" at bounding box center [139, 53] width 67 height 13
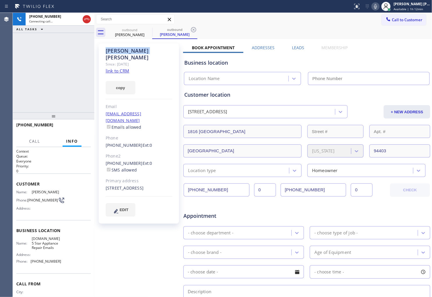
click at [114, 50] on div "Giulia Solari" at bounding box center [139, 53] width 67 height 13
type input "(844) 735-4685"
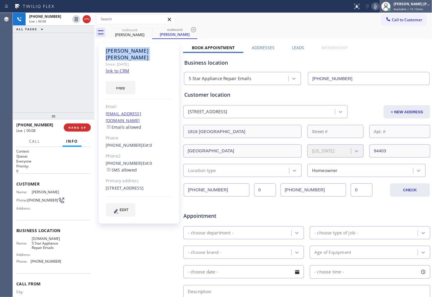
click at [387, 8] on div at bounding box center [386, 6] width 13 height 13
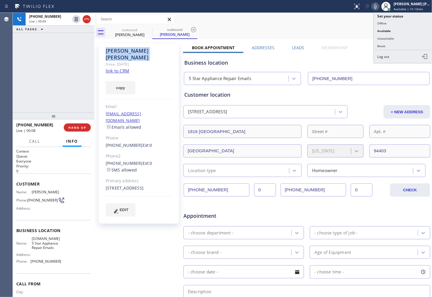
click at [378, 7] on icon at bounding box center [375, 6] width 7 height 7
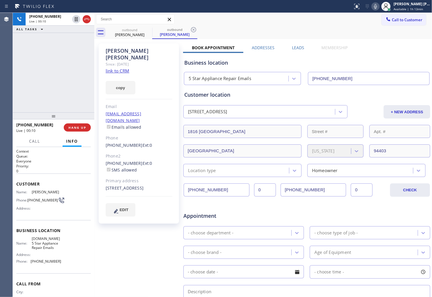
click at [40, 49] on div "+14152711981 Live | 00:10 ALL TASKS ALL TASKS ACTIVE TASKS TASKS IN WRAP UP" at bounding box center [54, 63] width 82 height 100
click at [154, 91] on div "Giulia Solari Since: 20 may 2020 link to CRM copy Email giuliasolari23@gmail.co…" at bounding box center [139, 133] width 80 height 180
click at [84, 20] on icon at bounding box center [86, 19] width 7 height 7
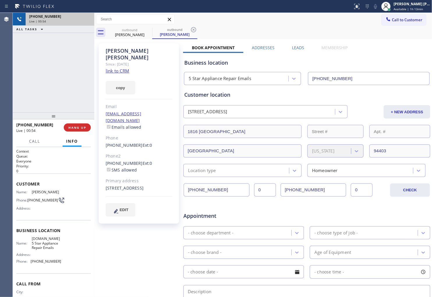
click at [299, 50] on label "Leads" at bounding box center [298, 48] width 12 height 6
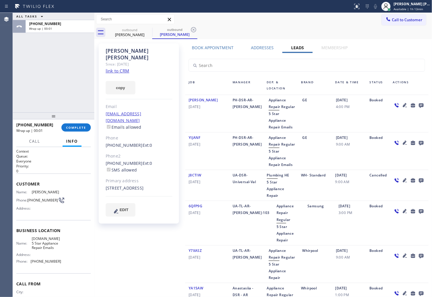
click at [419, 104] on icon at bounding box center [421, 105] width 5 height 5
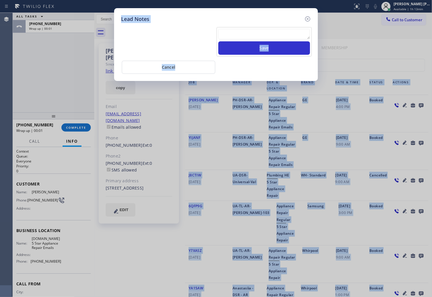
click at [271, 37] on textarea at bounding box center [264, 34] width 92 height 10
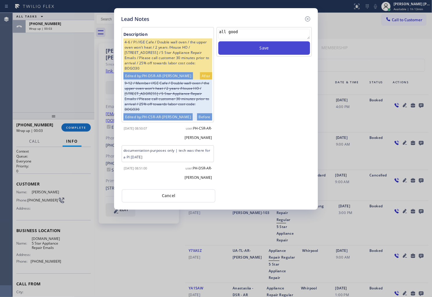
type textarea "all good"
click at [250, 49] on button "Save" at bounding box center [264, 47] width 92 height 13
click at [309, 18] on icon at bounding box center [307, 18] width 7 height 7
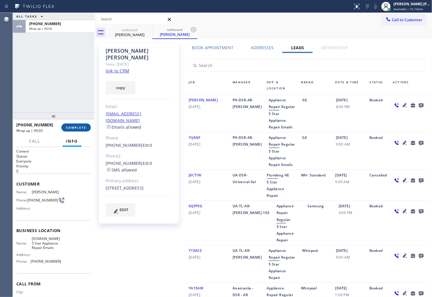
click at [71, 130] on button "COMPLETE" at bounding box center [75, 127] width 29 height 8
click at [141, 111] on link "giuliasolari23@gmail.com" at bounding box center [124, 117] width 36 height 12
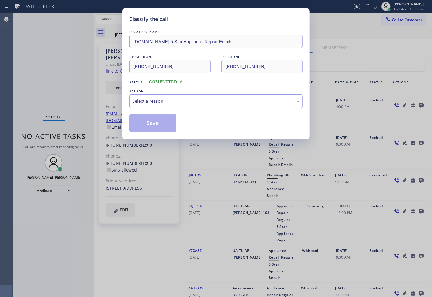
click at [159, 107] on div "Select a reason" at bounding box center [216, 101] width 174 height 14
click at [150, 123] on button "Save" at bounding box center [152, 123] width 47 height 19
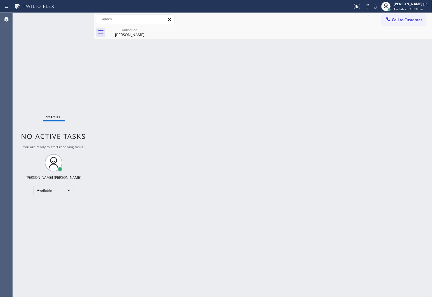
click at [6, 135] on div "Agent Desktop" at bounding box center [6, 155] width 13 height 284
click at [145, 27] on icon at bounding box center [148, 29] width 7 height 7
click at [148, 32] on icon at bounding box center [148, 29] width 7 height 7
click at [143, 33] on div "Giulia Solari" at bounding box center [130, 34] width 44 height 5
click at [4, 72] on div "Agent Desktop" at bounding box center [6, 155] width 13 height 284
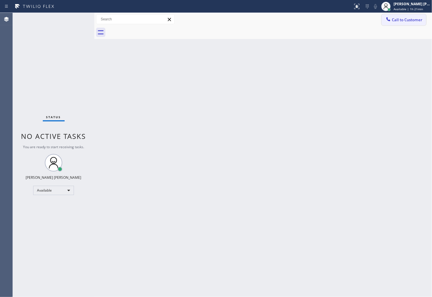
click at [402, 18] on span "Call to Customer" at bounding box center [407, 19] width 31 height 5
click at [0, 0] on div "Outbound call Location 5 Star Appliance Repair Emails Your caller id phone numb…" at bounding box center [0, 0] width 0 height 0
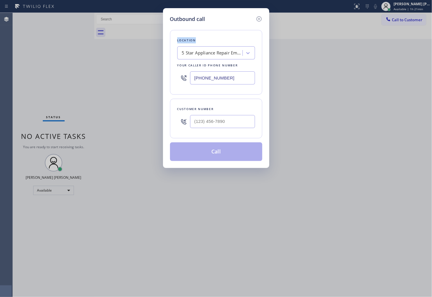
click at [228, 79] on input "(844) 735-4685" at bounding box center [222, 77] width 65 height 13
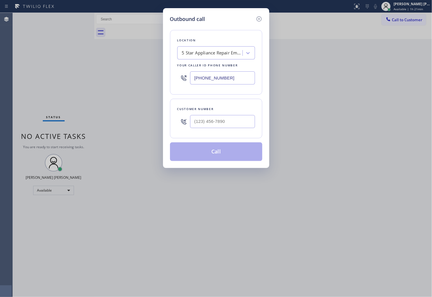
paste input "628) 444-4831"
type input "(628) 444-4831"
click at [205, 124] on input "(___) ___-____" at bounding box center [222, 121] width 65 height 13
paste input "415) 215-5861"
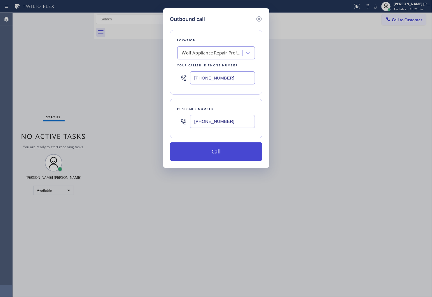
type input "(415) 215-5861"
click at [211, 152] on button "Call" at bounding box center [216, 151] width 92 height 19
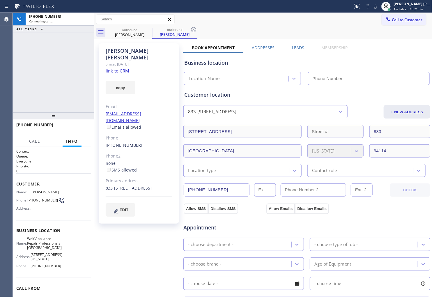
click at [135, 49] on div "Emily Landsverk" at bounding box center [139, 53] width 67 height 13
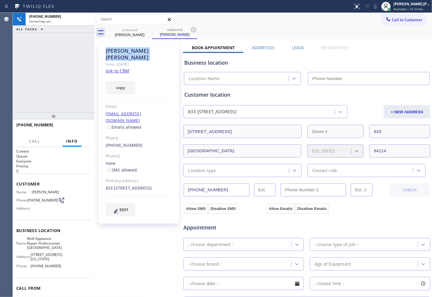
type input "(628) 444-4831"
click at [47, 83] on div "+14152155861 Connecting call… ALL TASKS ALL TASKS ACTIVE TASKS TASKS IN WRAP UP" at bounding box center [54, 63] width 82 height 100
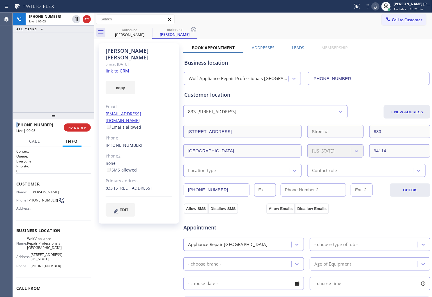
drag, startPoint x: 87, startPoint y: 17, endPoint x: 223, endPoint y: 54, distance: 140.9
click at [87, 17] on icon at bounding box center [86, 19] width 7 height 7
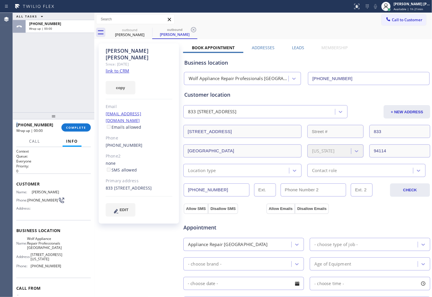
click at [293, 47] on label "Leads" at bounding box center [298, 48] width 12 height 6
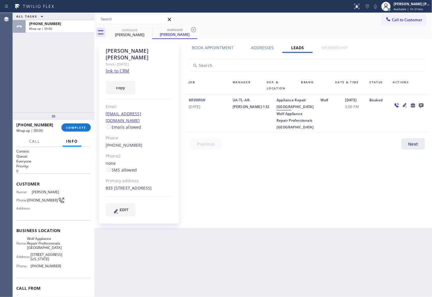
click at [424, 105] on icon at bounding box center [421, 105] width 7 height 7
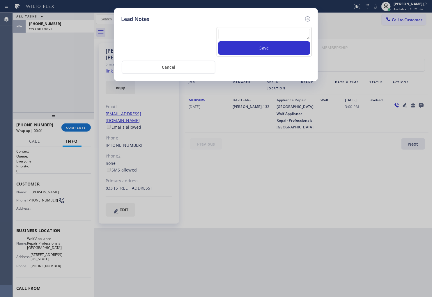
click at [268, 22] on div "Lead Notes" at bounding box center [216, 19] width 190 height 8
click at [271, 35] on textarea at bounding box center [264, 34] width 92 height 10
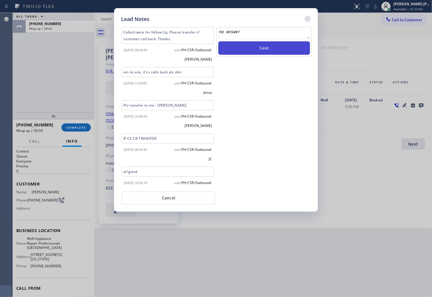
type textarea "no answer"
click at [291, 50] on button "Save" at bounding box center [264, 47] width 92 height 13
click at [305, 20] on icon at bounding box center [307, 18] width 7 height 7
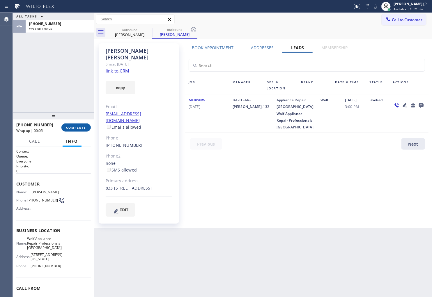
click at [83, 127] on span "COMPLETE" at bounding box center [76, 127] width 20 height 4
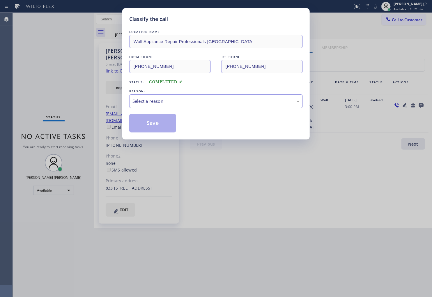
click at [188, 102] on div "Select a reason" at bounding box center [215, 101] width 167 height 7
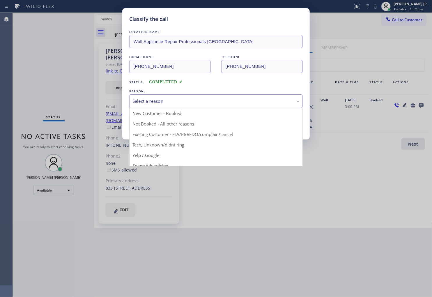
click at [172, 108] on div "Select a reason New Customer - Booked Not Booked - All other reasons Existing C…" at bounding box center [216, 101] width 174 height 14
drag, startPoint x: 168, startPoint y: 132, endPoint x: 164, endPoint y: 129, distance: 4.5
click at [168, 132] on button "Save" at bounding box center [152, 123] width 47 height 19
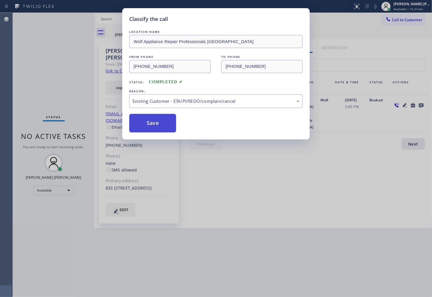
click at [161, 127] on button "Save" at bounding box center [152, 123] width 47 height 19
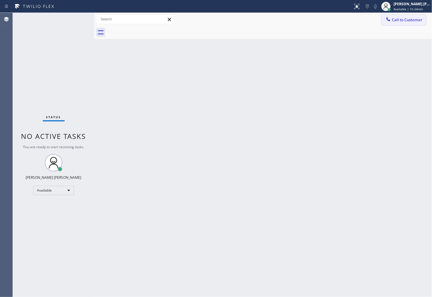
click at [407, 24] on button "Call to Customer" at bounding box center [404, 19] width 45 height 11
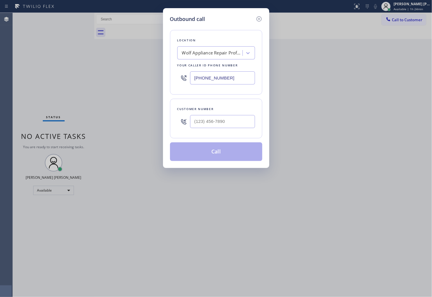
click at [223, 77] on input "(628) 444-4831" at bounding box center [222, 77] width 65 height 13
paste input "480) 725-5893"
type input "(480) 725-5893"
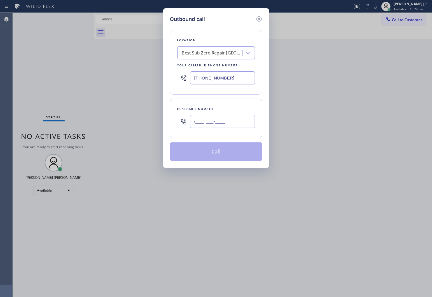
click at [205, 117] on input "(___) ___-____" at bounding box center [222, 121] width 65 height 13
paste input "614) 270-0300"
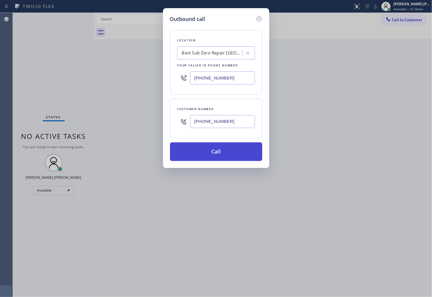
type input "(614) 270-0300"
click at [216, 152] on button "Call" at bounding box center [216, 151] width 92 height 19
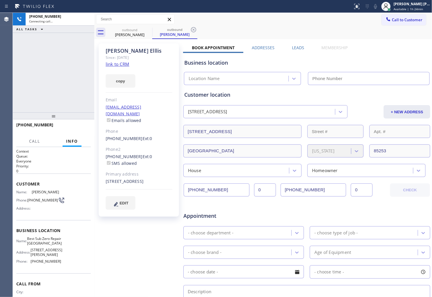
click at [118, 48] on div "Maria Elllis" at bounding box center [139, 50] width 67 height 7
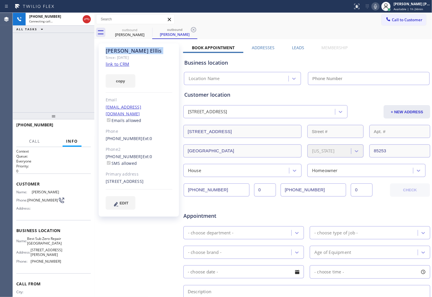
click at [118, 48] on div "Maria Elllis" at bounding box center [139, 50] width 67 height 7
click at [85, 87] on div "+16142700300 Connecting call… ALL TASKS ALL TASKS ACTIVE TASKS TASKS IN WRAP UP" at bounding box center [54, 63] width 82 height 100
type input "(480) 725-5893"
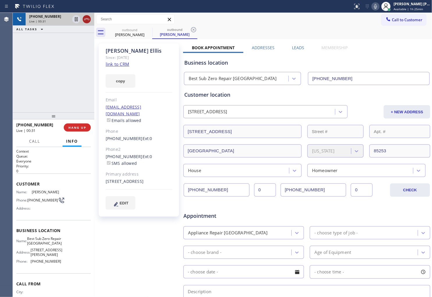
click at [84, 20] on icon at bounding box center [86, 19] width 7 height 7
click at [294, 48] on label "Leads" at bounding box center [298, 48] width 12 height 6
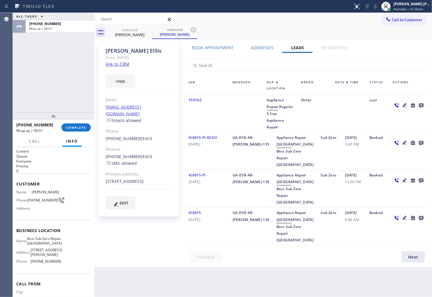
click at [420, 104] on icon at bounding box center [421, 105] width 5 height 5
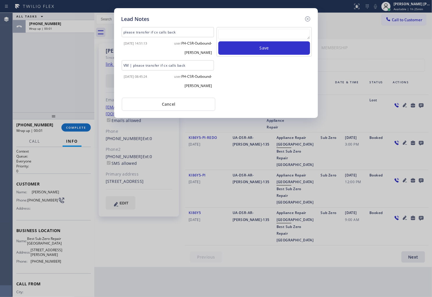
click at [262, 38] on textarea at bounding box center [264, 34] width 92 height 10
type textarea "ALL GOOD"
click at [267, 47] on button "Save" at bounding box center [264, 47] width 92 height 13
click at [305, 19] on icon at bounding box center [307, 18] width 5 height 5
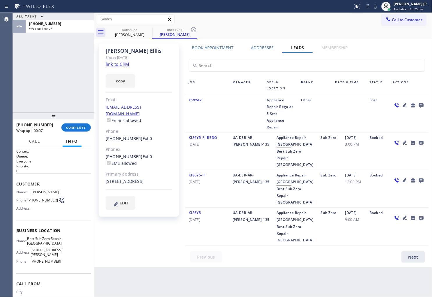
click at [92, 124] on div "+16142700300 Wrap up | 00:07 COMPLETE" at bounding box center [54, 127] width 82 height 16
click at [80, 129] on span "COMPLETE" at bounding box center [76, 127] width 20 height 4
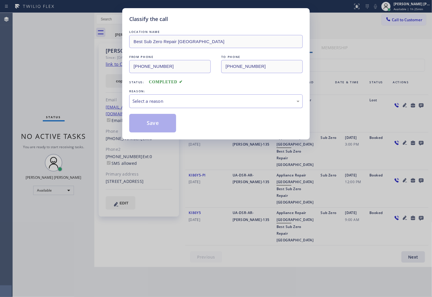
click at [183, 103] on div "Select a reason" at bounding box center [215, 101] width 167 height 7
click at [152, 127] on button "Save" at bounding box center [152, 123] width 47 height 19
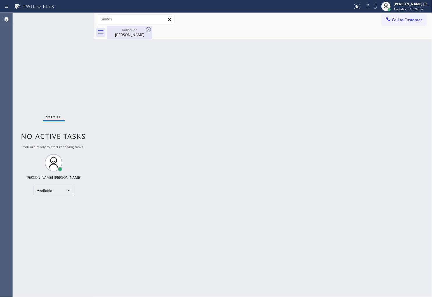
click at [144, 36] on div "Maria Elllis" at bounding box center [130, 34] width 44 height 5
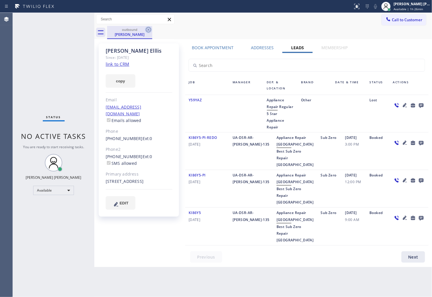
click at [147, 32] on icon at bounding box center [148, 29] width 7 height 7
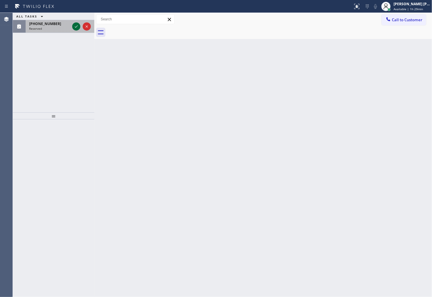
click at [76, 27] on icon at bounding box center [76, 26] width 7 height 7
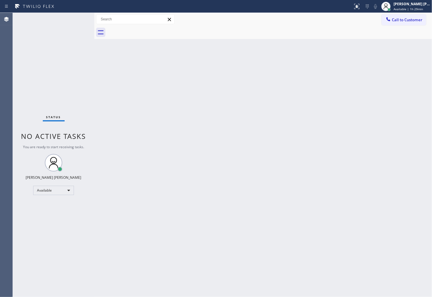
click at [76, 27] on div "Status No active tasks You are ready to start receiving tasks. [PERSON_NAME] [P…" at bounding box center [54, 155] width 82 height 284
click at [22, 141] on div "Status No active tasks You are ready to start receiving tasks. [PERSON_NAME] [P…" at bounding box center [54, 155] width 82 height 284
click at [1, 99] on div "Agent Desktop" at bounding box center [6, 155] width 13 height 284
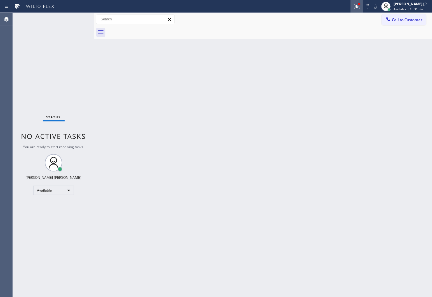
click at [360, 3] on icon at bounding box center [356, 6] width 7 height 7
drag, startPoint x: 362, startPoint y: 6, endPoint x: 362, endPoint y: 25, distance: 18.9
click at [360, 5] on g at bounding box center [356, 6] width 5 height 5
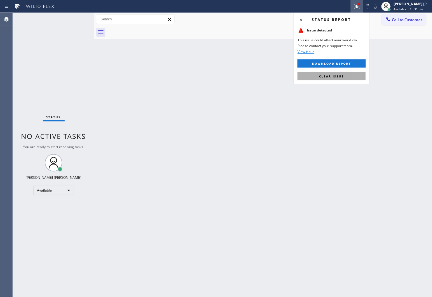
click at [336, 76] on span "Clear issue" at bounding box center [331, 76] width 25 height 4
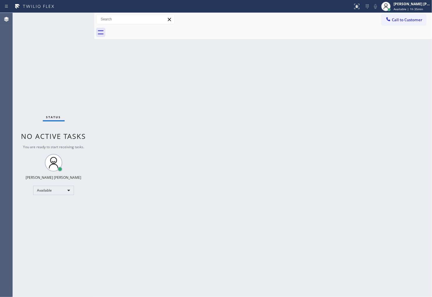
click at [30, 213] on div "Status No active tasks You are ready to start receiving tasks. [PERSON_NAME] [P…" at bounding box center [54, 155] width 82 height 284
click at [407, 20] on span "Call to Customer" at bounding box center [407, 19] width 31 height 5
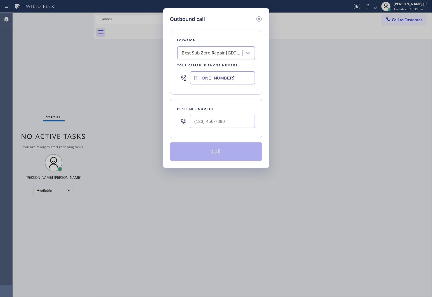
click at [224, 79] on input "(480) 725-5893" at bounding box center [222, 77] width 65 height 13
click at [223, 79] on input "(480) 725-5893" at bounding box center [222, 77] width 65 height 13
paste input "4158"
click at [225, 75] on input "(480) 725-4158" at bounding box center [222, 77] width 65 height 13
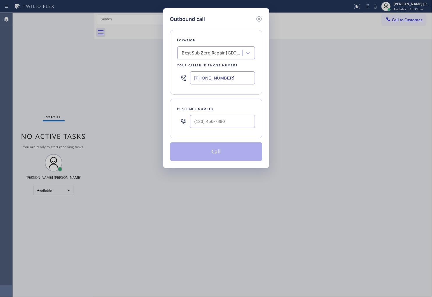
click at [225, 75] on input "(480) 725-4158" at bounding box center [222, 77] width 65 height 13
paste input "15) 841-2502"
type input "(415) 841-2502"
click at [223, 125] on input "text" at bounding box center [222, 121] width 65 height 13
paste input "415) 609-1971"
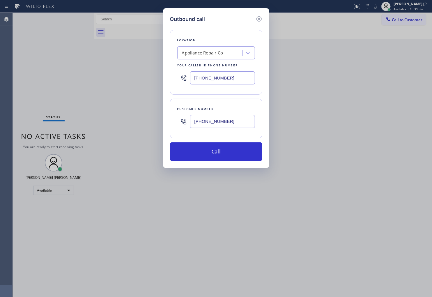
type input "(415) 609-1971"
click at [224, 145] on button "Call" at bounding box center [216, 151] width 92 height 19
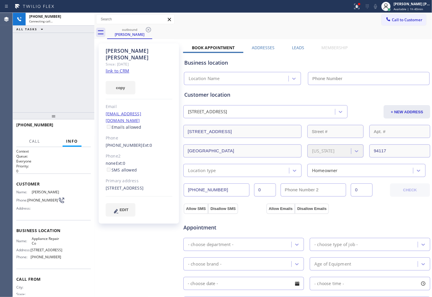
click at [360, 7] on icon at bounding box center [356, 6] width 5 height 5
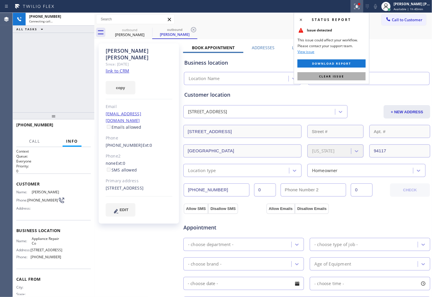
click at [350, 76] on button "Clear issue" at bounding box center [332, 76] width 68 height 8
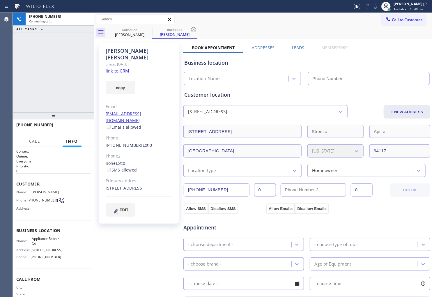
click at [130, 49] on div "Jacquelyn Weil" at bounding box center [139, 53] width 67 height 13
type input "(415) 841-2502"
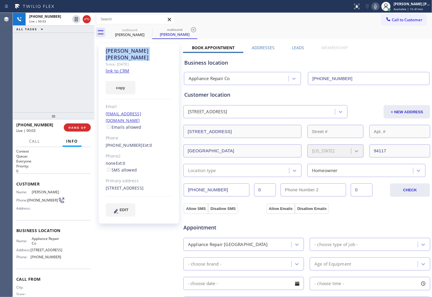
click at [3, 88] on div "Agent Desktop" at bounding box center [6, 155] width 13 height 284
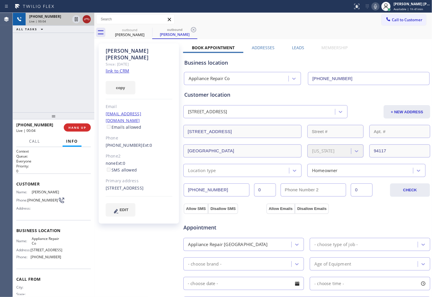
click at [87, 19] on icon at bounding box center [86, 19] width 7 height 7
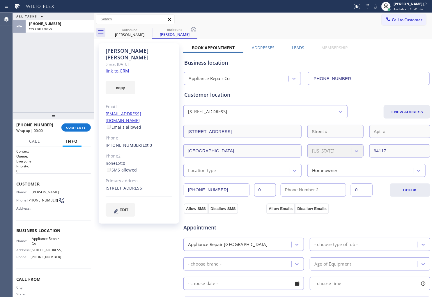
click at [298, 48] on label "Leads" at bounding box center [298, 48] width 12 height 6
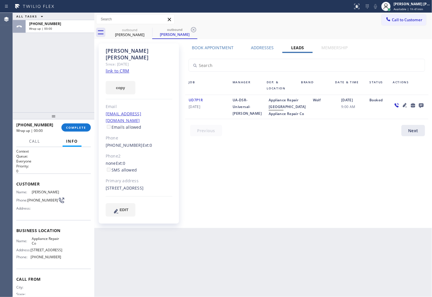
click at [422, 106] on icon at bounding box center [421, 105] width 5 height 5
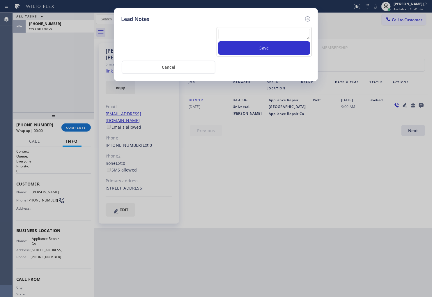
click at [286, 36] on textarea at bounding box center [264, 34] width 92 height 10
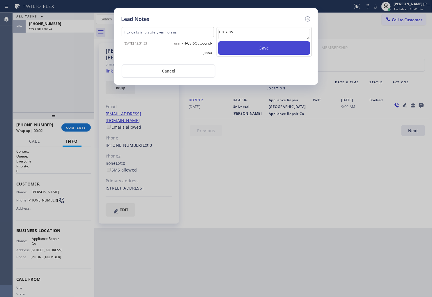
type textarea "no ans"
click at [244, 51] on button "Save" at bounding box center [264, 47] width 92 height 13
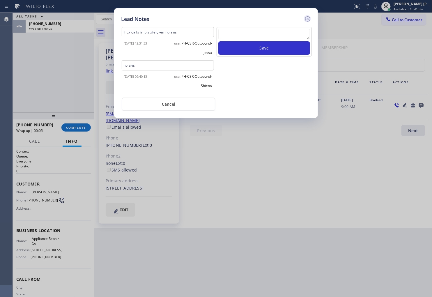
click at [305, 17] on icon at bounding box center [307, 18] width 7 height 7
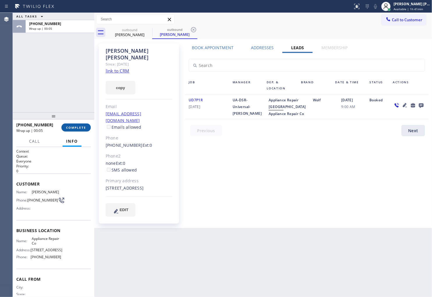
click at [77, 125] on button "COMPLETE" at bounding box center [75, 127] width 29 height 8
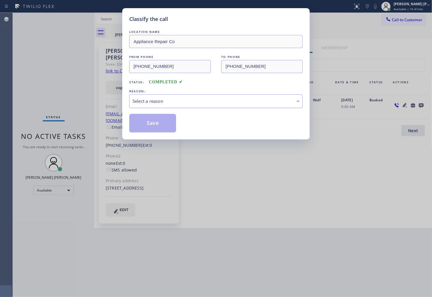
click at [171, 100] on div "Select a reason" at bounding box center [215, 101] width 167 height 7
click at [151, 125] on button "Save" at bounding box center [152, 123] width 47 height 19
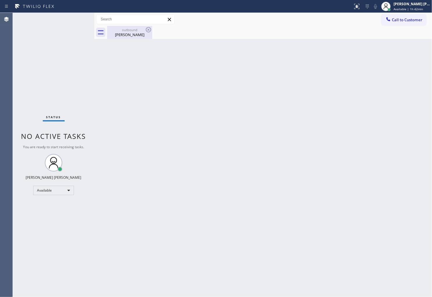
click at [135, 38] on div "outbound Jacquelyn Weil" at bounding box center [130, 32] width 44 height 13
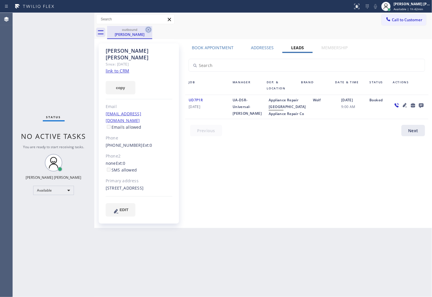
click at [147, 30] on icon at bounding box center [148, 29] width 5 height 5
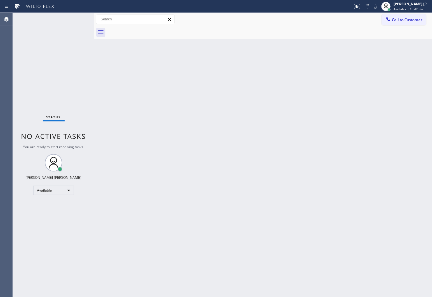
click at [400, 19] on span "Call to Customer" at bounding box center [407, 19] width 31 height 5
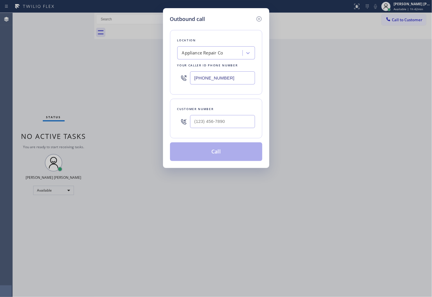
click at [196, 83] on input "(415) 841-2502" at bounding box center [222, 77] width 65 height 13
paste input "366-3233"
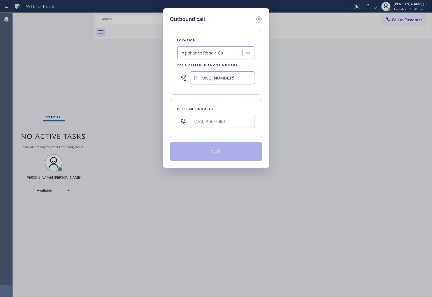
type input "(415) 366-3233"
click at [228, 122] on input "(___) ___-____" at bounding box center [222, 121] width 65 height 13
paste input "650) 455-3347"
type input "(650) 455-3347"
click at [223, 157] on button "Call" at bounding box center [216, 151] width 92 height 19
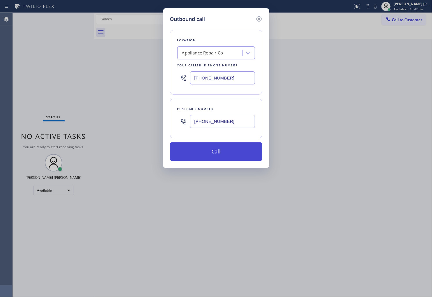
click at [223, 157] on button "Call" at bounding box center [216, 151] width 92 height 19
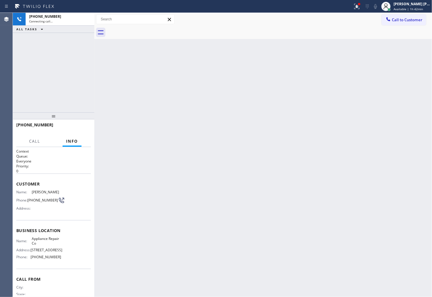
click at [360, 9] on icon at bounding box center [356, 6] width 7 height 7
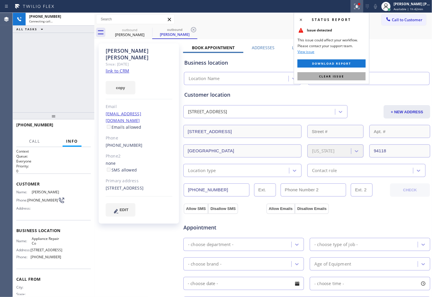
click at [339, 73] on button "Clear issue" at bounding box center [332, 76] width 68 height 8
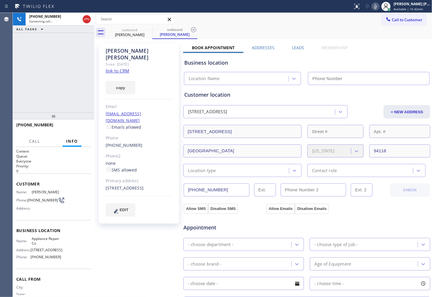
click at [142, 51] on div "Armand Bedrossian" at bounding box center [139, 53] width 67 height 13
type input "(415) 366-3233"
click at [54, 59] on div "+16504553347 Connecting call… ALL TASKS ALL TASKS ACTIVE TASKS TASKS IN WRAP UP" at bounding box center [54, 63] width 82 height 100
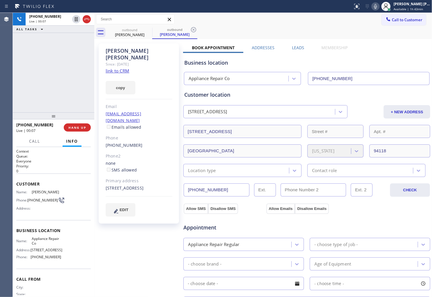
click at [8, 109] on div "Agent Desktop" at bounding box center [6, 155] width 13 height 284
click at [13, 88] on div "+16504553347 Live | 00:23 ALL TASKS ALL TASKS ACTIVE TASKS TASKS IN WRAP UP" at bounding box center [54, 63] width 82 height 100
click at [76, 126] on span "HANG UP" at bounding box center [77, 127] width 18 height 4
click at [292, 45] on label "Leads" at bounding box center [298, 48] width 12 height 6
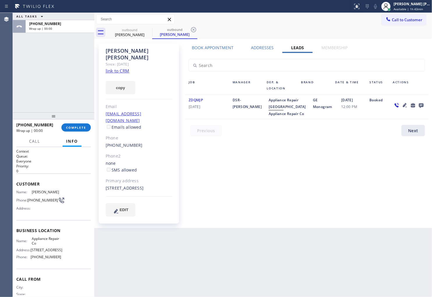
click at [424, 107] on icon at bounding box center [421, 105] width 7 height 7
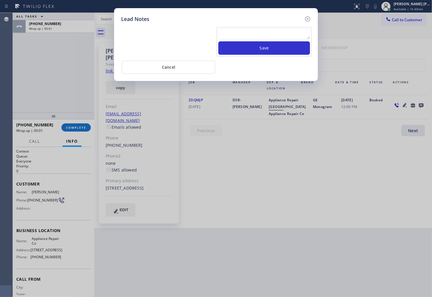
click at [280, 36] on textarea at bounding box center [264, 34] width 92 height 10
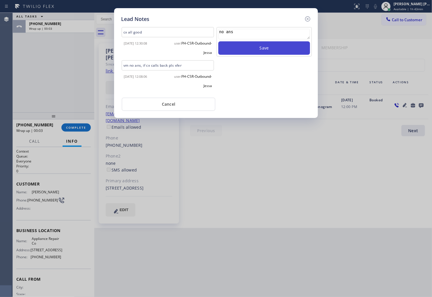
type textarea "no ans"
click at [276, 46] on button "Save" at bounding box center [264, 47] width 92 height 13
drag, startPoint x: 307, startPoint y: 18, endPoint x: 288, endPoint y: 45, distance: 33.0
click at [307, 18] on icon at bounding box center [307, 18] width 7 height 7
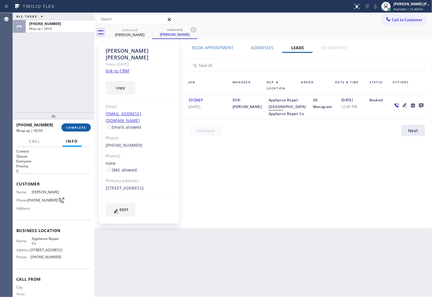
click at [80, 128] on span "COMPLETE" at bounding box center [76, 127] width 20 height 4
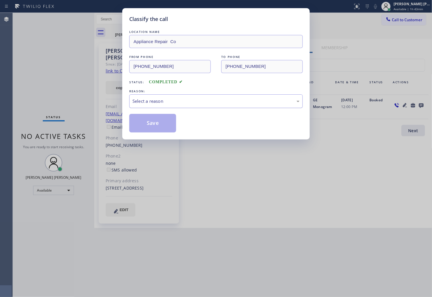
click at [189, 100] on div "Select a reason" at bounding box center [215, 101] width 167 height 7
click at [150, 129] on button "Save" at bounding box center [152, 123] width 47 height 19
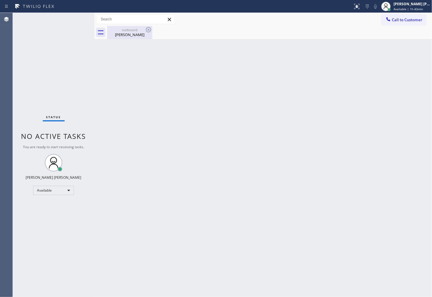
click at [152, 32] on div "outbound Armand Bedrossian" at bounding box center [129, 32] width 45 height 13
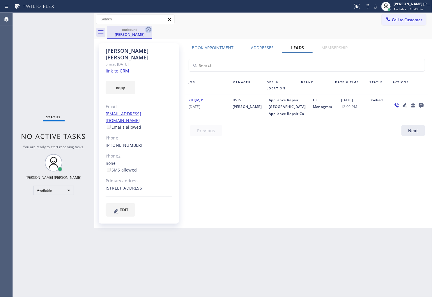
click at [148, 30] on icon at bounding box center [148, 29] width 5 height 5
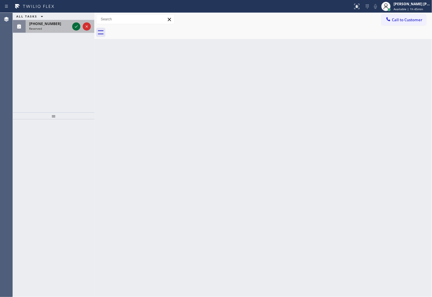
click at [74, 28] on icon at bounding box center [76, 26] width 7 height 7
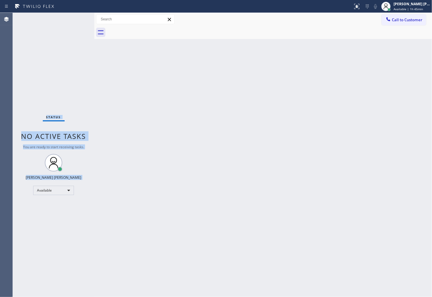
click at [74, 28] on div "Status No active tasks You are ready to start receiving tasks. [PERSON_NAME] [P…" at bounding box center [54, 155] width 82 height 284
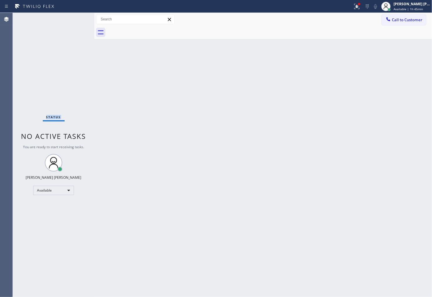
click at [63, 129] on div "Status No active tasks You are ready to start receiving tasks. [PERSON_NAME] [P…" at bounding box center [54, 155] width 82 height 284
click at [358, 6] on div at bounding box center [356, 6] width 13 height 7
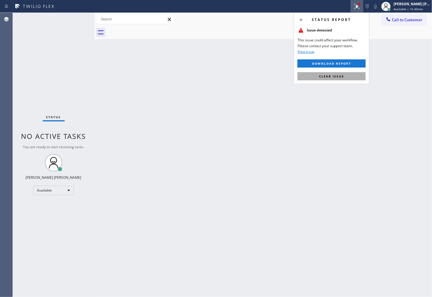
click at [340, 76] on span "Clear issue" at bounding box center [331, 76] width 25 height 4
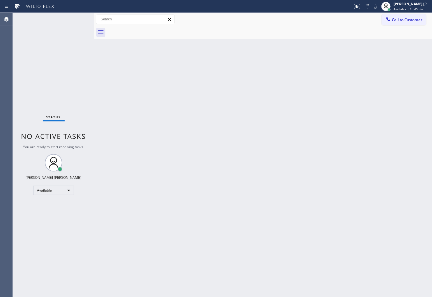
click at [340, 76] on div "Back to Dashboard Change Sender ID Customers Technicians Select a contact Outbo…" at bounding box center [263, 155] width 338 height 284
click at [416, 24] on button "Call to Customer" at bounding box center [404, 19] width 45 height 11
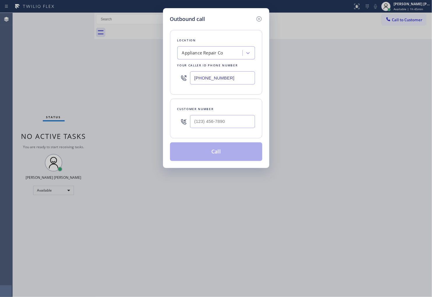
click at [210, 79] on input "(415) 366-3233" at bounding box center [222, 77] width 65 height 13
paste input "855) 666-9755"
type input "(855) 666-9755"
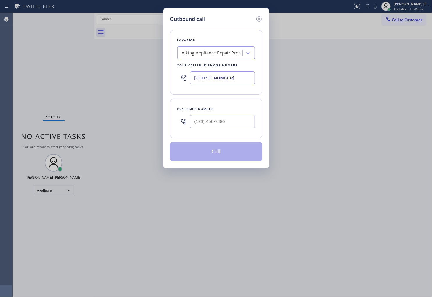
click at [204, 125] on input "text" at bounding box center [222, 121] width 65 height 13
click at [204, 125] on input "(___) ___-____" at bounding box center [222, 121] width 65 height 13
paste input "602-6906"
click at [220, 123] on input "(___) 602-6906" at bounding box center [222, 121] width 65 height 13
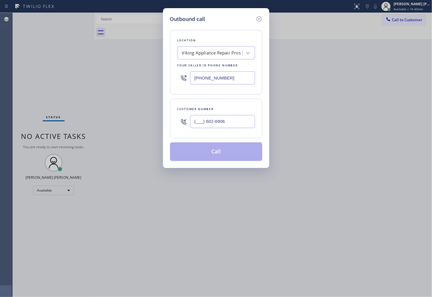
click at [220, 123] on input "(___) 602-6906" at bounding box center [222, 121] width 65 height 13
paste input "602) 690-6944"
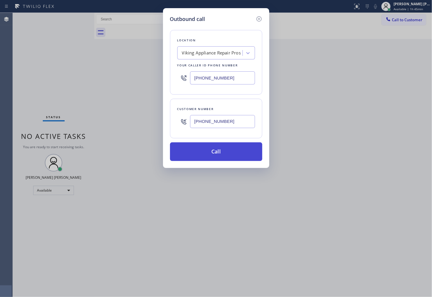
type input "(602) 690-6944"
click at [217, 149] on button "Call" at bounding box center [216, 151] width 92 height 19
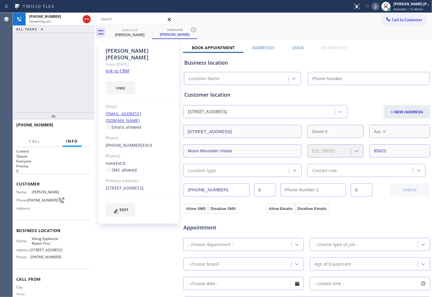
type input "(855) 666-9755"
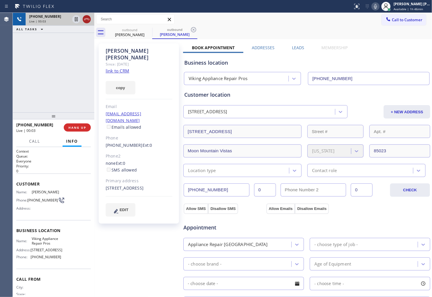
click at [88, 19] on icon at bounding box center [86, 19] width 7 height 7
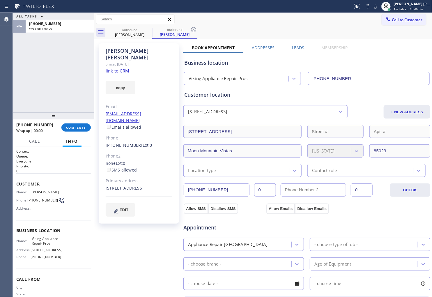
click at [125, 142] on link "(602) 690-6944" at bounding box center [124, 145] width 37 height 6
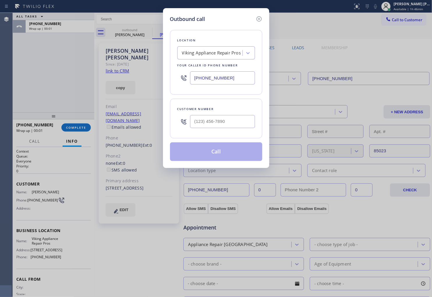
type input "(602) 690-6944"
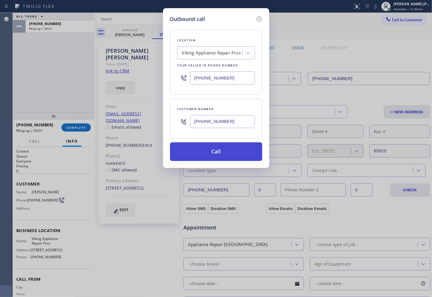
click at [211, 152] on button "Call" at bounding box center [216, 151] width 92 height 19
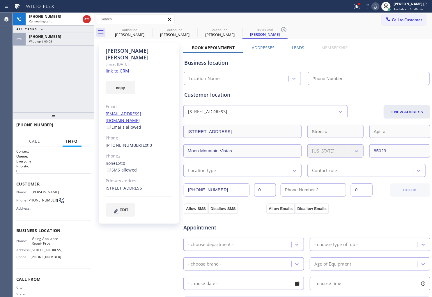
click at [125, 51] on div "Maria Delph" at bounding box center [139, 53] width 67 height 13
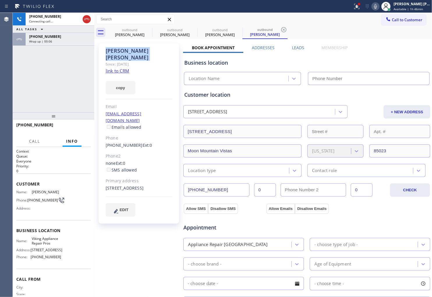
type input "(855) 666-9755"
click at [83, 38] on div "+16026906944" at bounding box center [60, 36] width 62 height 5
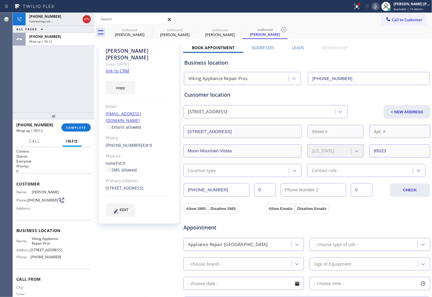
click at [70, 132] on div "+16026906944 Wrap up | 00:12 COMPLETE" at bounding box center [53, 127] width 75 height 15
click at [77, 122] on div "+16026906944 Wrap up | 00:12 COMPLETE" at bounding box center [53, 127] width 75 height 15
click at [77, 131] on button "COMPLETE" at bounding box center [75, 127] width 29 height 8
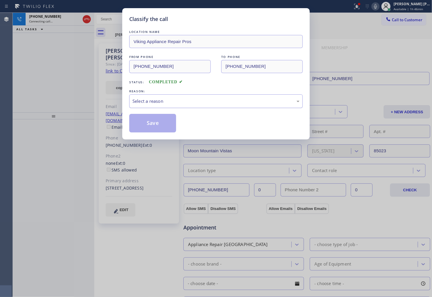
click at [164, 102] on div "Select a reason" at bounding box center [215, 101] width 167 height 7
click at [153, 106] on div "Select a reason" at bounding box center [216, 101] width 174 height 14
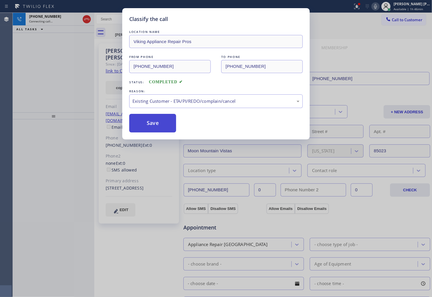
click at [150, 127] on button "Save" at bounding box center [152, 123] width 47 height 19
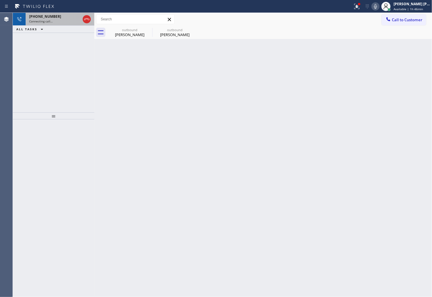
click at [61, 17] on div "+16026906944" at bounding box center [54, 16] width 51 height 5
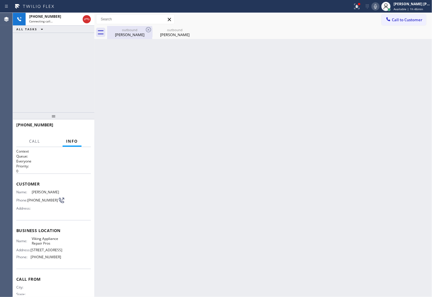
click at [115, 31] on div "outbound" at bounding box center [130, 30] width 44 height 4
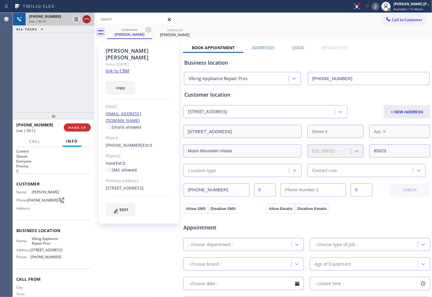
click at [87, 22] on icon at bounding box center [86, 19] width 7 height 7
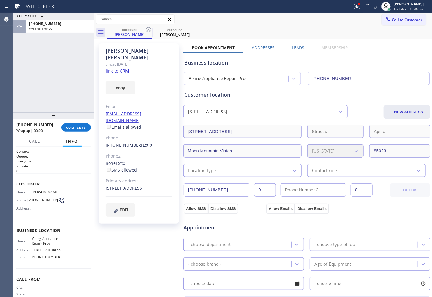
click at [297, 48] on label "Leads" at bounding box center [298, 48] width 12 height 6
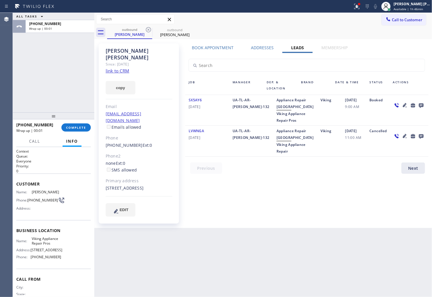
click at [419, 105] on icon at bounding box center [421, 105] width 5 height 5
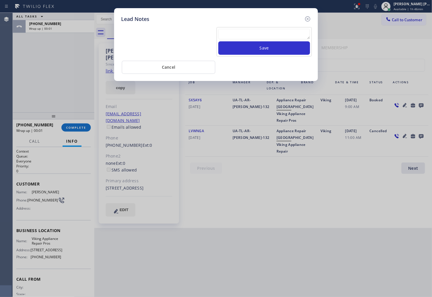
click at [278, 36] on textarea at bounding box center [264, 34] width 92 height 10
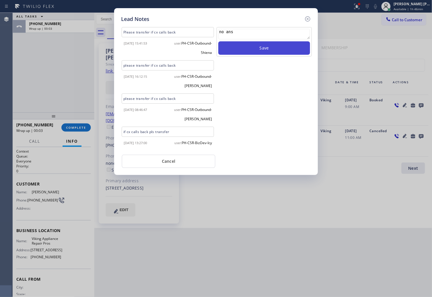
type textarea "no ans"
click at [277, 42] on button "Save" at bounding box center [264, 47] width 92 height 13
click at [307, 18] on icon at bounding box center [307, 18] width 7 height 7
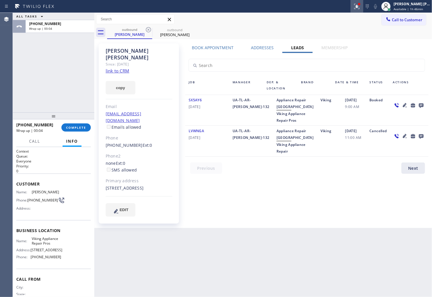
click at [360, 8] on icon at bounding box center [356, 6] width 7 height 7
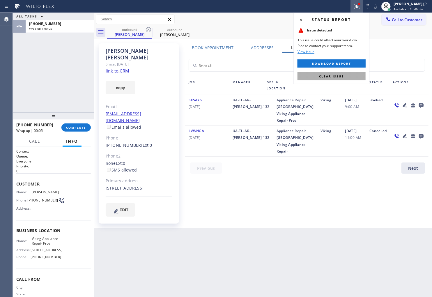
click at [332, 76] on span "Clear issue" at bounding box center [331, 76] width 25 height 4
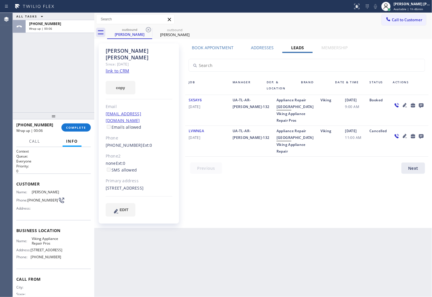
click at [80, 132] on div "+16026906944 Wrap up | 00:06 COMPLETE" at bounding box center [53, 127] width 75 height 15
click at [82, 129] on span "COMPLETE" at bounding box center [76, 127] width 20 height 4
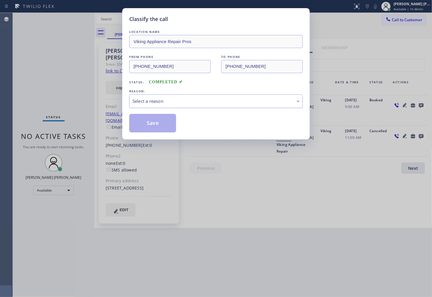
click at [207, 98] on div "Select a reason" at bounding box center [215, 101] width 167 height 7
click at [146, 130] on button "Save" at bounding box center [152, 123] width 47 height 19
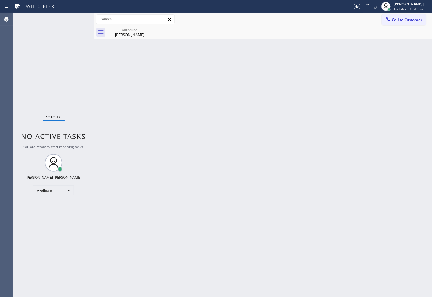
click at [124, 36] on div "Maria Delph" at bounding box center [130, 34] width 44 height 5
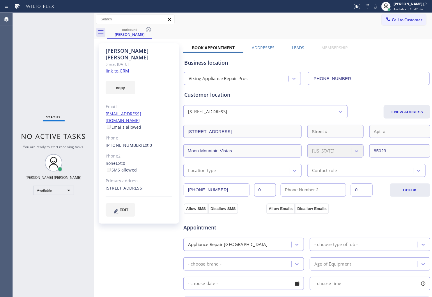
drag, startPoint x: 151, startPoint y: 30, endPoint x: 141, endPoint y: 35, distance: 10.8
click at [150, 30] on icon at bounding box center [148, 29] width 7 height 7
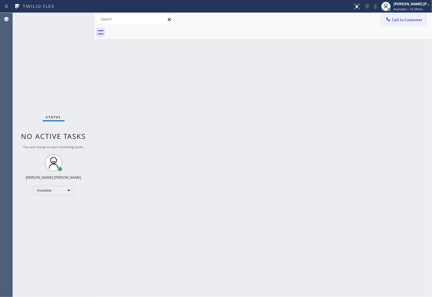
click at [415, 20] on span "Call to Customer" at bounding box center [407, 19] width 31 height 5
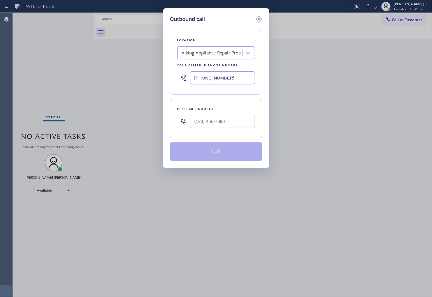
click at [219, 80] on input "(855) 666-9755" at bounding box center [222, 77] width 65 height 13
paste input "562) 379-6447"
type input "(562) 379-6447"
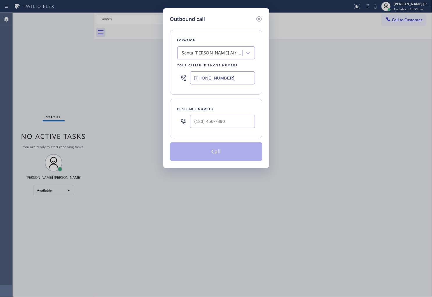
click at [232, 123] on input "text" at bounding box center [222, 121] width 65 height 13
click at [232, 123] on input "(___) ___-____" at bounding box center [222, 121] width 65 height 13
paste input "9496"
click at [225, 120] on input "(___) ___-9496" at bounding box center [222, 121] width 65 height 13
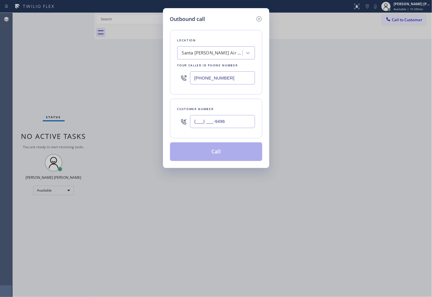
click at [225, 120] on input "(___) ___-9496" at bounding box center [222, 121] width 65 height 13
paste input "949) 617-6633"
type input "(949) 617-6633"
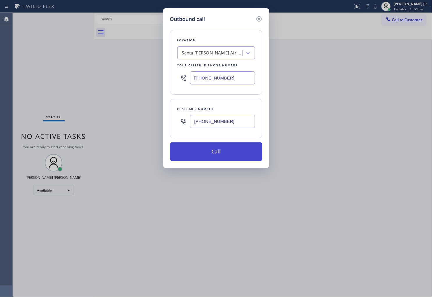
click at [224, 154] on button "Call" at bounding box center [216, 151] width 92 height 19
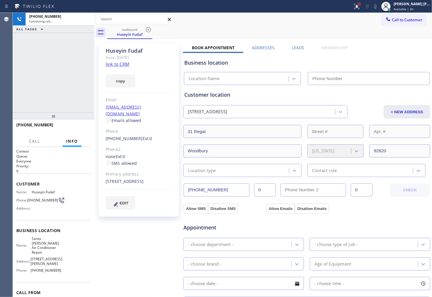
drag, startPoint x: 364, startPoint y: 5, endPoint x: 347, endPoint y: 79, distance: 76.1
click at [361, 5] on div at bounding box center [358, 3] width 3 height 3
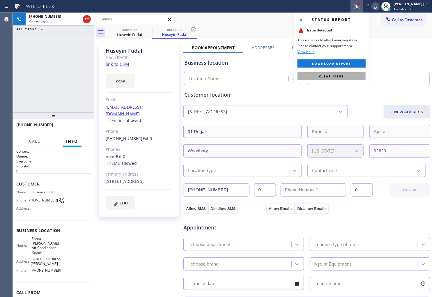
click at [342, 83] on div "Status report Issue detected This issue could affect your workflow. Please cont…" at bounding box center [332, 49] width 76 height 72
click at [326, 76] on span "Clear issue" at bounding box center [331, 76] width 25 height 4
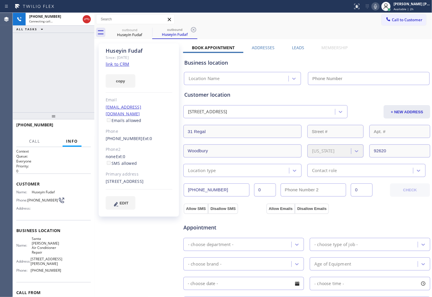
click at [134, 52] on div "Huseyin Fudaf" at bounding box center [139, 50] width 67 height 7
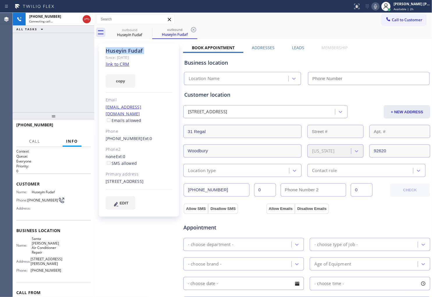
click at [134, 52] on div "Huseyin Fudaf" at bounding box center [139, 50] width 67 height 7
type input "(562) 379-6447"
click at [34, 124] on span "+19496176633" at bounding box center [34, 125] width 37 height 6
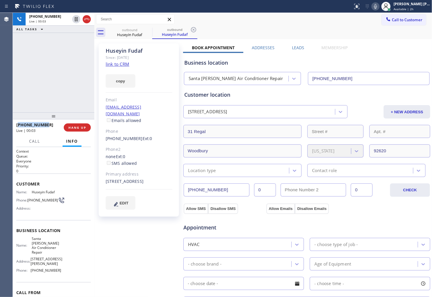
click at [34, 124] on span "+19496176633" at bounding box center [34, 125] width 37 height 6
click at [84, 126] on span "HANG UP" at bounding box center [77, 127] width 18 height 4
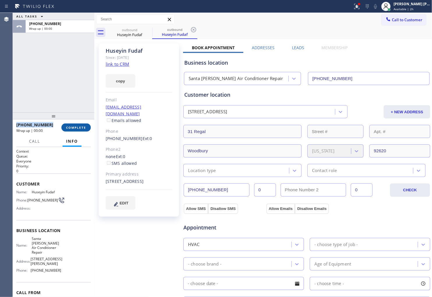
click at [84, 126] on span "COMPLETE" at bounding box center [76, 127] width 20 height 4
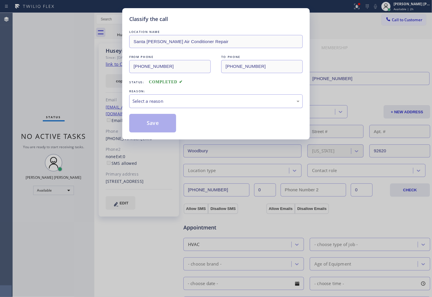
click at [164, 106] on div "Select a reason" at bounding box center [216, 101] width 174 height 14
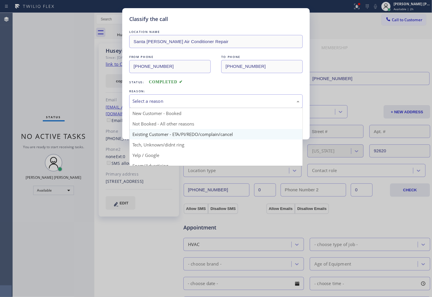
click at [159, 132] on button "Save" at bounding box center [152, 123] width 47 height 19
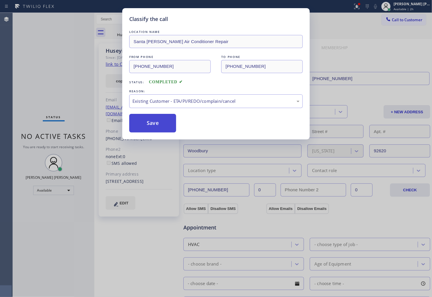
click at [153, 128] on button "Save" at bounding box center [152, 123] width 47 height 19
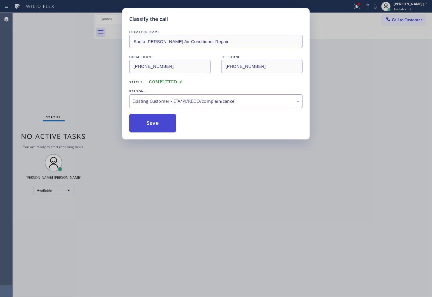
click at [153, 128] on button "Save" at bounding box center [152, 123] width 47 height 19
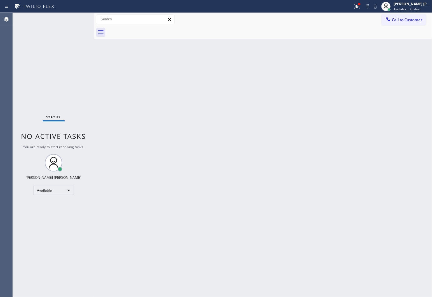
click at [365, 14] on div "Call to Customer Outbound call Location Santa Ana Air Conditioner Repair Your c…" at bounding box center [263, 19] width 338 height 13
click at [363, 11] on button at bounding box center [356, 6] width 13 height 13
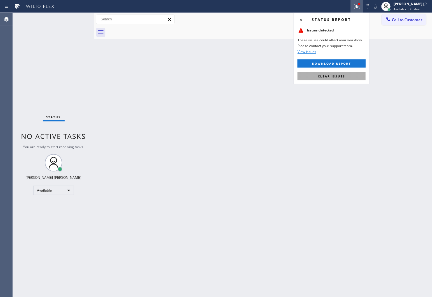
click at [319, 77] on span "Clear issues" at bounding box center [331, 76] width 27 height 4
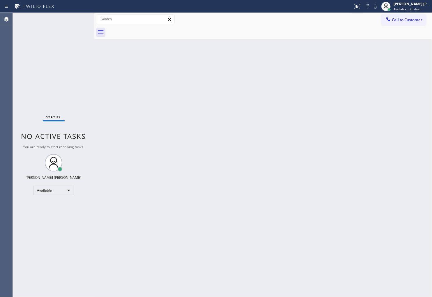
click at [8, 98] on div "Agent Desktop" at bounding box center [6, 155] width 13 height 284
click at [401, 7] on span "Available | 2h 4min" at bounding box center [408, 9] width 28 height 4
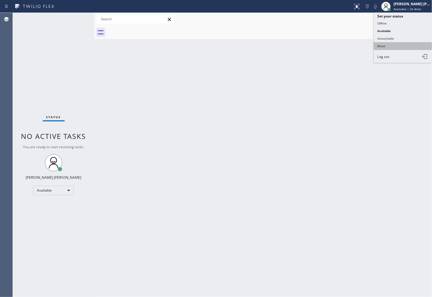
click at [391, 46] on button "Break" at bounding box center [403, 46] width 58 height 8
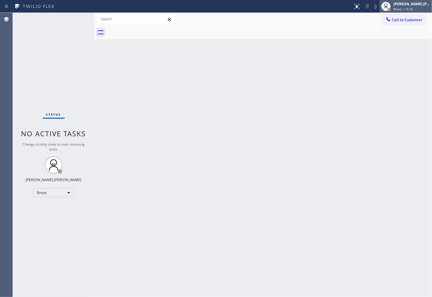
click at [424, 8] on div "Break | 15:18" at bounding box center [412, 9] width 37 height 4
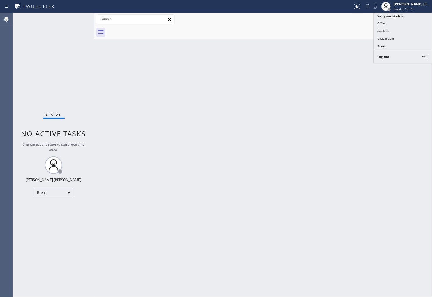
drag, startPoint x: 394, startPoint y: 40, endPoint x: 391, endPoint y: 45, distance: 6.3
click at [394, 40] on button "Unavailable" at bounding box center [403, 39] width 58 height 8
click at [22, 88] on div "Status No active tasks Change activity state to start receiving tasks. Shiena M…" at bounding box center [54, 155] width 82 height 284
click at [392, 15] on button "Call to Customer" at bounding box center [404, 19] width 45 height 11
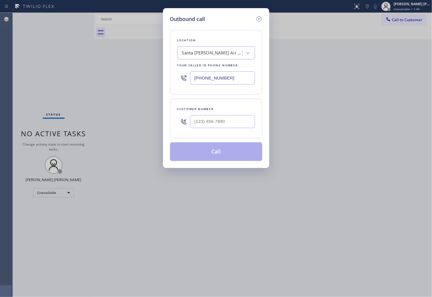
click at [220, 80] on input "(562) 379-6447" at bounding box center [222, 77] width 65 height 13
paste input "831) 661-883"
type input "[PHONE_NUMBER]"
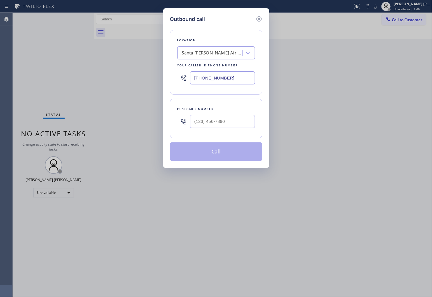
click at [256, 17] on icon at bounding box center [259, 18] width 7 height 7
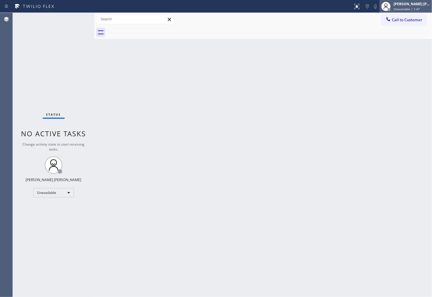
click at [420, 10] on span "Unavailable | 1:47" at bounding box center [407, 9] width 26 height 4
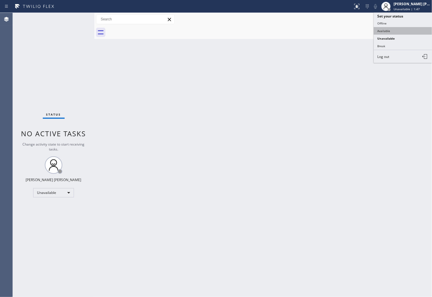
click at [391, 32] on button "Available" at bounding box center [403, 31] width 58 height 8
click at [399, 19] on span "Call to Customer" at bounding box center [407, 19] width 31 height 5
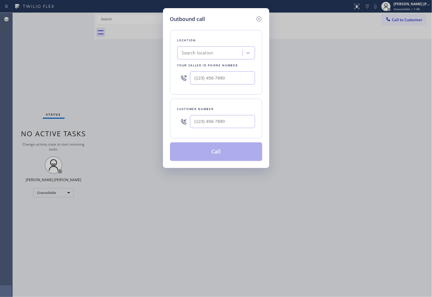
click at [218, 77] on input "text" at bounding box center [222, 77] width 65 height 13
click at [218, 77] on input "(___) ___-____" at bounding box center [222, 77] width 65 height 13
paste input "8316"
click at [215, 69] on div "(___) ___-8316" at bounding box center [216, 77] width 78 height 19
click at [210, 76] on input "(___) ___-8316" at bounding box center [222, 77] width 65 height 13
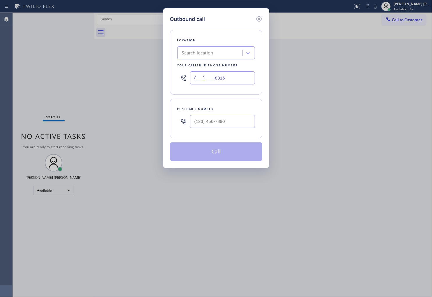
click at [210, 76] on input "(___) ___-8316" at bounding box center [222, 77] width 65 height 13
paste input "831) 661-8837"
type input "[PHONE_NUMBER]"
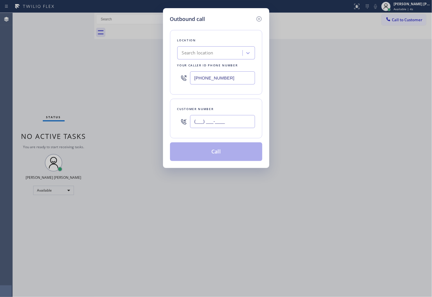
click at [211, 121] on input "(___) ___-____" at bounding box center [222, 121] width 65 height 13
paste input "310) 344-0801"
type input "[PHONE_NUMBER]"
click at [204, 79] on input "[PHONE_NUMBER]" at bounding box center [222, 77] width 65 height 13
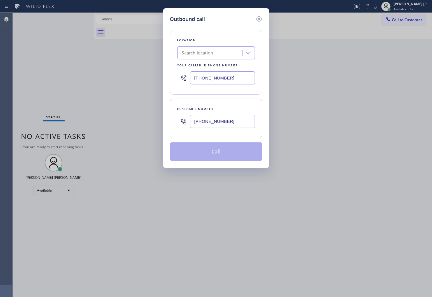
click at [204, 79] on input "[PHONE_NUMBER]" at bounding box center [222, 77] width 65 height 13
paste input "text"
type input "[PHONE_NUMBER]"
click at [259, 19] on icon at bounding box center [258, 18] width 5 height 5
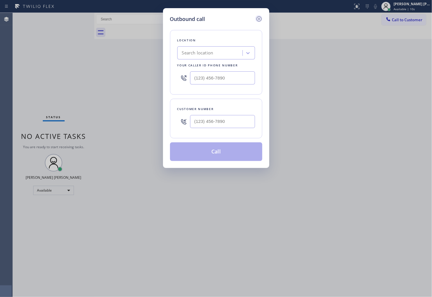
click at [259, 19] on div "Call to Customer Outbound call Location Search location Your caller id phone nu…" at bounding box center [263, 19] width 338 height 10
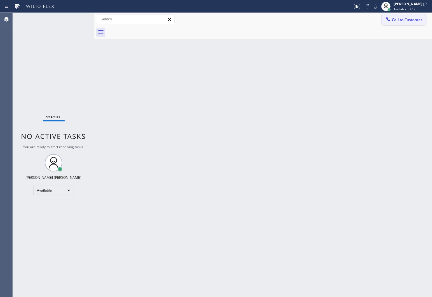
click at [393, 18] on span "Call to Customer" at bounding box center [407, 19] width 31 height 5
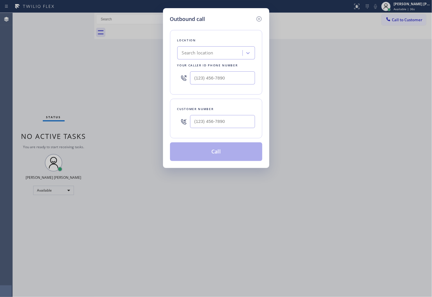
click at [207, 80] on input "text" at bounding box center [222, 77] width 65 height 13
paste input "831) 661-8837"
type input "[PHONE_NUMBER]"
click at [220, 125] on input "text" at bounding box center [222, 121] width 65 height 13
click at [220, 125] on input "(___) ___-____" at bounding box center [222, 121] width 65 height 13
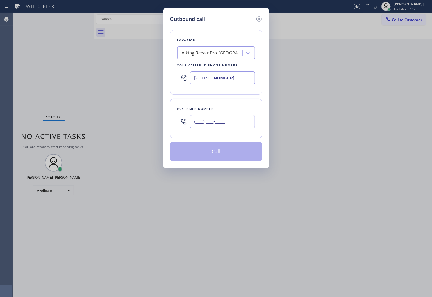
paste input "31"
click at [224, 121] on input "(___) ___-__31" at bounding box center [222, 121] width 65 height 13
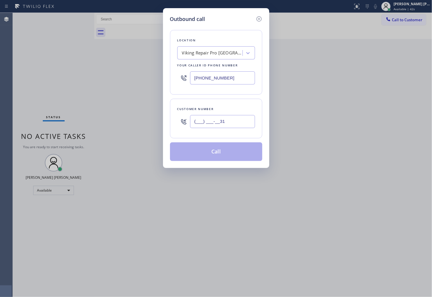
paste input "310) 344-080"
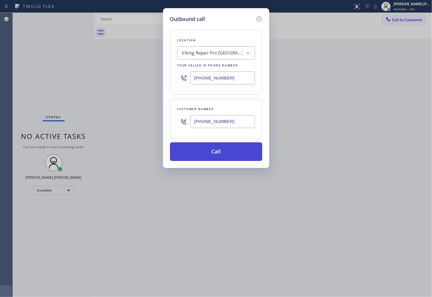
type input "[PHONE_NUMBER]"
click at [222, 155] on button "Call" at bounding box center [216, 151] width 92 height 19
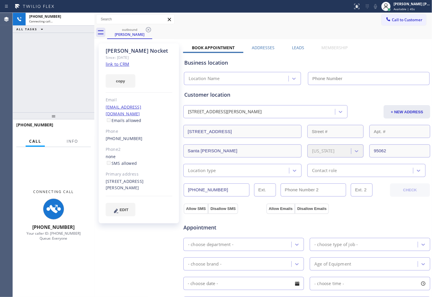
click at [66, 148] on div "Connecting Call [PHONE_NUMBER] Your caller ID: [PHONE_NUMBER] Queue: Everyone" at bounding box center [54, 215] width 82 height 136
click at [70, 143] on span "Info" at bounding box center [72, 141] width 11 height 5
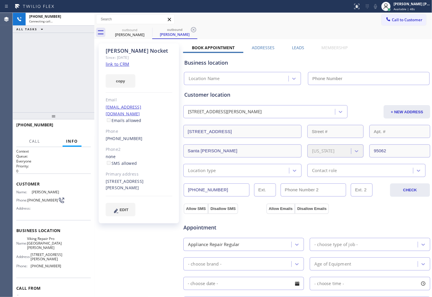
type input "[PHONE_NUMBER]"
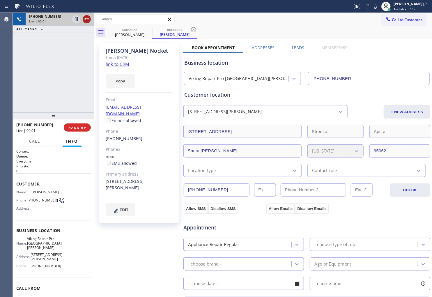
click at [86, 18] on icon at bounding box center [86, 19] width 7 height 7
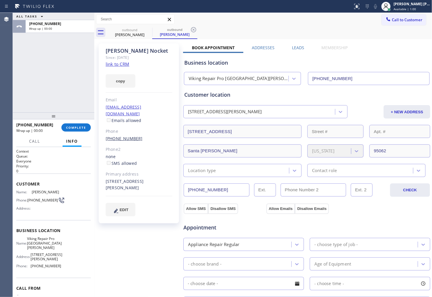
click at [116, 136] on link "[PHONE_NUMBER]" at bounding box center [124, 139] width 37 height 6
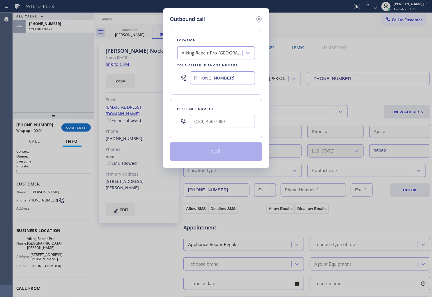
type input "[PHONE_NUMBER]"
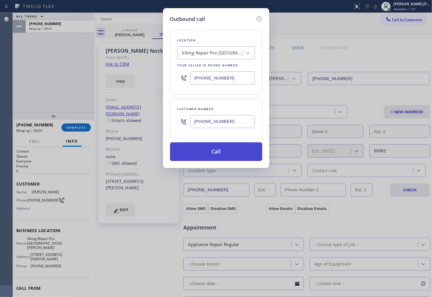
click at [219, 155] on button "Call" at bounding box center [216, 151] width 92 height 19
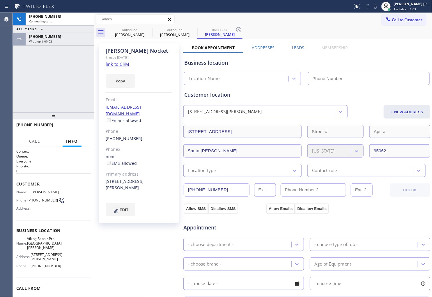
click at [127, 48] on div "[PERSON_NAME]" at bounding box center [139, 50] width 67 height 7
type input "[PHONE_NUMBER]"
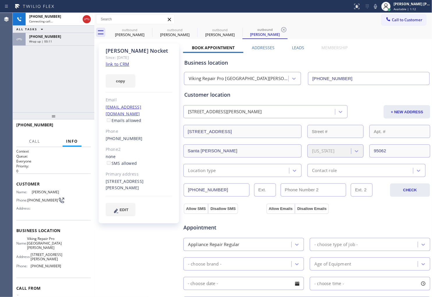
click at [120, 49] on div "[PERSON_NAME]" at bounding box center [139, 50] width 67 height 7
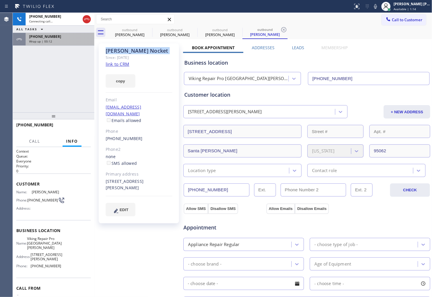
click at [69, 45] on div "[PHONE_NUMBER] Connecting call… ALL TASKS ALL TASKS ACTIVE TASKS TASKS IN WRAP …" at bounding box center [54, 63] width 82 height 100
click at [69, 44] on div "[PHONE_NUMBER] Wrap up | 00:13" at bounding box center [59, 39] width 66 height 13
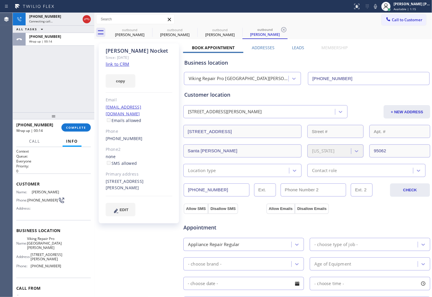
click at [74, 122] on div "[PHONE_NUMBER] Wrap up | 00:14 COMPLETE" at bounding box center [53, 127] width 75 height 15
click at [74, 125] on span "COMPLETE" at bounding box center [76, 127] width 20 height 4
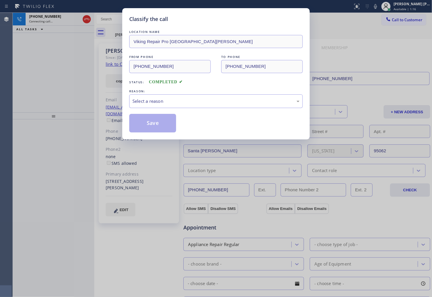
click at [173, 109] on div "LOCATION NAME Viking Repair Pro Santa [PERSON_NAME] FROM PHONE [PHONE_NUMBER] T…" at bounding box center [216, 81] width 174 height 104
click at [173, 106] on div "Select a reason" at bounding box center [216, 101] width 174 height 14
click at [169, 105] on div "Select a reason" at bounding box center [216, 101] width 174 height 14
click at [157, 126] on button "Save" at bounding box center [152, 123] width 47 height 19
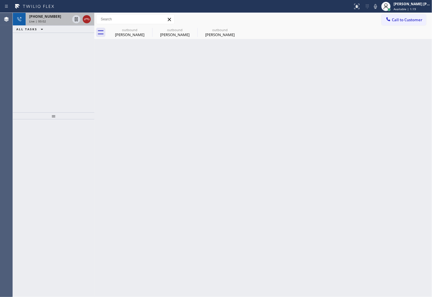
click at [87, 19] on icon at bounding box center [86, 19] width 5 height 2
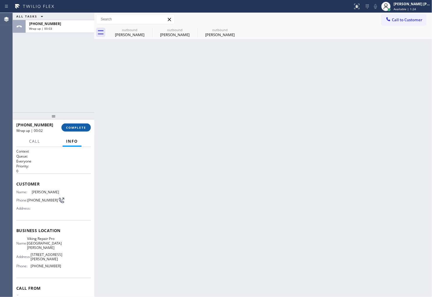
click at [88, 124] on button "COMPLETE" at bounding box center [75, 127] width 29 height 8
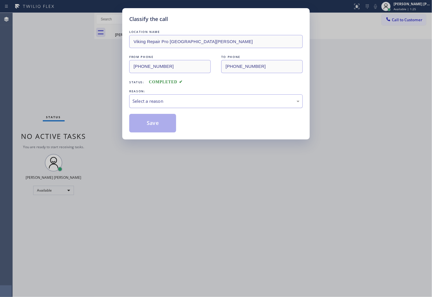
click at [169, 102] on div "Select a reason" at bounding box center [215, 101] width 167 height 7
click at [154, 121] on button "Save" at bounding box center [152, 123] width 47 height 19
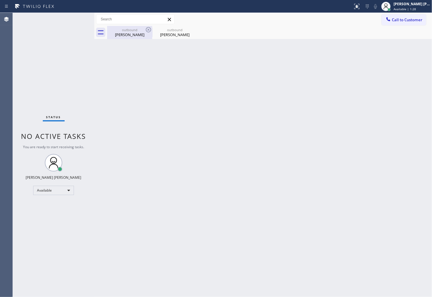
click at [139, 30] on div "outbound" at bounding box center [130, 30] width 44 height 4
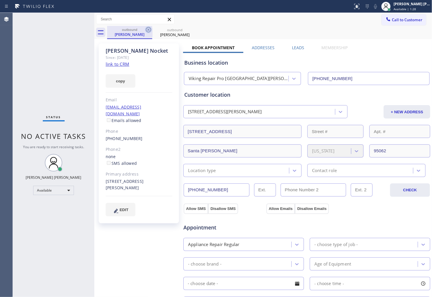
click at [145, 30] on icon at bounding box center [148, 29] width 7 height 7
click at [0, 0] on icon at bounding box center [0, 0] width 0 height 0
click at [145, 30] on div "outbound [PERSON_NAME] outbound [PERSON_NAME]" at bounding box center [269, 32] width 325 height 13
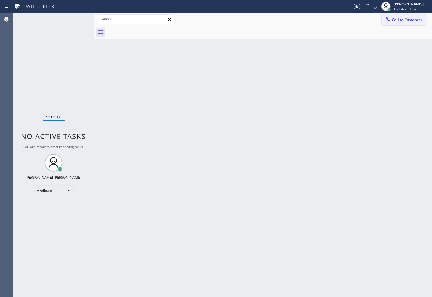
click at [409, 24] on button "Call to Customer" at bounding box center [404, 19] width 45 height 11
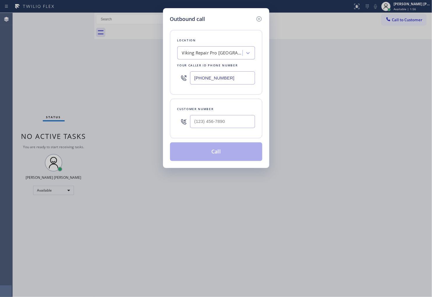
click at [215, 68] on div "[PHONE_NUMBER]" at bounding box center [216, 77] width 78 height 19
click at [210, 77] on input "[PHONE_NUMBER]" at bounding box center [222, 77] width 65 height 13
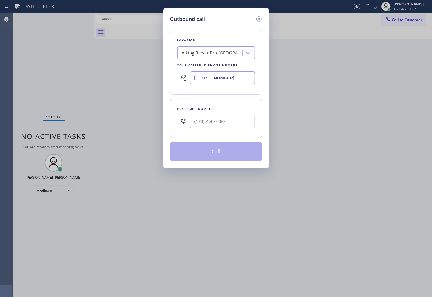
click at [210, 77] on input "[PHONE_NUMBER]" at bounding box center [222, 77] width 65 height 13
paste input "650) 800-8128"
type input "[PHONE_NUMBER]"
click at [201, 124] on input "(___) ___-____" at bounding box center [222, 121] width 65 height 13
paste input "650) 400-3503"
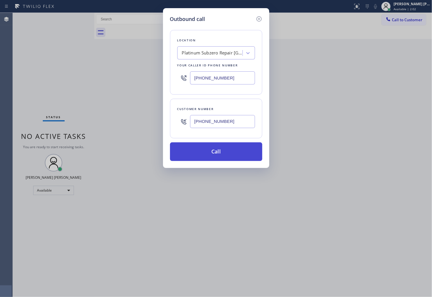
type input "[PHONE_NUMBER]"
click at [219, 146] on button "Call" at bounding box center [216, 151] width 92 height 19
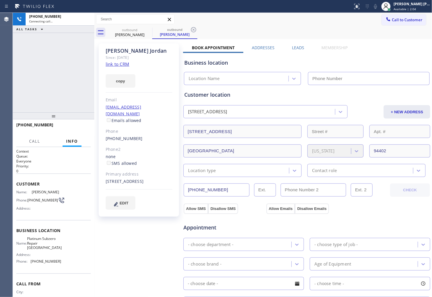
click at [120, 52] on div "[PERSON_NAME]" at bounding box center [139, 50] width 67 height 7
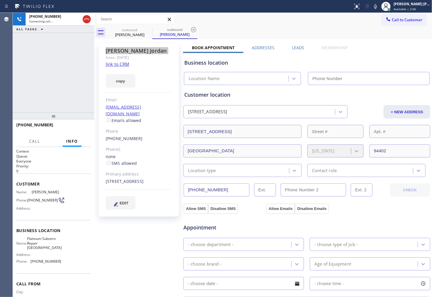
type input "[PHONE_NUMBER]"
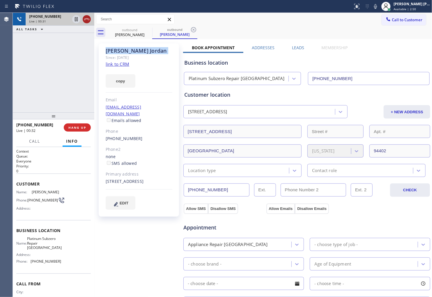
click at [86, 21] on icon at bounding box center [86, 19] width 7 height 7
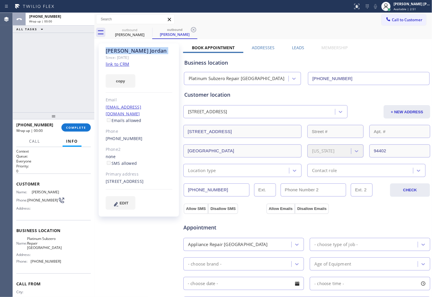
click at [289, 47] on div "Leads" at bounding box center [298, 49] width 30 height 8
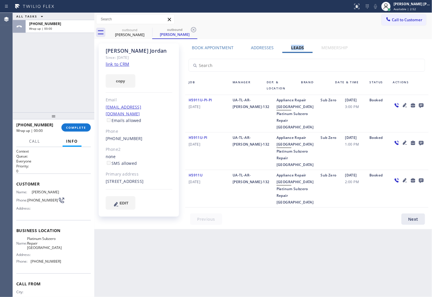
click at [422, 103] on icon at bounding box center [421, 105] width 5 height 5
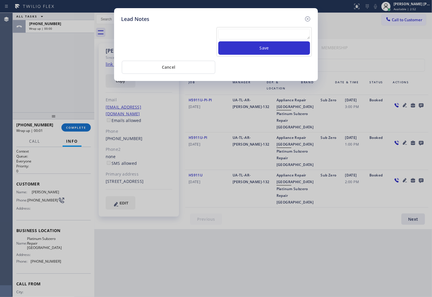
click at [279, 36] on textarea at bounding box center [264, 34] width 92 height 10
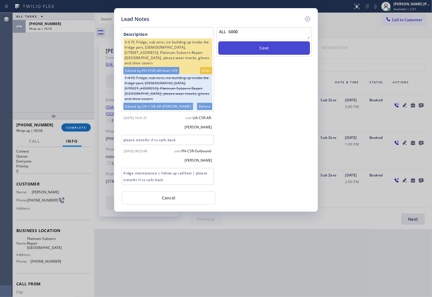
type textarea "ALL GOOD"
click at [281, 44] on button "Save" at bounding box center [264, 47] width 92 height 13
click at [306, 17] on icon at bounding box center [307, 18] width 7 height 7
click at [306, 17] on div "Call to Customer Outbound call Location Platinum Subzero Repair [GEOGRAPHIC_DAT…" at bounding box center [263, 19] width 338 height 10
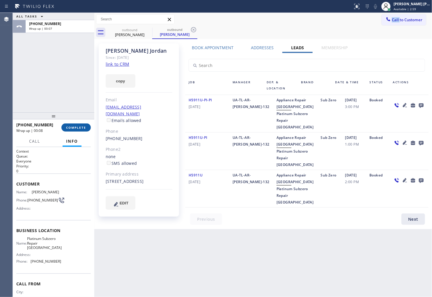
click at [88, 130] on button "COMPLETE" at bounding box center [75, 127] width 29 height 8
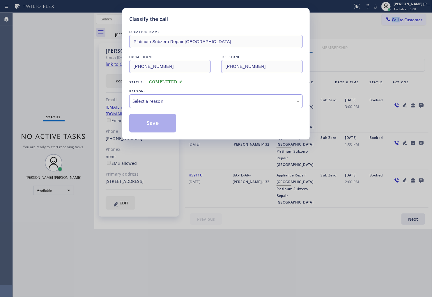
click at [179, 94] on div "Select a reason" at bounding box center [216, 101] width 174 height 14
click at [148, 128] on button "Save" at bounding box center [152, 123] width 47 height 19
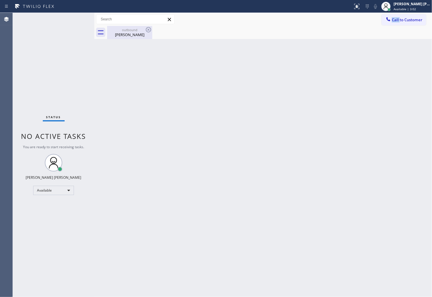
click at [123, 34] on div "[PERSON_NAME]" at bounding box center [130, 34] width 44 height 5
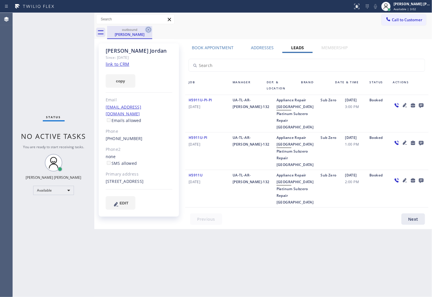
click at [147, 28] on icon at bounding box center [148, 29] width 7 height 7
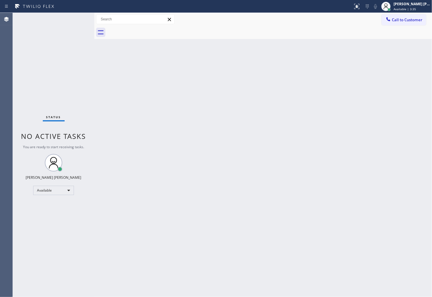
click at [397, 17] on span "Call to Customer" at bounding box center [407, 19] width 31 height 5
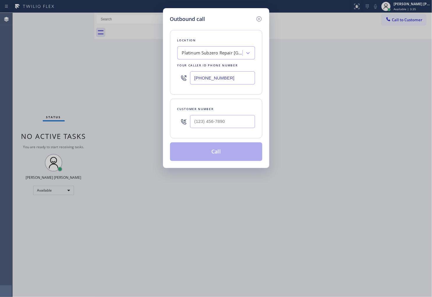
click at [223, 76] on input "[PHONE_NUMBER]" at bounding box center [222, 77] width 65 height 13
paste input "844) 334-4687"
type input "[PHONE_NUMBER]"
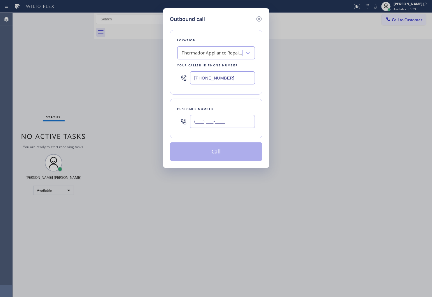
click at [223, 118] on input "(___) ___-____" at bounding box center [222, 121] width 65 height 13
paste input "650) 851-3325"
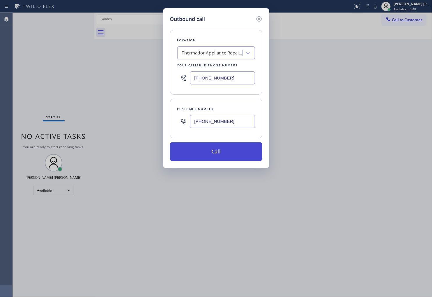
type input "[PHONE_NUMBER]"
click at [220, 148] on button "Call" at bounding box center [216, 151] width 92 height 19
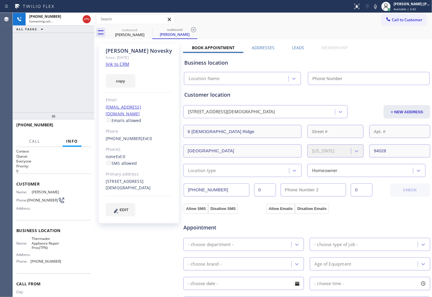
click at [138, 51] on div "[PERSON_NAME]" at bounding box center [139, 50] width 67 height 7
copy div "[PERSON_NAME]"
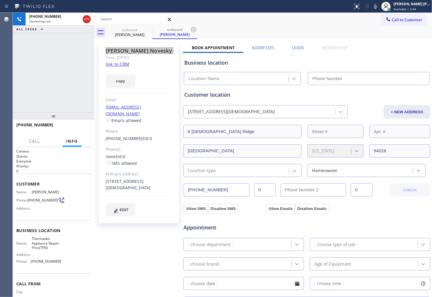
type input "[PHONE_NUMBER]"
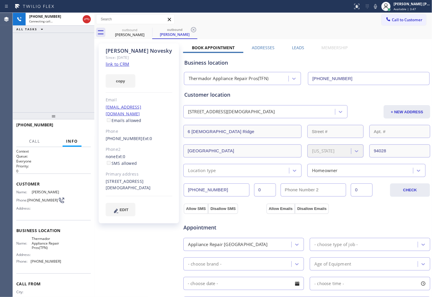
click at [43, 50] on div "[PHONE_NUMBER] Connecting call… ALL TASKS ALL TASKS ACTIVE TASKS TASKS IN WRAP …" at bounding box center [54, 63] width 82 height 100
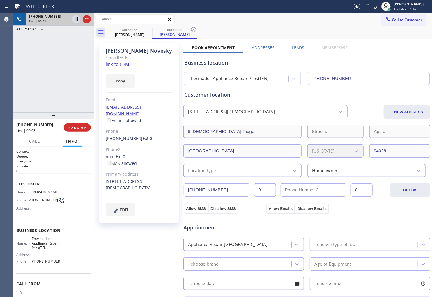
click at [82, 21] on div at bounding box center [81, 19] width 21 height 13
click at [88, 22] on icon at bounding box center [86, 19] width 7 height 7
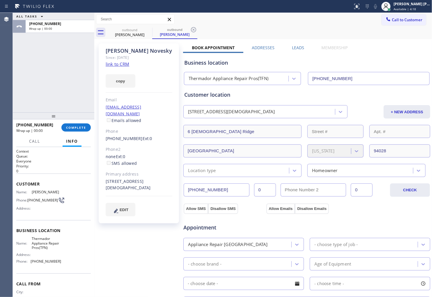
click at [303, 47] on div "Leads" at bounding box center [298, 49] width 30 height 8
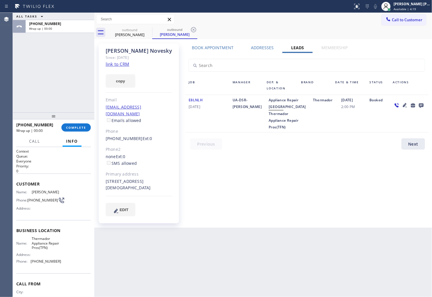
click at [424, 102] on icon at bounding box center [421, 105] width 7 height 7
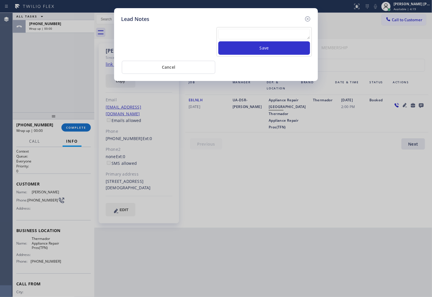
click at [295, 37] on textarea at bounding box center [264, 34] width 92 height 10
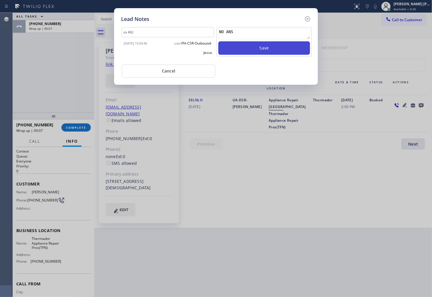
type textarea "NO ANS"
click at [268, 53] on button "Save" at bounding box center [264, 47] width 92 height 13
click at [309, 17] on icon at bounding box center [307, 18] width 7 height 7
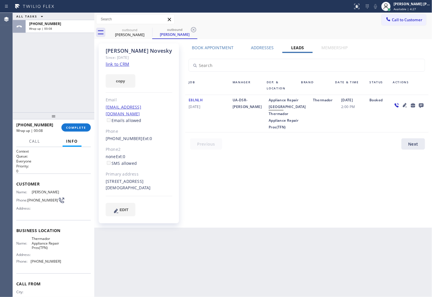
click at [74, 133] on div "[PHONE_NUMBER] Wrap up | 00:08 COMPLETE" at bounding box center [53, 127] width 75 height 15
click at [73, 131] on button "COMPLETE" at bounding box center [75, 127] width 29 height 8
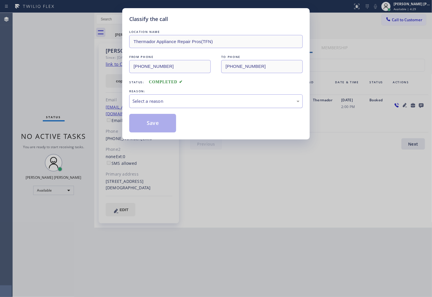
click at [190, 107] on div "Select a reason" at bounding box center [216, 101] width 174 height 14
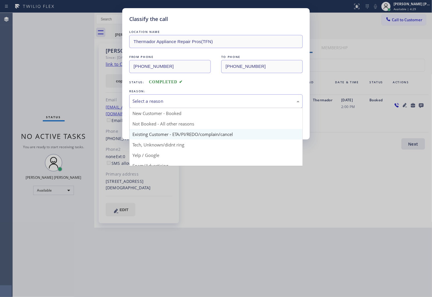
click at [164, 131] on button "Save" at bounding box center [152, 123] width 47 height 19
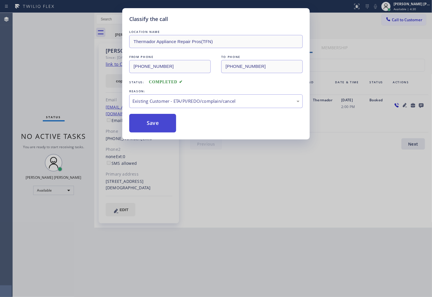
click at [152, 125] on button "Save" at bounding box center [152, 123] width 47 height 19
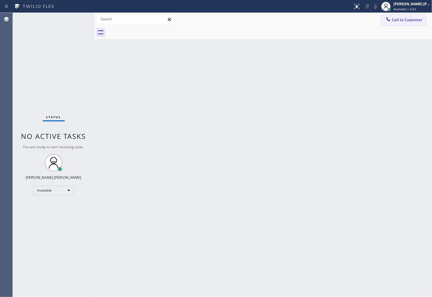
click at [394, 21] on span "Call to Customer" at bounding box center [407, 19] width 31 height 5
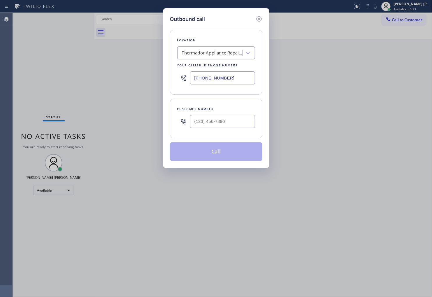
click at [195, 78] on input "[PHONE_NUMBER]" at bounding box center [222, 77] width 65 height 13
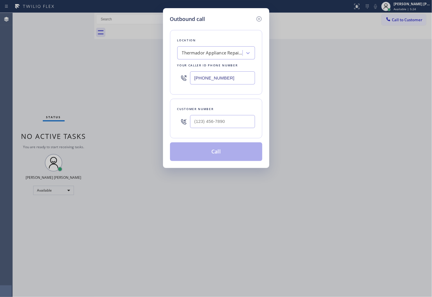
paste input "949) 528-8405"
type input "[PHONE_NUMBER]"
click at [209, 123] on input "(___) ___-____" at bounding box center [222, 121] width 65 height 13
paste input "832) 407-6020"
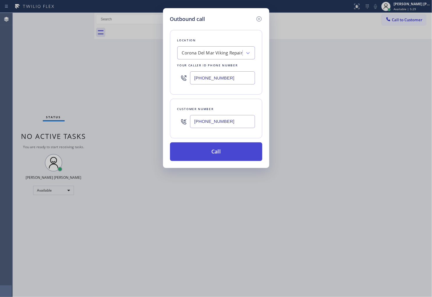
type input "[PHONE_NUMBER]"
click at [225, 155] on button "Call" at bounding box center [216, 151] width 92 height 19
click at [210, 157] on button "Call" at bounding box center [216, 151] width 92 height 19
click at [217, 150] on button "Call" at bounding box center [216, 151] width 92 height 19
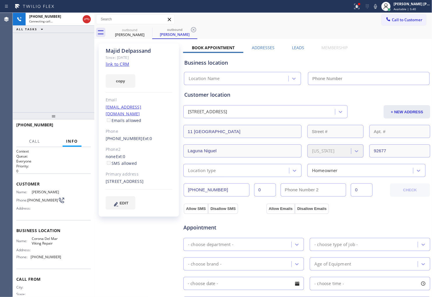
click at [116, 53] on div "[PERSON_NAME]" at bounding box center [139, 50] width 67 height 7
click at [116, 51] on div "[PERSON_NAME]" at bounding box center [139, 50] width 67 height 7
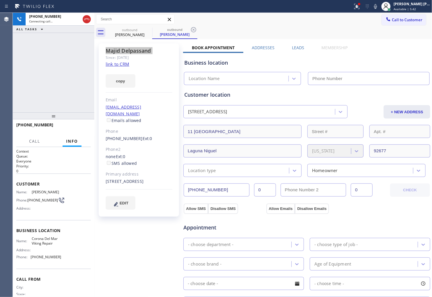
type input "[PHONE_NUMBER]"
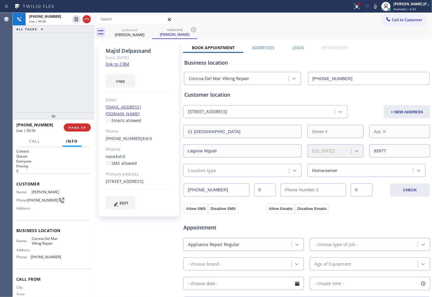
click at [167, 84] on div "copy" at bounding box center [139, 78] width 67 height 20
drag, startPoint x: 371, startPoint y: 11, endPoint x: 363, endPoint y: 8, distance: 8.9
click at [370, 11] on div "Status report Issues detected These issues could affect your workflow. Please c…" at bounding box center [391, 6] width 82 height 13
click at [360, 8] on icon at bounding box center [356, 6] width 7 height 7
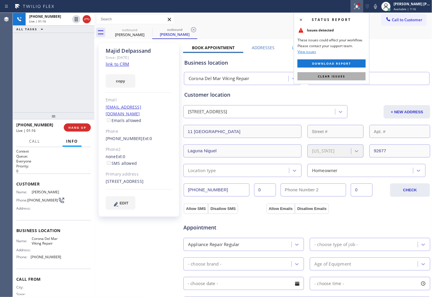
click at [336, 79] on button "Clear issues" at bounding box center [332, 76] width 68 height 8
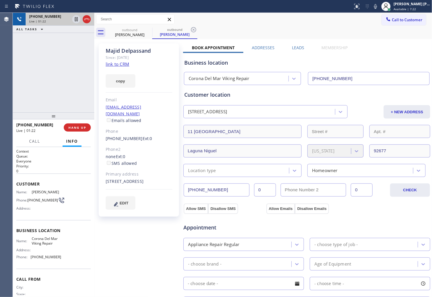
click at [86, 14] on div at bounding box center [81, 19] width 21 height 13
click at [86, 20] on icon at bounding box center [86, 19] width 5 height 2
click at [296, 49] on label "Leads" at bounding box center [298, 48] width 12 height 6
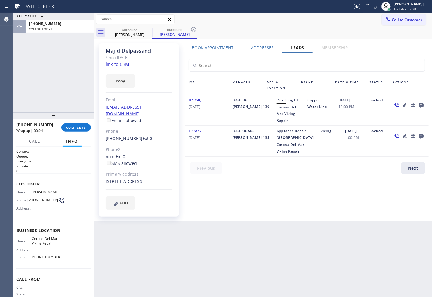
click at [425, 106] on div at bounding box center [421, 105] width 8 height 7
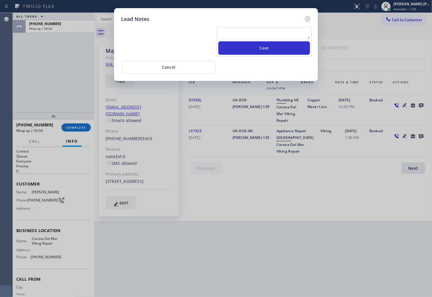
click at [423, 104] on div "Lead Notes Save Cancel" at bounding box center [216, 148] width 432 height 297
click at [267, 36] on textarea at bounding box center [264, 34] width 92 height 10
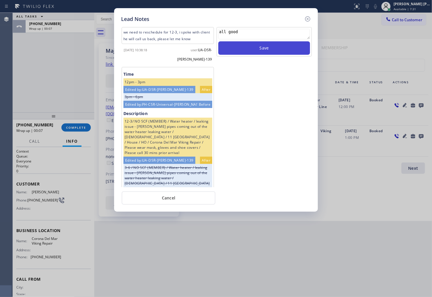
type textarea "all good"
click at [281, 53] on button "Save" at bounding box center [264, 47] width 92 height 13
click at [308, 19] on icon at bounding box center [307, 18] width 5 height 5
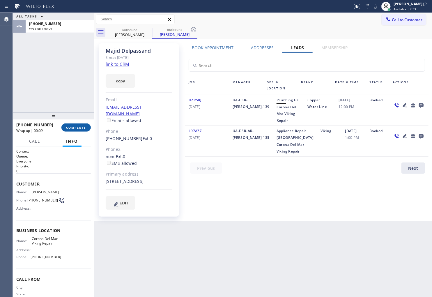
click at [75, 127] on span "COMPLETE" at bounding box center [76, 127] width 20 height 4
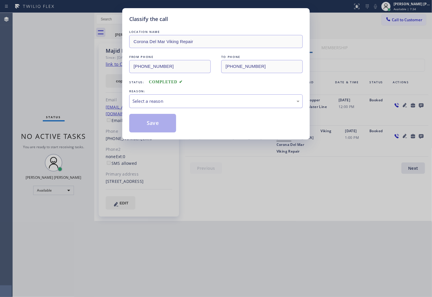
click at [163, 101] on div "Select a reason" at bounding box center [215, 101] width 167 height 7
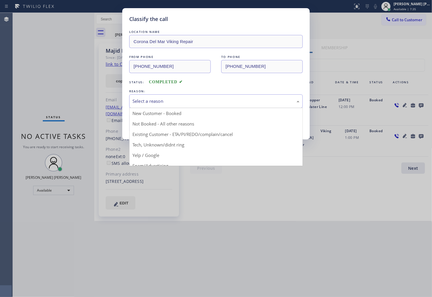
drag, startPoint x: 154, startPoint y: 137, endPoint x: 155, endPoint y: 126, distance: 10.5
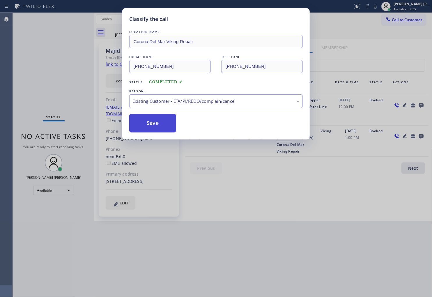
click at [155, 126] on button "Save" at bounding box center [152, 123] width 47 height 19
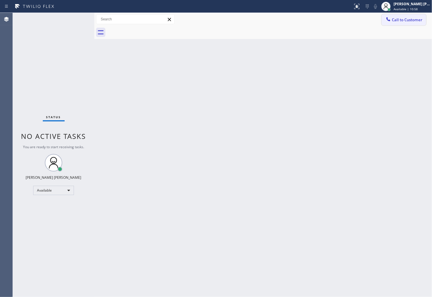
click at [417, 17] on span "Call to Customer" at bounding box center [407, 19] width 31 height 5
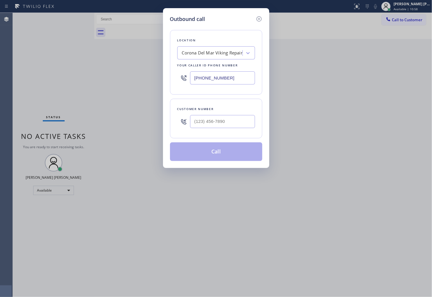
click at [207, 78] on input "[PHONE_NUMBER]" at bounding box center [222, 77] width 65 height 13
paste input "602) 693-1330"
type input "[PHONE_NUMBER]"
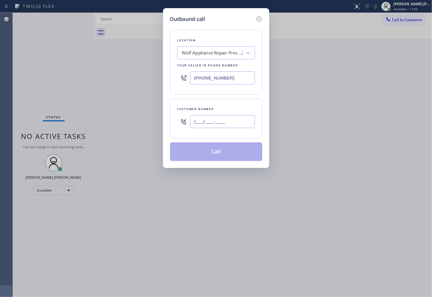
click at [222, 122] on input "(___) ___-____" at bounding box center [222, 121] width 65 height 13
paste input "6028"
click at [233, 132] on div "Customer number (___) ___-6028" at bounding box center [216, 119] width 92 height 40
click at [232, 129] on div "(___) ___-6028" at bounding box center [222, 121] width 65 height 19
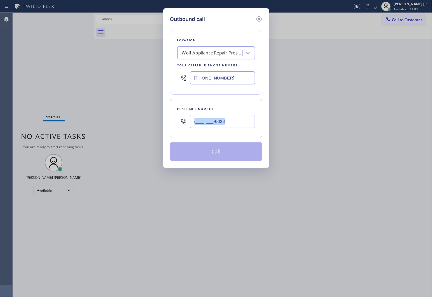
click at [232, 129] on div "(___) ___-6028" at bounding box center [222, 121] width 65 height 19
click at [231, 127] on input "(___) ___-6028" at bounding box center [222, 121] width 65 height 13
paste input "602) 803-0590"
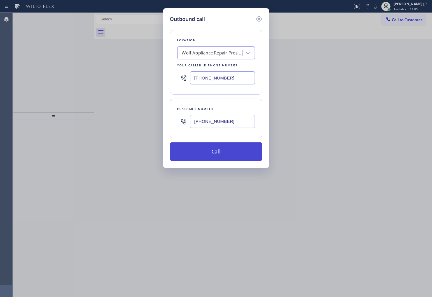
type input "[PHONE_NUMBER]"
click at [227, 156] on button "Call" at bounding box center [216, 151] width 92 height 19
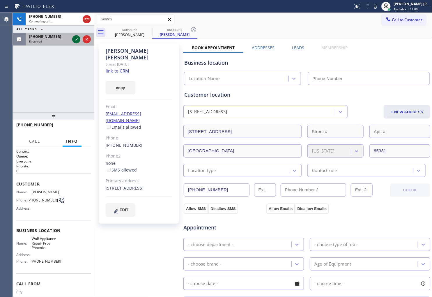
click at [75, 40] on icon at bounding box center [76, 39] width 7 height 7
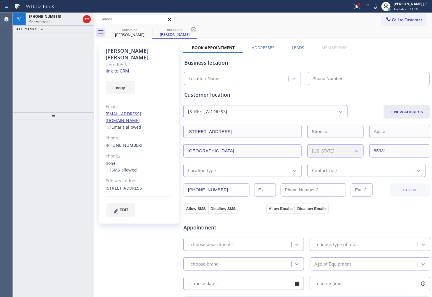
click at [75, 40] on div "[PHONE_NUMBER] Connecting call… ALL TASKS ALL TASKS ACTIVE TASKS TASKS IN WRAP …" at bounding box center [54, 63] width 82 height 100
type input "[PHONE_NUMBER]"
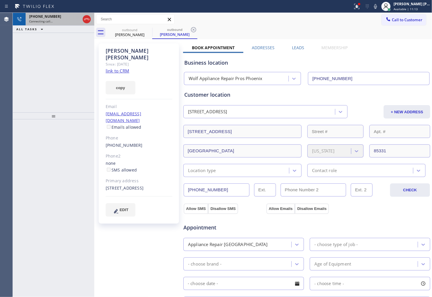
click at [61, 22] on div "Connecting call…" at bounding box center [54, 21] width 51 height 4
drag, startPoint x: 61, startPoint y: 22, endPoint x: 98, endPoint y: 39, distance: 41.2
click at [61, 22] on div "Connecting call…" at bounding box center [54, 21] width 51 height 4
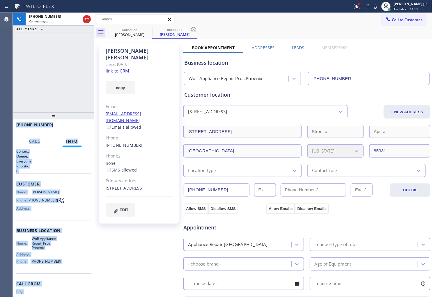
click at [138, 54] on div "[PERSON_NAME]" at bounding box center [139, 53] width 67 height 13
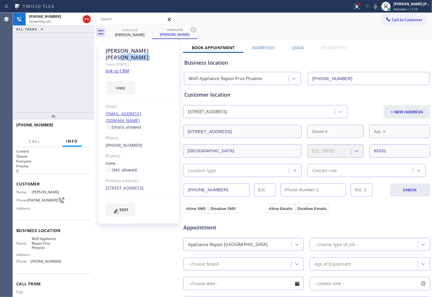
click at [133, 50] on div "[PERSON_NAME]" at bounding box center [139, 53] width 67 height 13
click at [85, 19] on icon at bounding box center [86, 19] width 7 height 7
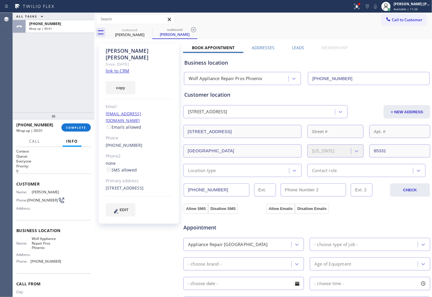
click at [117, 138] on div "[PERSON_NAME] Since: [DATE] link to CRM copy Email [EMAIL_ADDRESS][DOMAIN_NAME]…" at bounding box center [139, 133] width 80 height 180
click at [117, 142] on link "[PHONE_NUMBER]" at bounding box center [124, 145] width 37 height 6
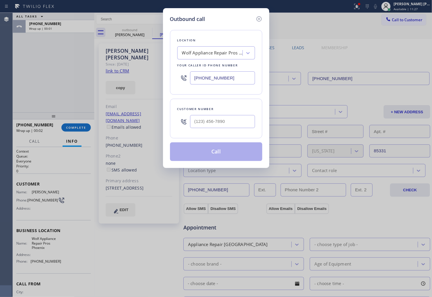
type input "[PHONE_NUMBER]"
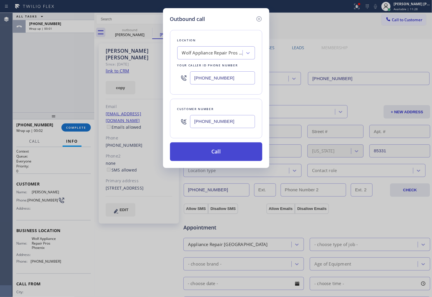
click at [221, 153] on button "Call" at bounding box center [216, 151] width 92 height 19
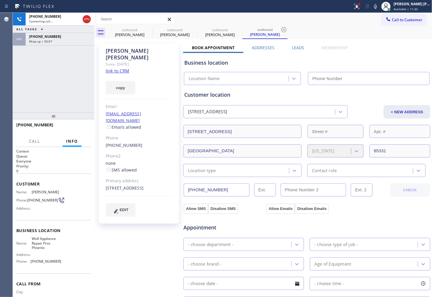
type input "[PHONE_NUMBER]"
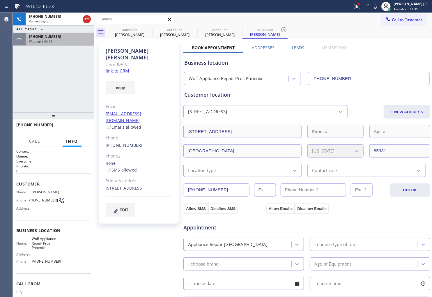
click at [63, 42] on div "Wrap up | 00:09" at bounding box center [60, 41] width 62 height 4
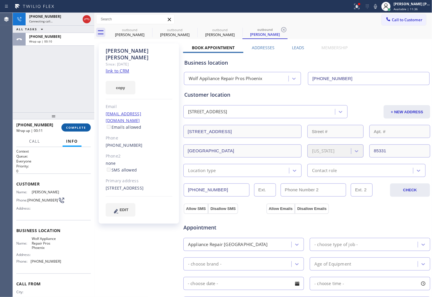
click at [75, 127] on span "COMPLETE" at bounding box center [76, 127] width 20 height 4
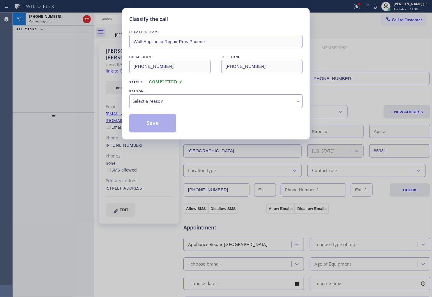
click at [159, 104] on div "Select a reason" at bounding box center [215, 101] width 167 height 7
click at [155, 121] on button "Save" at bounding box center [152, 123] width 47 height 19
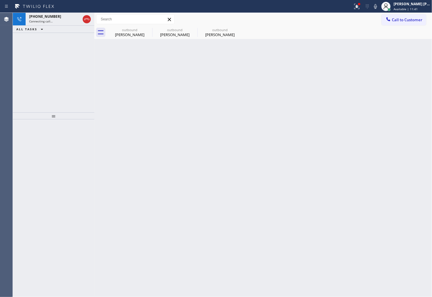
click at [63, 30] on div "ALL TASKS ALL TASKS ACTIVE TASKS TASKS IN WRAP UP" at bounding box center [54, 29] width 82 height 7
click at [63, 24] on div "[PHONE_NUMBER] Connecting call…" at bounding box center [54, 19] width 56 height 13
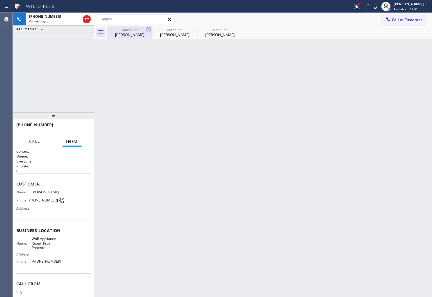
click at [125, 33] on div "[PERSON_NAME]" at bounding box center [130, 34] width 44 height 5
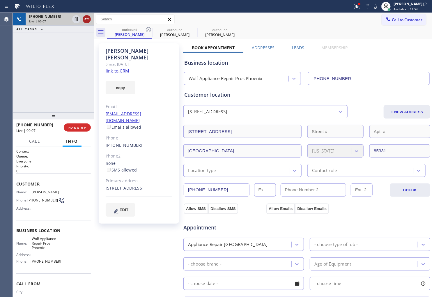
click at [89, 19] on icon at bounding box center [86, 19] width 7 height 7
click at [301, 45] on label "Leads" at bounding box center [298, 48] width 12 height 6
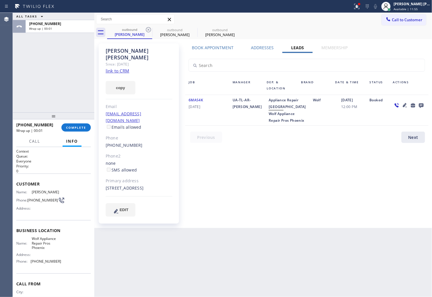
click at [422, 105] on icon at bounding box center [421, 105] width 5 height 5
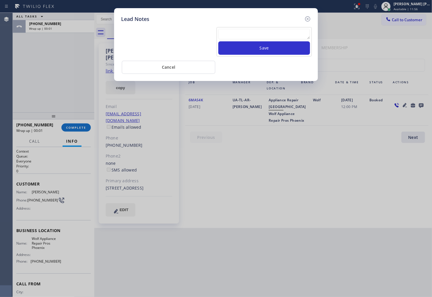
click at [254, 31] on textarea at bounding box center [264, 34] width 92 height 10
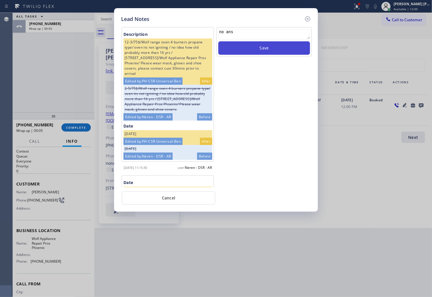
type textarea "no ans"
click at [246, 51] on button "Save" at bounding box center [264, 47] width 92 height 13
click at [309, 21] on icon at bounding box center [307, 18] width 7 height 7
click at [309, 21] on div "Call to Customer Outbound call Location Wolf Appliance Repair Pros [GEOGRAPHIC_…" at bounding box center [263, 19] width 338 height 10
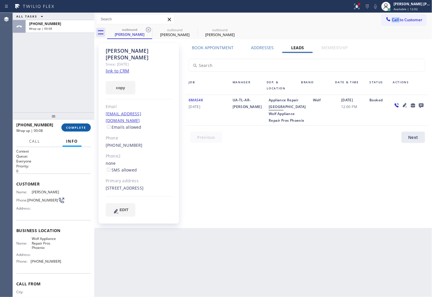
click at [90, 129] on button "COMPLETE" at bounding box center [75, 127] width 29 height 8
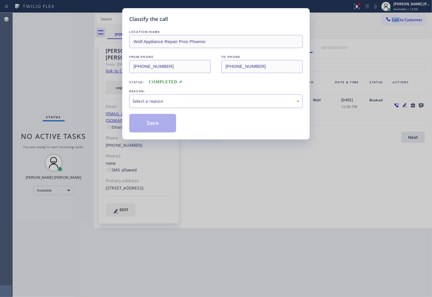
click at [160, 95] on div "Select a reason" at bounding box center [216, 101] width 174 height 14
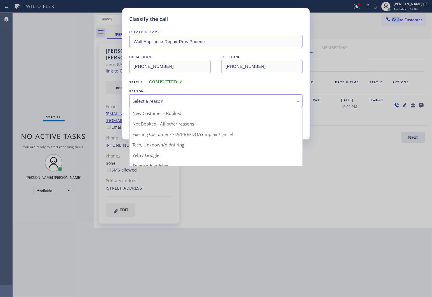
click at [155, 104] on div "Select a reason" at bounding box center [215, 101] width 167 height 7
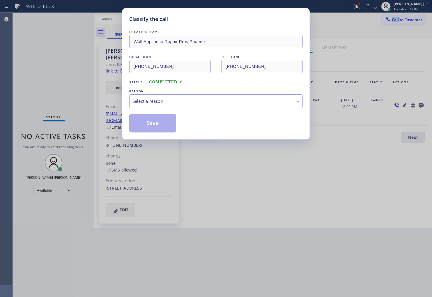
click at [149, 104] on div "Select a reason" at bounding box center [215, 101] width 167 height 7
click at [147, 129] on button "Save" at bounding box center [152, 123] width 47 height 19
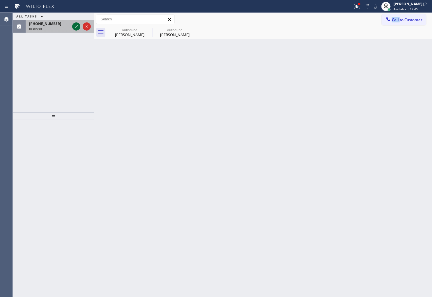
click at [74, 28] on icon at bounding box center [76, 26] width 7 height 7
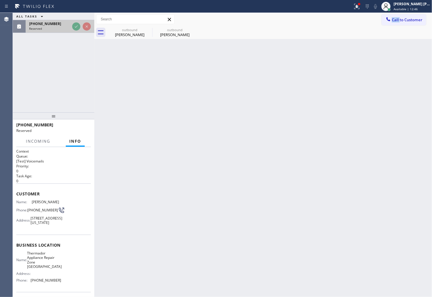
click at [70, 28] on div "Reserved" at bounding box center [49, 28] width 41 height 4
click at [74, 28] on div "Assigned" at bounding box center [60, 28] width 62 height 4
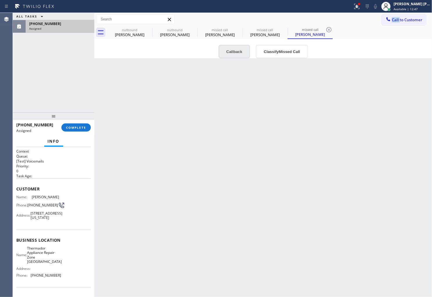
click at [239, 53] on button "Callback" at bounding box center [235, 51] width 32 height 13
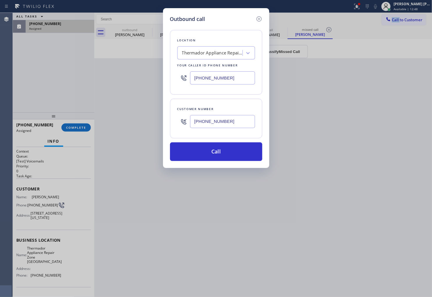
type input "[PHONE_NUMBER]"
click at [220, 152] on button "Call" at bounding box center [216, 151] width 92 height 19
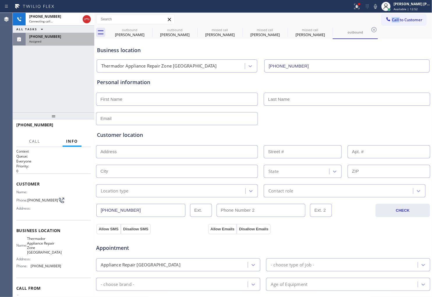
click at [57, 40] on div "Assigned" at bounding box center [60, 41] width 62 height 4
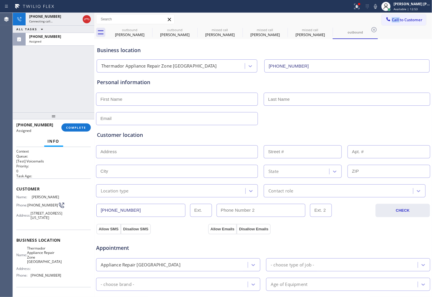
click at [16, 186] on span "Customer" at bounding box center [53, 189] width 75 height 6
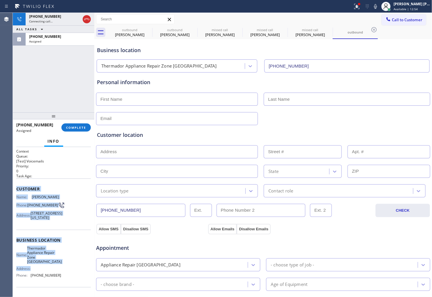
drag, startPoint x: 30, startPoint y: 197, endPoint x: 57, endPoint y: 268, distance: 75.6
click at [57, 268] on div "Context Queue: [Test] Voicemails Priority: 0 Task Age: Customer Name: [PERSON_N…" at bounding box center [53, 240] width 75 height 183
click at [57, 268] on div "Address:" at bounding box center [38, 268] width 45 height 4
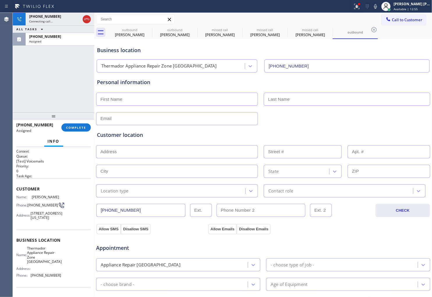
click at [16, 190] on div "Context Queue: [Test] Voicemails Priority: 0 Task Age: Customer Name: [PERSON_N…" at bounding box center [54, 222] width 82 height 150
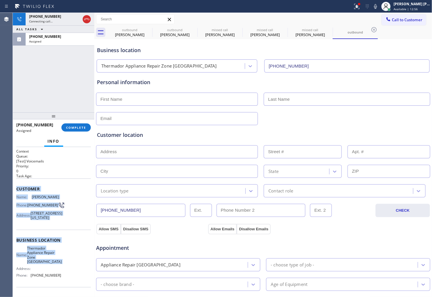
copy div "Customer Name: [PERSON_NAME] Phone: [PHONE_NUMBER] Address: [STREET_ADDRESS][US…"
drag, startPoint x: 16, startPoint y: 190, endPoint x: 253, endPoint y: 232, distance: 241.3
click at [72, 273] on div "Context Queue: [Test] Voicemails Priority: 0 Task Age: Customer Name: [PERSON_N…" at bounding box center [54, 222] width 82 height 150
click at [0, 0] on icon at bounding box center [0, 0] width 0 height 0
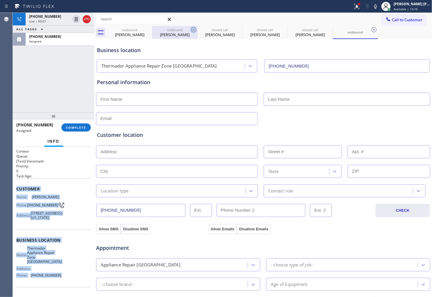
click at [190, 30] on icon at bounding box center [193, 29] width 7 height 7
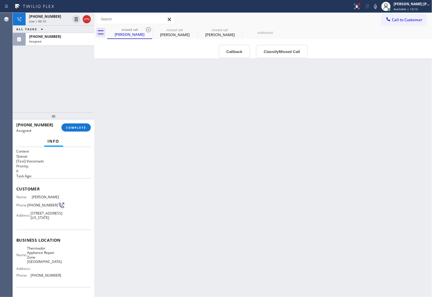
click at [41, 203] on span "[PHONE_NUMBER]" at bounding box center [42, 205] width 31 height 4
copy div "[PHONE_NUMBER]"
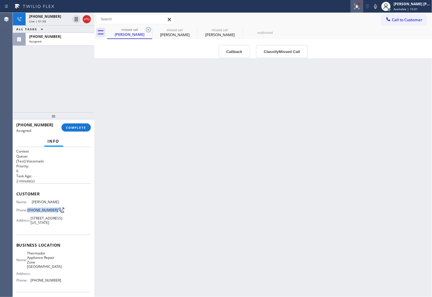
click at [360, 9] on icon at bounding box center [356, 6] width 5 height 5
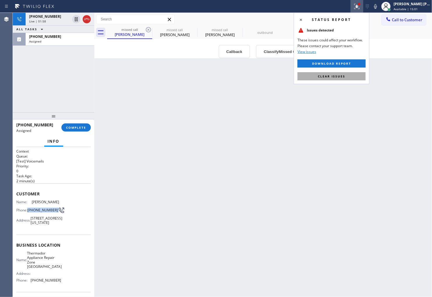
click at [331, 79] on button "Clear issues" at bounding box center [332, 76] width 68 height 8
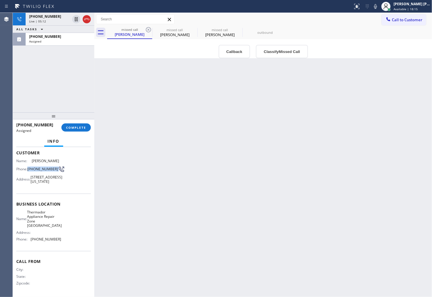
scroll to position [42, 0]
click at [10, 66] on div "Agent Desktop" at bounding box center [6, 155] width 13 height 284
click at [81, 126] on span "COMPLETE" at bounding box center [76, 127] width 20 height 4
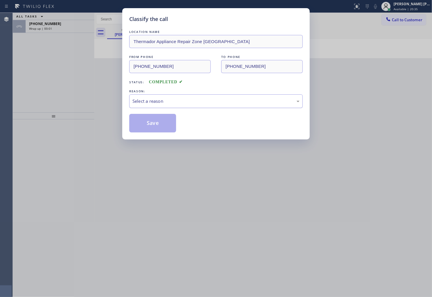
click at [173, 99] on div "Select a reason" at bounding box center [215, 101] width 167 height 7
click at [164, 104] on div "Select a reason" at bounding box center [215, 101] width 167 height 7
click at [152, 121] on button "Save" at bounding box center [152, 123] width 47 height 19
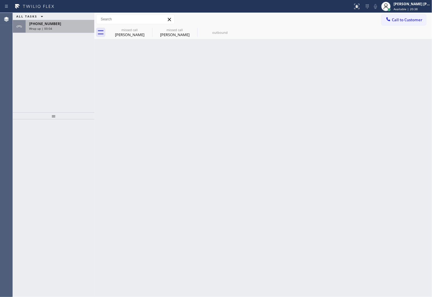
click at [62, 26] on div "Wrap up | 00:04" at bounding box center [60, 28] width 62 height 4
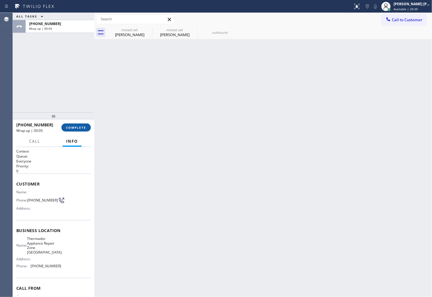
click at [80, 126] on span "COMPLETE" at bounding box center [76, 127] width 20 height 4
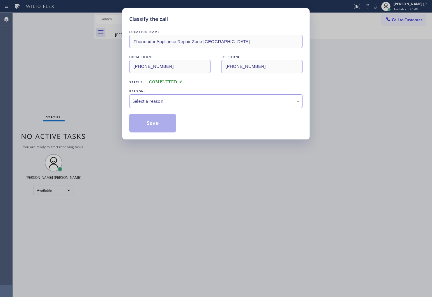
click at [146, 107] on div "Select a reason" at bounding box center [216, 101] width 174 height 14
click at [149, 125] on button "Save" at bounding box center [152, 123] width 47 height 19
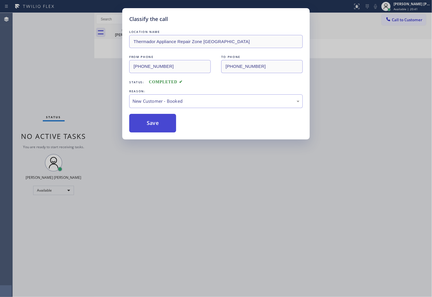
click at [149, 125] on button "Save" at bounding box center [152, 123] width 47 height 19
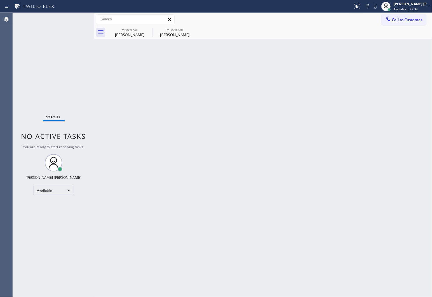
drag, startPoint x: 432, startPoint y: 216, endPoint x: 424, endPoint y: 241, distance: 26.2
click at [424, 242] on div "Back to Dashboard Change Sender ID Customers Technicians Select a contact Outbo…" at bounding box center [263, 155] width 338 height 284
drag, startPoint x: 431, startPoint y: 245, endPoint x: 426, endPoint y: 242, distance: 5.4
click at [428, 242] on div "Back to Dashboard Change Sender ID Customers Technicians Select a contact Outbo…" at bounding box center [263, 155] width 338 height 284
drag, startPoint x: 130, startPoint y: 37, endPoint x: 137, endPoint y: 35, distance: 7.1
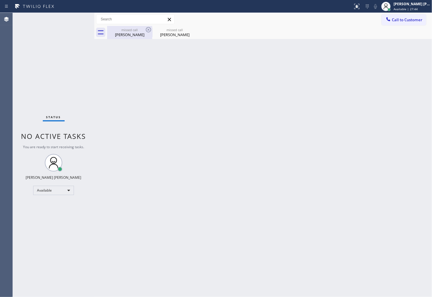
click at [130, 37] on div "[PERSON_NAME]" at bounding box center [130, 34] width 44 height 5
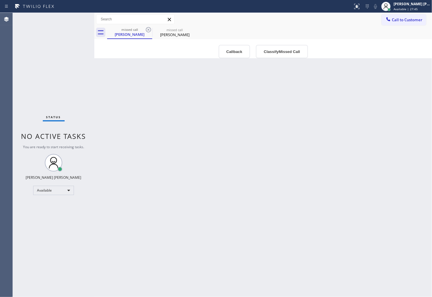
click at [146, 31] on icon at bounding box center [148, 29] width 5 height 5
click at [0, 0] on icon at bounding box center [0, 0] width 0 height 0
click at [146, 31] on div "missed call [PERSON_NAME] missed call [PERSON_NAME]" at bounding box center [269, 32] width 325 height 13
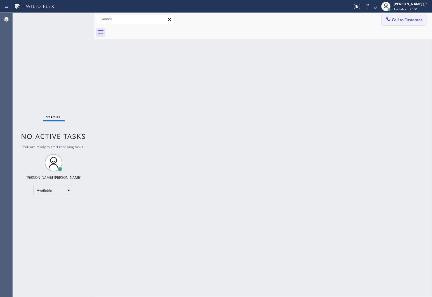
click at [414, 17] on span "Call to Customer" at bounding box center [407, 19] width 31 height 5
click at [0, 0] on div "Outbound call Location Wolf Appliance Repair Pros [GEOGRAPHIC_DATA] Your caller…" at bounding box center [0, 0] width 0 height 0
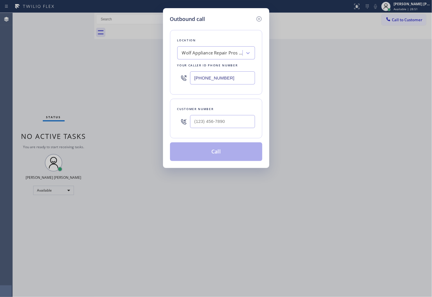
click at [195, 79] on input "[PHONE_NUMBER]" at bounding box center [222, 77] width 65 height 13
paste input "50) 600-7779"
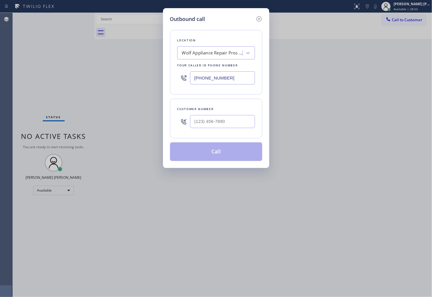
type input "[PHONE_NUMBER]"
click at [244, 127] on input "text" at bounding box center [222, 121] width 65 height 13
click at [244, 127] on input "(___) ___-____" at bounding box center [222, 121] width 65 height 13
paste input "4157"
click at [244, 127] on input "(___) ___-4157" at bounding box center [222, 121] width 65 height 13
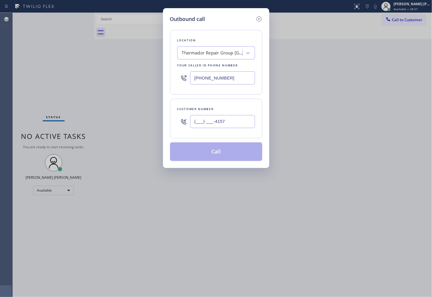
click at [244, 127] on input "(___) ___-4157" at bounding box center [222, 121] width 65 height 13
paste input "415) 786-650"
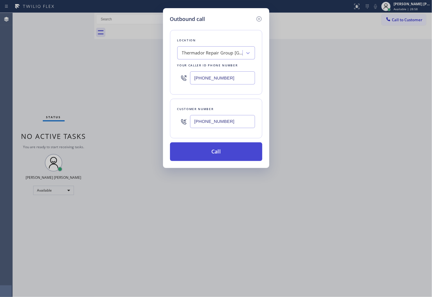
type input "[PHONE_NUMBER]"
click at [233, 152] on button "Call" at bounding box center [216, 151] width 92 height 19
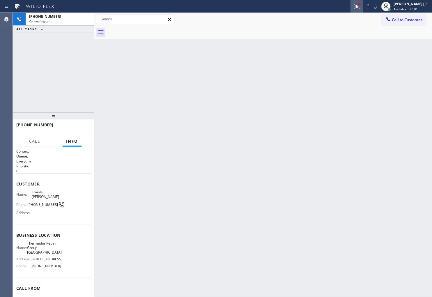
click at [360, 9] on icon at bounding box center [356, 6] width 7 height 7
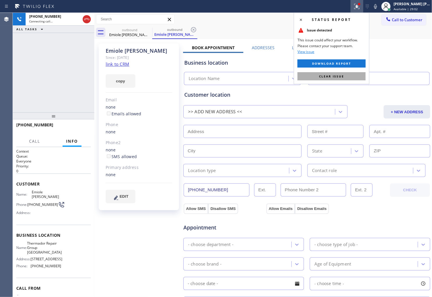
click at [340, 71] on div "Status report Issue detected This issue could affect your workflow. Please cont…" at bounding box center [332, 49] width 76 height 72
click at [336, 75] on span "Clear issue" at bounding box center [331, 76] width 25 height 4
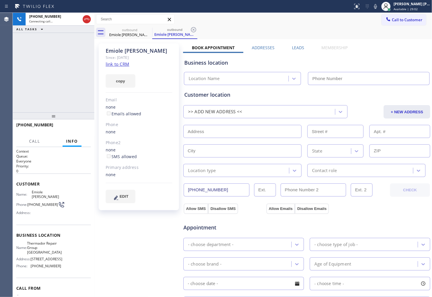
click at [114, 50] on div "Emiole [PERSON_NAME]" at bounding box center [139, 50] width 67 height 7
copy div "Emiole [PERSON_NAME]"
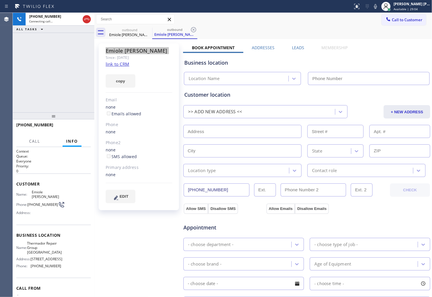
type input "[PHONE_NUMBER]"
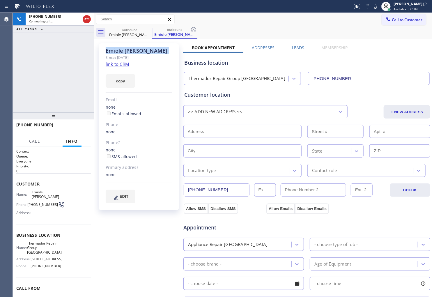
click at [5, 85] on div "Agent Desktop" at bounding box center [6, 155] width 13 height 284
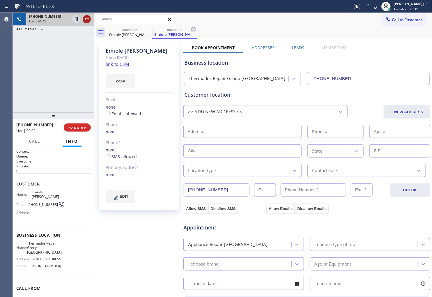
click at [91, 21] on div "[PHONE_NUMBER] Live | 00:02" at bounding box center [54, 19] width 82 height 13
click at [88, 21] on icon at bounding box center [86, 19] width 7 height 7
click at [298, 49] on label "Leads" at bounding box center [298, 48] width 12 height 6
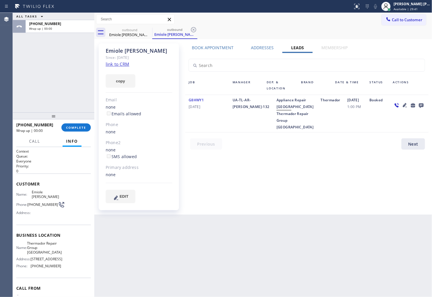
click at [422, 106] on icon at bounding box center [421, 105] width 5 height 5
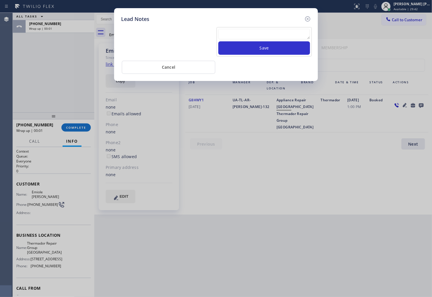
click at [255, 36] on textarea at bounding box center [264, 34] width 92 height 10
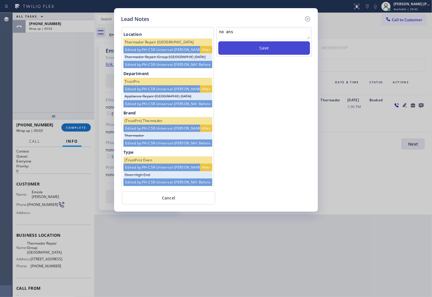
type textarea "no ans"
click at [259, 52] on button "Save" at bounding box center [264, 47] width 92 height 13
click at [307, 19] on icon at bounding box center [307, 18] width 7 height 7
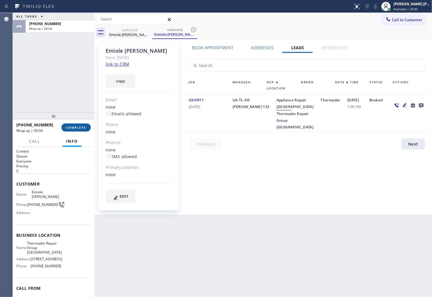
click at [75, 126] on span "COMPLETE" at bounding box center [76, 127] width 20 height 4
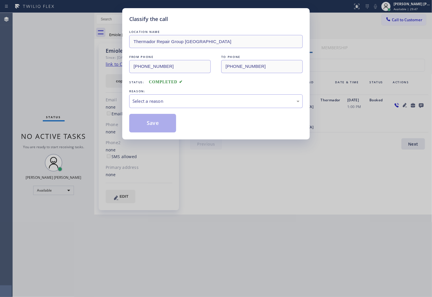
click at [209, 102] on div "Select a reason" at bounding box center [215, 101] width 167 height 7
click at [153, 126] on button "Save" at bounding box center [152, 123] width 47 height 19
click at [143, 118] on button "Save" at bounding box center [152, 123] width 47 height 19
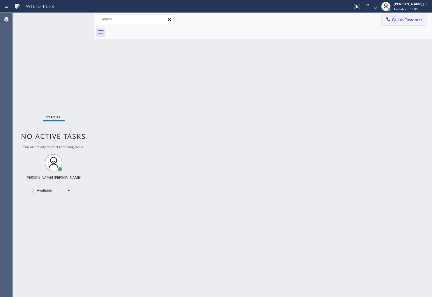
click at [419, 20] on span "Call to Customer" at bounding box center [407, 19] width 31 height 5
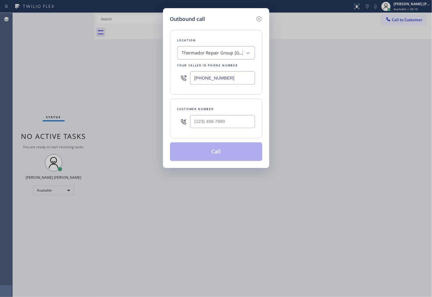
click at [256, 76] on div "Location Thermador Repair Group [GEOGRAPHIC_DATA] Your caller id phone number […" at bounding box center [216, 62] width 92 height 65
click at [251, 77] on input "[PHONE_NUMBER]" at bounding box center [222, 77] width 65 height 13
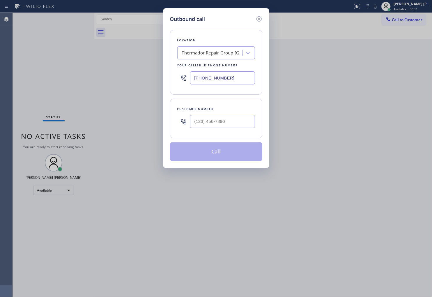
paste input "949) 239-0453"
type input "[PHONE_NUMBER]"
click at [234, 124] on input "(___) ___-____" at bounding box center [222, 121] width 65 height 13
paste input "949) 584-2244"
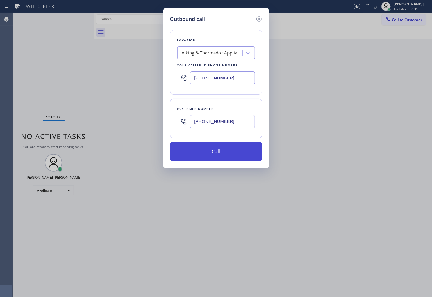
type input "[PHONE_NUMBER]"
click at [223, 155] on button "Call" at bounding box center [216, 151] width 92 height 19
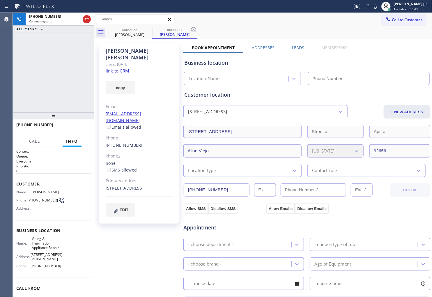
type input "[PHONE_NUMBER]"
click at [121, 61] on div "Since: [DATE]" at bounding box center [139, 64] width 67 height 7
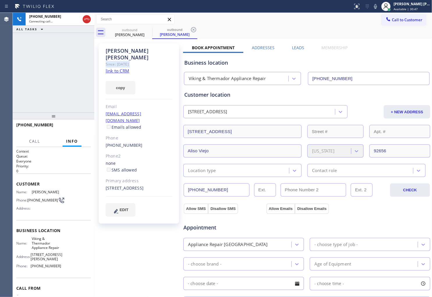
click at [120, 51] on div "[PERSON_NAME]" at bounding box center [139, 53] width 67 height 13
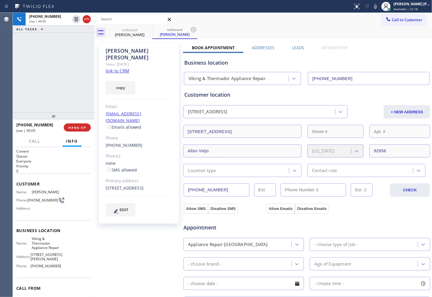
click at [7, 85] on div "Agent Desktop" at bounding box center [6, 155] width 13 height 284
click at [88, 20] on icon at bounding box center [86, 19] width 7 height 7
click at [292, 48] on label "Leads" at bounding box center [298, 48] width 12 height 6
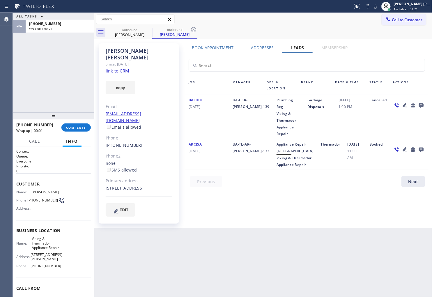
click at [424, 108] on icon at bounding box center [421, 105] width 7 height 7
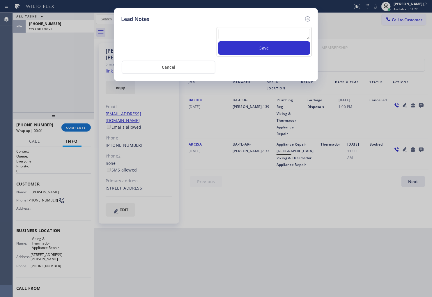
click at [258, 33] on textarea at bounding box center [264, 34] width 92 height 10
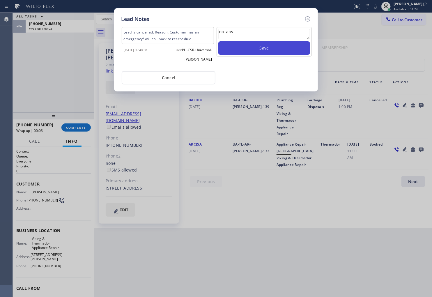
type textarea "no ans"
click at [254, 52] on button "Save" at bounding box center [264, 47] width 92 height 13
click at [309, 19] on icon at bounding box center [307, 18] width 5 height 5
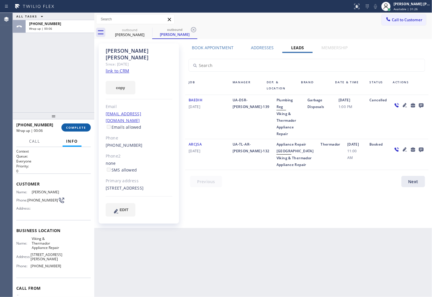
click at [76, 130] on button "COMPLETE" at bounding box center [75, 127] width 29 height 8
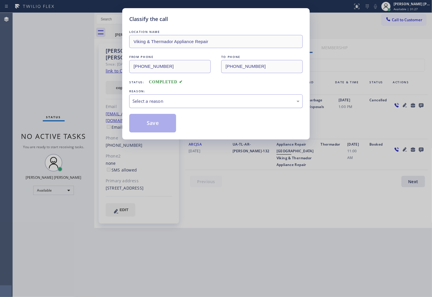
click at [173, 108] on div "Select a reason" at bounding box center [216, 101] width 174 height 14
click at [157, 123] on button "Save" at bounding box center [152, 123] width 47 height 19
click at [158, 126] on button "Save" at bounding box center [152, 123] width 47 height 19
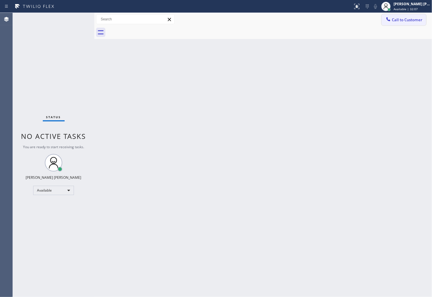
click at [391, 22] on icon at bounding box center [388, 19] width 6 height 6
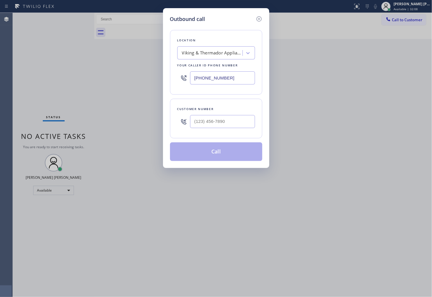
click at [219, 73] on input "[PHONE_NUMBER]" at bounding box center [222, 77] width 65 height 13
paste input "___) ___-____"
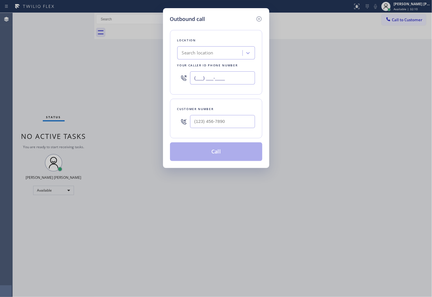
type input "(___) ___-____"
paste input "360) 842-0713"
type input "[PHONE_NUMBER]"
click at [225, 124] on input "(___) ___-____" at bounding box center [222, 121] width 65 height 13
paste input "206) 412-0777"
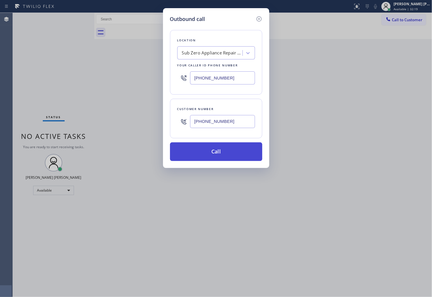
type input "[PHONE_NUMBER]"
click at [233, 154] on button "Call" at bounding box center [216, 151] width 92 height 19
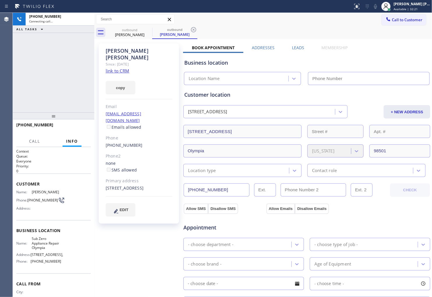
click at [119, 51] on div "[PERSON_NAME]" at bounding box center [139, 53] width 67 height 13
type input "[PHONE_NUMBER]"
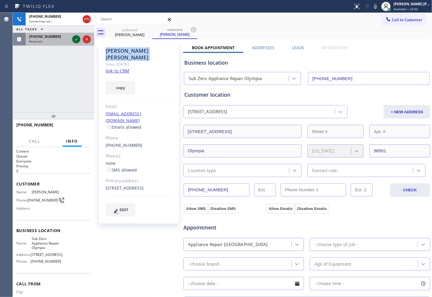
click at [75, 40] on icon at bounding box center [76, 39] width 3 height 2
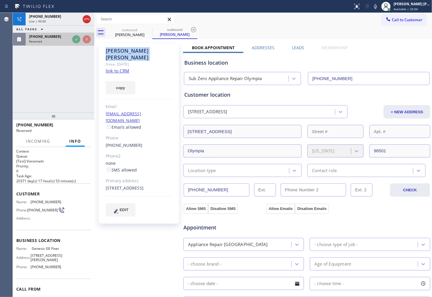
click at [70, 40] on div "Reserved" at bounding box center [49, 41] width 41 height 4
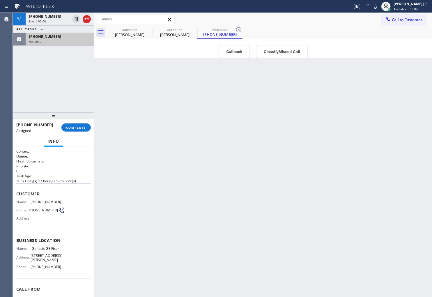
click at [75, 40] on div "Assigned" at bounding box center [60, 41] width 62 height 4
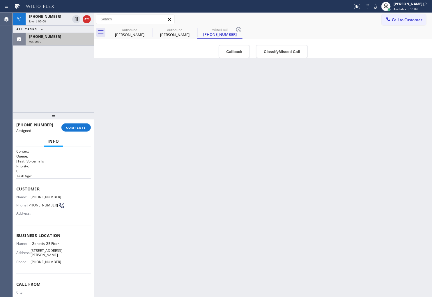
type input "[PHONE_NUMBER]"
click at [227, 50] on button "Callback" at bounding box center [235, 51] width 32 height 13
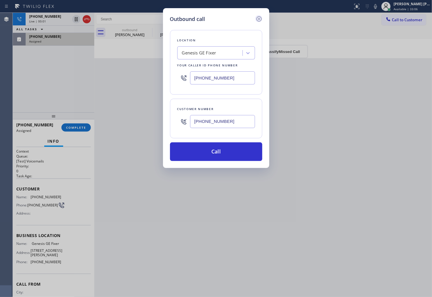
click at [258, 18] on icon at bounding box center [259, 18] width 7 height 7
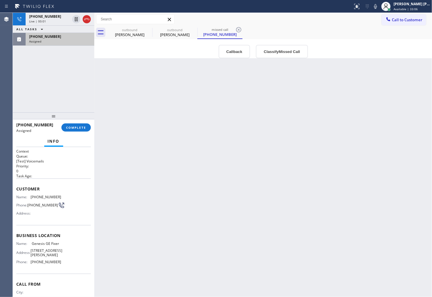
type input "[PHONE_NUMBER]"
click at [85, 20] on icon at bounding box center [86, 19] width 7 height 7
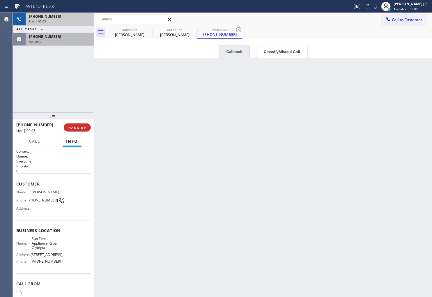
click at [228, 53] on button "Callback" at bounding box center [235, 51] width 32 height 13
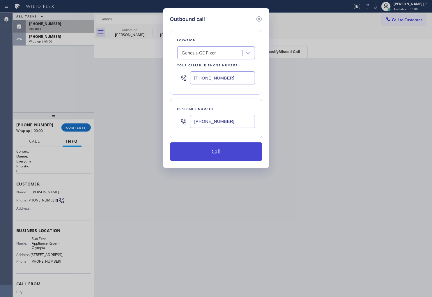
click at [217, 156] on button "Call" at bounding box center [216, 151] width 92 height 19
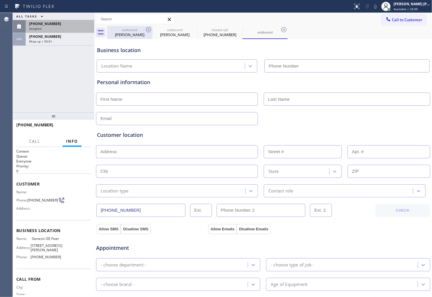
type input "[PHONE_NUMBER]"
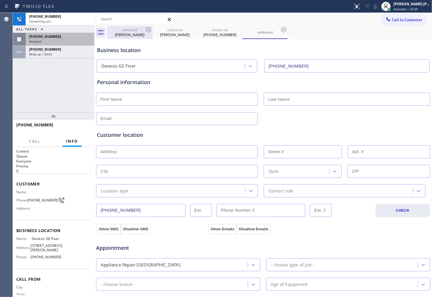
click at [133, 35] on div "[PERSON_NAME]" at bounding box center [130, 34] width 44 height 5
type input "[PHONE_NUMBER]"
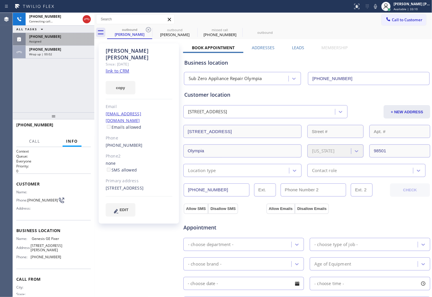
click at [300, 47] on label "Leads" at bounding box center [298, 48] width 12 height 6
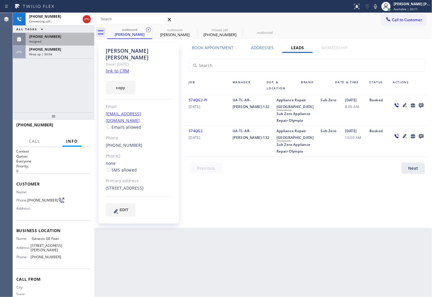
click at [418, 103] on icon at bounding box center [421, 105] width 7 height 7
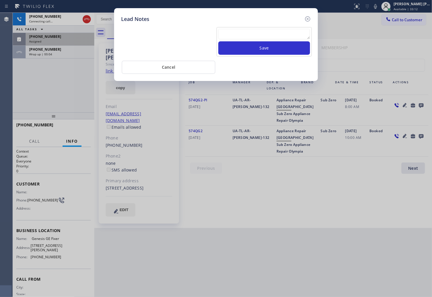
click at [292, 34] on textarea at bounding box center [264, 34] width 92 height 10
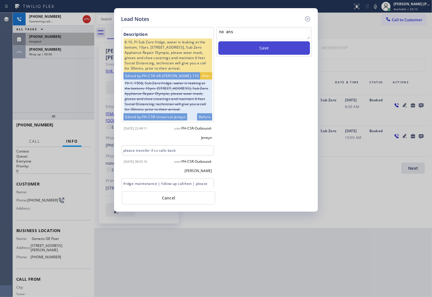
type textarea "no ans"
click at [283, 51] on button "Save" at bounding box center [264, 47] width 92 height 13
click at [307, 17] on icon at bounding box center [307, 18] width 7 height 7
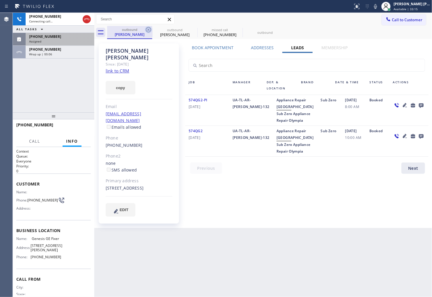
click at [146, 31] on icon at bounding box center [148, 29] width 7 height 7
click at [0, 0] on icon at bounding box center [0, 0] width 0 height 0
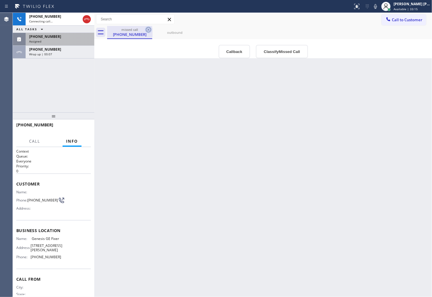
click at [147, 30] on icon at bounding box center [148, 29] width 5 height 5
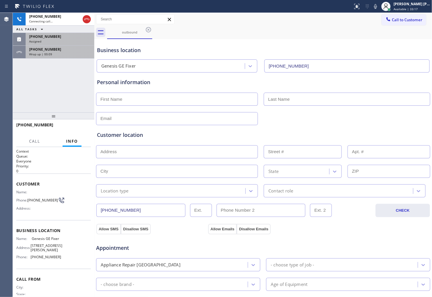
click at [68, 54] on div "Wrap up | 00:09" at bounding box center [60, 54] width 62 height 4
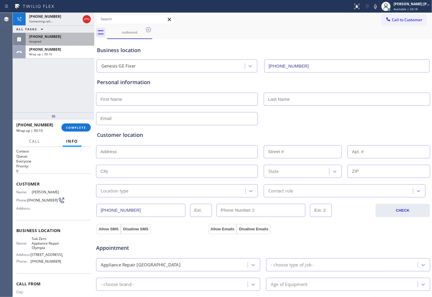
click at [79, 117] on div at bounding box center [54, 115] width 82 height 7
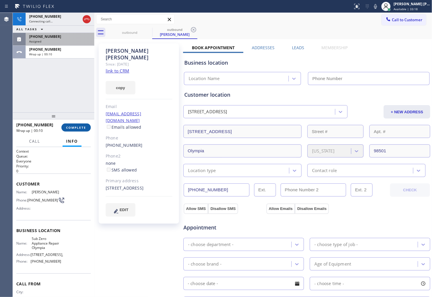
click at [76, 124] on button "COMPLETE" at bounding box center [75, 127] width 29 height 8
type input "[PHONE_NUMBER]"
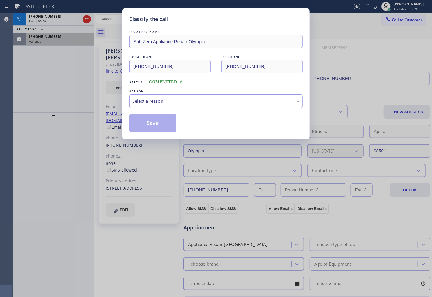
click at [152, 101] on div "Select a reason" at bounding box center [215, 101] width 167 height 7
click at [155, 121] on button "Save" at bounding box center [152, 123] width 47 height 19
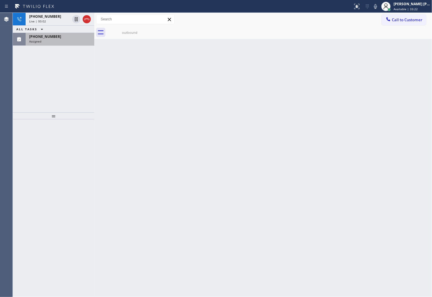
click at [54, 42] on div "Assigned" at bounding box center [60, 41] width 62 height 4
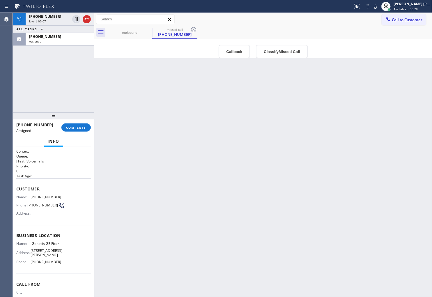
click at [40, 196] on span "[PHONE_NUMBER]" at bounding box center [46, 197] width 31 height 4
click at [51, 39] on div "Assigned" at bounding box center [60, 41] width 62 height 4
click at [54, 21] on div "Live | 00:09" at bounding box center [49, 21] width 41 height 4
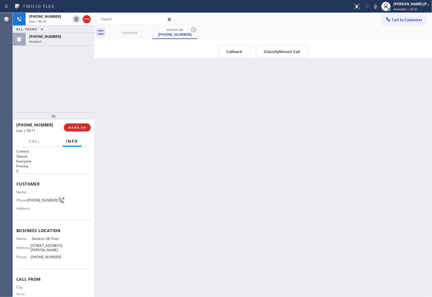
click at [34, 200] on span "[PHONE_NUMBER]" at bounding box center [42, 200] width 31 height 4
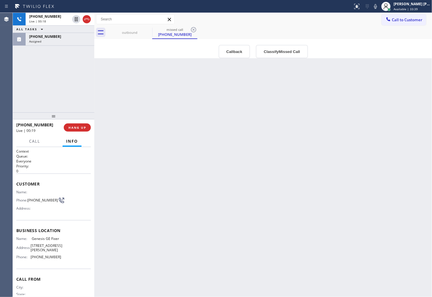
click at [31, 125] on span "[PHONE_NUMBER]" at bounding box center [34, 125] width 37 height 6
copy span "[PHONE_NUMBER]"
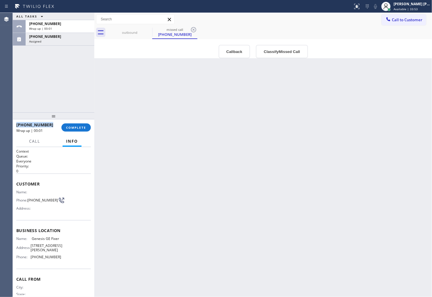
click at [44, 240] on span "Genesis GE Fixer" at bounding box center [46, 238] width 29 height 4
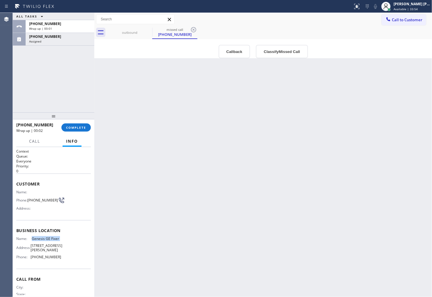
copy span "Genesis GE Fixer"
click at [80, 129] on span "COMPLETE" at bounding box center [76, 127] width 20 height 4
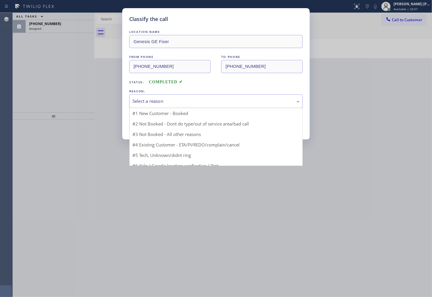
click at [179, 102] on div "Select a reason" at bounding box center [215, 101] width 167 height 7
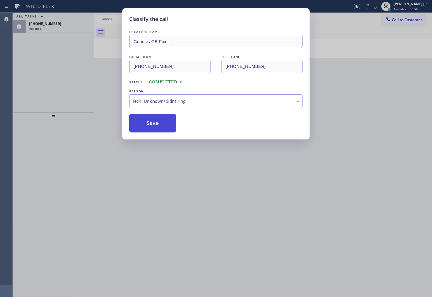
click at [150, 126] on button "Save" at bounding box center [152, 123] width 47 height 19
click at [159, 126] on div "Back to Dashboard Change Sender ID Customers Technicians Select a contact Outbo…" at bounding box center [263, 155] width 338 height 284
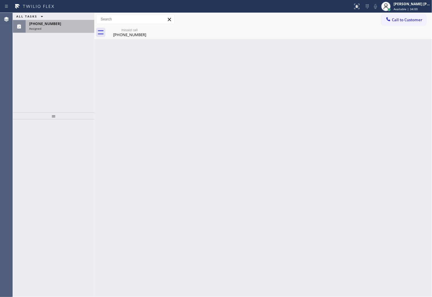
click at [52, 22] on span "[PHONE_NUMBER]" at bounding box center [45, 23] width 32 height 5
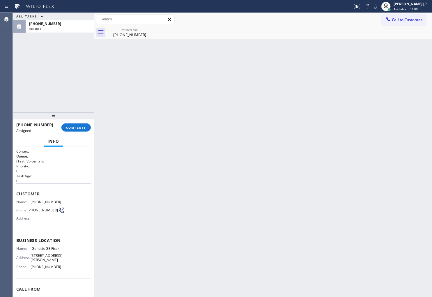
click at [85, 133] on div "[PHONE_NUMBER] Assigned COMPLETE" at bounding box center [53, 127] width 75 height 15
click at [82, 129] on span "COMPLETE" at bounding box center [76, 127] width 20 height 4
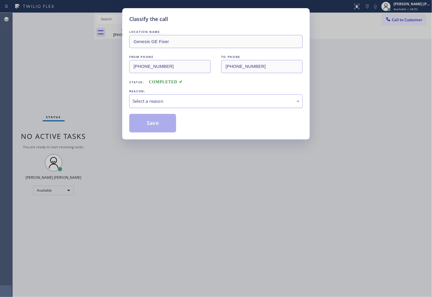
click at [177, 100] on div "Select a reason" at bounding box center [215, 101] width 167 height 7
click at [161, 100] on div "Select a reason" at bounding box center [215, 101] width 167 height 7
click at [147, 129] on button "Save" at bounding box center [152, 123] width 47 height 19
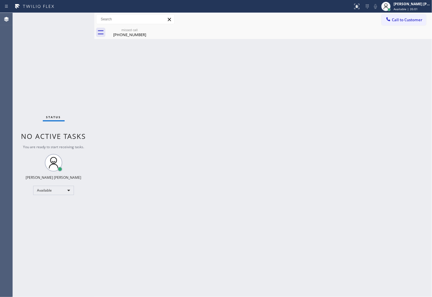
click at [2, 116] on div "Agent Desktop" at bounding box center [6, 155] width 13 height 284
click at [134, 44] on div "Back to Dashboard Change Sender ID Customers Technicians Select a contact Outbo…" at bounding box center [263, 155] width 338 height 284
click at [146, 34] on div "[PHONE_NUMBER]" at bounding box center [130, 34] width 44 height 5
click at [399, 18] on span "Call to Customer" at bounding box center [407, 19] width 31 height 5
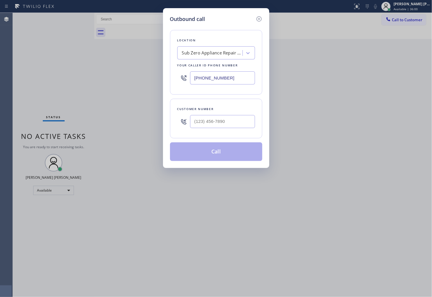
click at [231, 65] on div "Your caller id phone number" at bounding box center [216, 65] width 78 height 6
click at [225, 71] on input "[PHONE_NUMBER]" at bounding box center [222, 77] width 65 height 13
paste input "754) 703-7178"
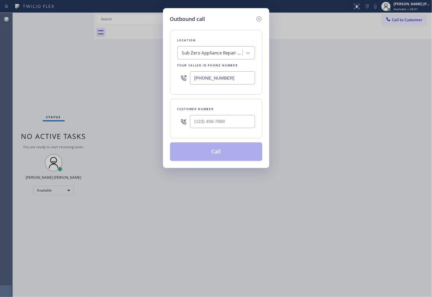
type input "[PHONE_NUMBER]"
drag, startPoint x: 243, startPoint y: 118, endPoint x: 238, endPoint y: 117, distance: 4.9
click at [243, 118] on input "(___) ___-____" at bounding box center [222, 121] width 65 height 13
paste input "786) 600-5444"
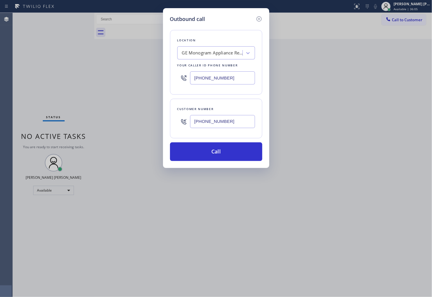
type input "[PHONE_NUMBER]"
click at [0, 159] on div "Outbound call Location GE Monogram Appliance Repair Your caller id phone number…" at bounding box center [216, 148] width 432 height 297
click at [233, 146] on button "Call" at bounding box center [216, 151] width 92 height 19
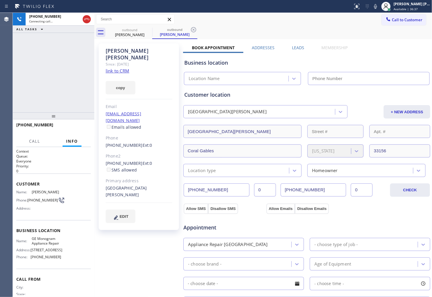
type input "[PHONE_NUMBER]"
click at [0, 59] on div "Agent Desktop" at bounding box center [6, 155] width 13 height 284
click at [118, 44] on div "[PERSON_NAME] Since: [DATE] link to CRM copy Email [EMAIL_ADDRESS][DOMAIN_NAME]…" at bounding box center [139, 136] width 80 height 187
click at [114, 49] on div "[PERSON_NAME]" at bounding box center [139, 53] width 67 height 13
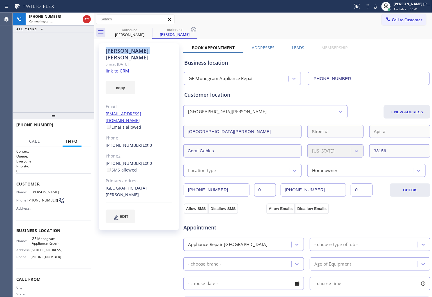
click at [114, 49] on div "[PERSON_NAME]" at bounding box center [139, 53] width 67 height 13
copy div "[PERSON_NAME]"
click at [39, 109] on div "[PHONE_NUMBER] Connecting call… ALL TASKS ALL TASKS ACTIVE TASKS TASKS IN WRAP …" at bounding box center [54, 63] width 82 height 100
click at [12, 113] on div "Agent Desktop" at bounding box center [6, 155] width 13 height 284
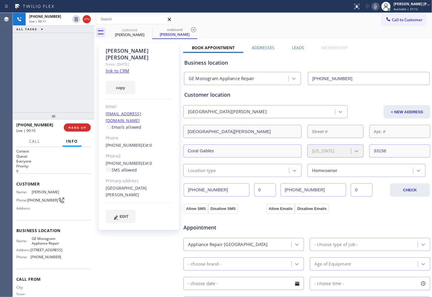
click at [379, 7] on icon at bounding box center [375, 6] width 7 height 7
click at [295, 51] on div "Business location GE Monogram Appliance Repair [PHONE_NUMBER]" at bounding box center [306, 68] width 247 height 34
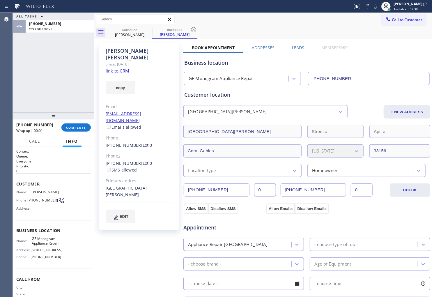
click at [295, 51] on div "Business location GE Monogram Appliance Repair [PHONE_NUMBER]" at bounding box center [306, 68] width 247 height 34
click at [294, 47] on label "Leads" at bounding box center [298, 48] width 12 height 6
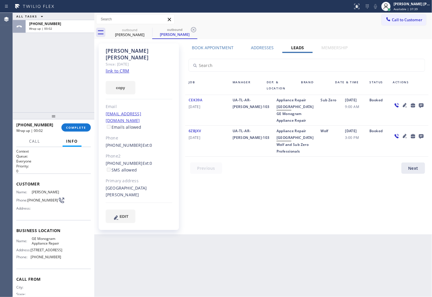
click at [424, 105] on icon at bounding box center [421, 105] width 7 height 7
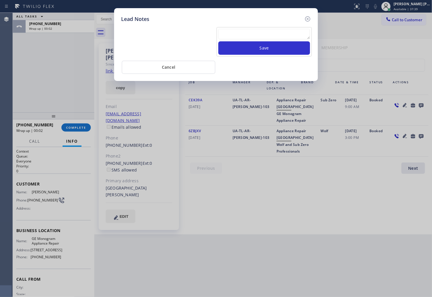
click at [286, 30] on textarea at bounding box center [264, 34] width 92 height 10
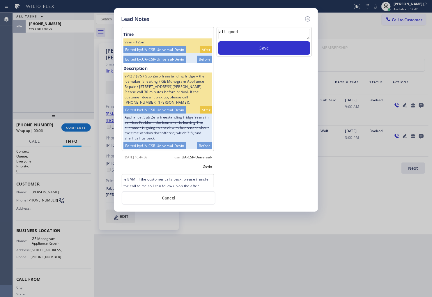
type textarea "all good"
click at [274, 56] on div "all good Save" at bounding box center [264, 41] width 95 height 29
click at [279, 52] on button "Save" at bounding box center [264, 47] width 92 height 13
click at [307, 18] on icon at bounding box center [307, 18] width 7 height 7
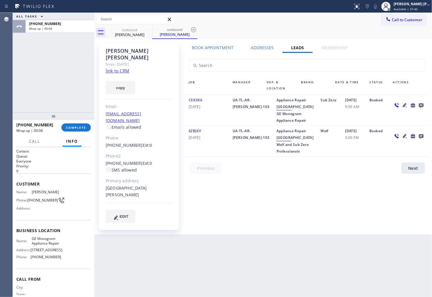
click at [83, 132] on div "[PHONE_NUMBER] Wrap up | 00:08 COMPLETE" at bounding box center [53, 127] width 75 height 15
click at [82, 129] on span "COMPLETE" at bounding box center [76, 127] width 20 height 4
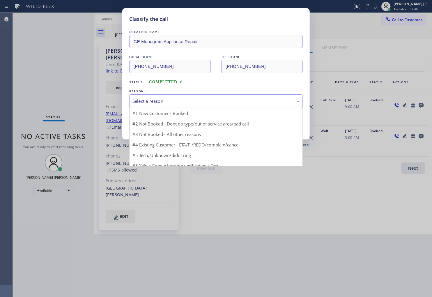
click at [182, 104] on div "Select a reason" at bounding box center [215, 101] width 167 height 7
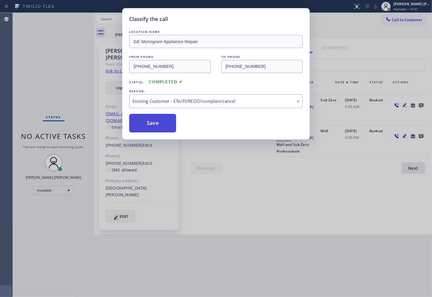
click at [148, 124] on button "Save" at bounding box center [152, 123] width 47 height 19
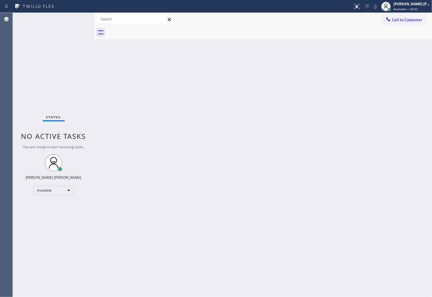
click at [0, 131] on div "Agent Desktop" at bounding box center [6, 155] width 13 height 284
click at [406, 21] on span "Call to Customer" at bounding box center [407, 19] width 31 height 5
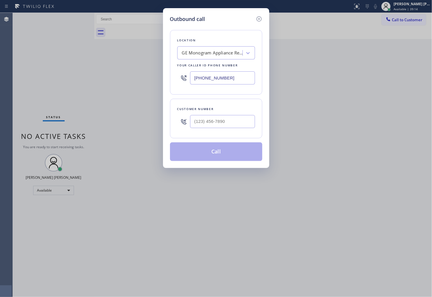
click at [210, 77] on input "[PHONE_NUMBER]" at bounding box center [222, 77] width 65 height 13
paste input "323) 897-1179"
type input "[PHONE_NUMBER]"
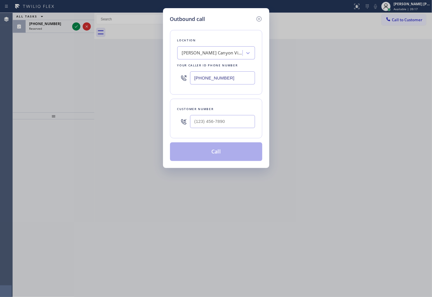
type input "(___) ___-____"
click at [213, 126] on input "(___) ___-____" at bounding box center [222, 121] width 65 height 13
click at [259, 21] on icon at bounding box center [259, 18] width 7 height 7
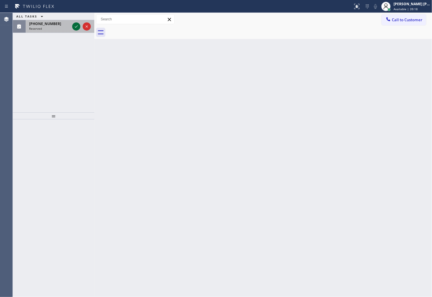
click at [75, 27] on icon at bounding box center [76, 26] width 7 height 7
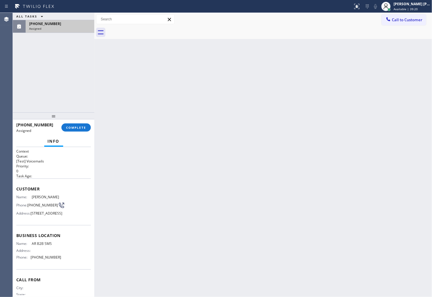
click at [75, 27] on div "Assigned" at bounding box center [60, 28] width 62 height 4
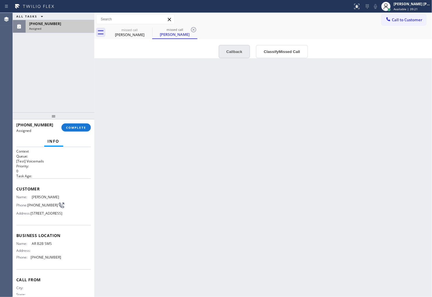
click at [233, 50] on button "Callback" at bounding box center [235, 51] width 32 height 13
type input "[PHONE_NUMBER]"
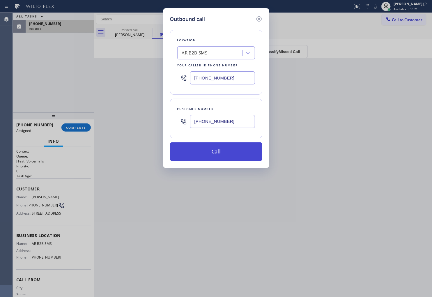
click at [214, 153] on button "Call" at bounding box center [216, 151] width 92 height 19
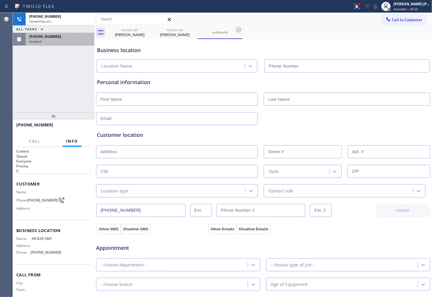
type input "[PHONE_NUMBER]"
click at [46, 40] on div "Assigned" at bounding box center [60, 41] width 62 height 4
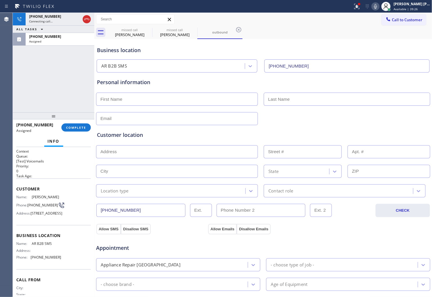
click at [19, 191] on div "Customer Name: [PERSON_NAME] Phone: [PHONE_NUMBER] Address: [STREET_ADDRESS]" at bounding box center [53, 201] width 75 height 47
drag, startPoint x: 26, startPoint y: 200, endPoint x: 42, endPoint y: 227, distance: 31.3
click at [40, 218] on div "Name: [PERSON_NAME] Phone: [PHONE_NUMBER] Address: [STREET_ADDRESS]" at bounding box center [38, 206] width 45 height 23
click at [47, 225] on div "Customer Name: [PERSON_NAME] Phone: [PHONE_NUMBER] Address: [STREET_ADDRESS]" at bounding box center [53, 201] width 75 height 47
drag, startPoint x: 47, startPoint y: 237, endPoint x: 12, endPoint y: 209, distance: 45.6
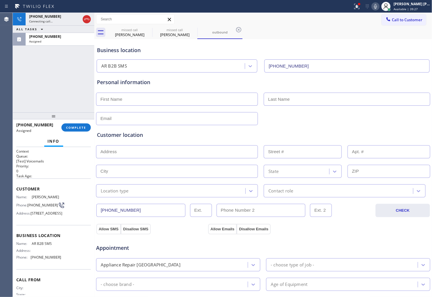
click at [47, 225] on div "Customer Name: [PERSON_NAME] Phone: [PHONE_NUMBER] Address: [STREET_ADDRESS]" at bounding box center [53, 201] width 75 height 47
click at [15, 192] on div "Context Queue: [Test] Voicemails Priority: 0 Task Age: Customer Name: [PERSON_N…" at bounding box center [54, 222] width 82 height 150
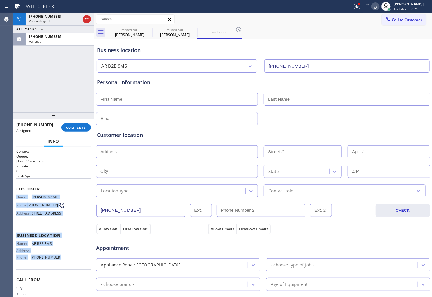
copy div "Name: [PERSON_NAME] Phone: [PHONE_NUMBER] Address: [STREET_ADDRESS] Business lo…"
drag, startPoint x: 39, startPoint y: 211, endPoint x: 61, endPoint y: 272, distance: 65.3
click at [61, 272] on div "Context Queue: [Test] Voicemails Priority: 0 Task Age: Customer Name: [PERSON_N…" at bounding box center [54, 222] width 82 height 150
click at [61, 262] on div "Name: AR B2B SMS Address: Phone: [PHONE_NUMBER]" at bounding box center [53, 251] width 75 height 20
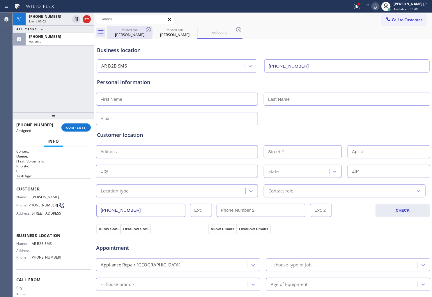
click at [125, 36] on div "[PERSON_NAME]" at bounding box center [130, 34] width 44 height 5
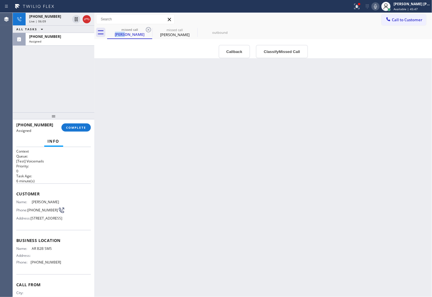
click at [379, 9] on icon at bounding box center [375, 6] width 7 height 7
click at [75, 20] on icon at bounding box center [76, 19] width 7 height 7
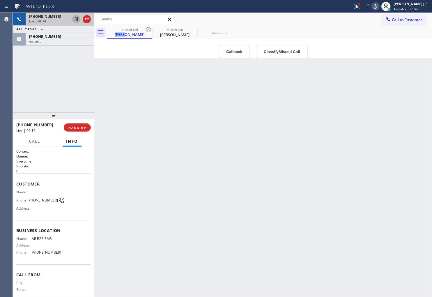
click at [75, 18] on icon at bounding box center [76, 19] width 7 height 7
click at [352, 112] on div "Back to Dashboard Change Sender ID Customers Technicians Select a contact Outbo…" at bounding box center [263, 155] width 338 height 284
click at [379, 6] on icon at bounding box center [375, 6] width 7 height 7
click at [378, 6] on rect at bounding box center [375, 6] width 4 height 4
click at [76, 21] on icon at bounding box center [76, 19] width 7 height 7
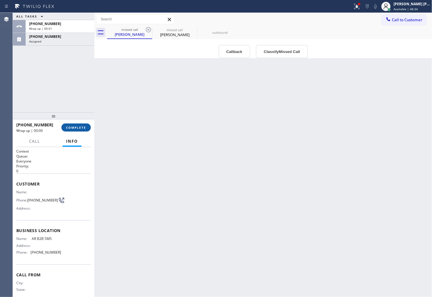
click at [81, 123] on button "COMPLETE" at bounding box center [75, 127] width 29 height 8
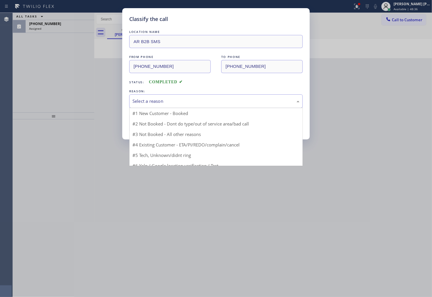
click at [164, 105] on div "Select a reason" at bounding box center [216, 101] width 174 height 14
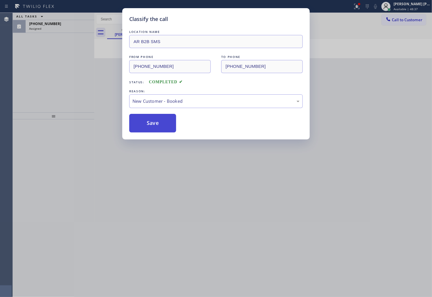
click at [152, 122] on button "Save" at bounding box center [152, 123] width 47 height 19
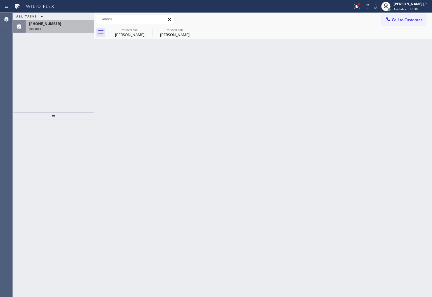
click at [57, 27] on div "Assigned" at bounding box center [60, 28] width 62 height 4
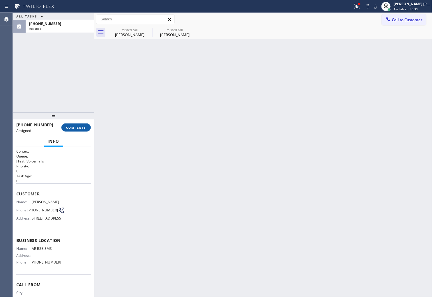
click at [74, 127] on span "COMPLETE" at bounding box center [76, 127] width 20 height 4
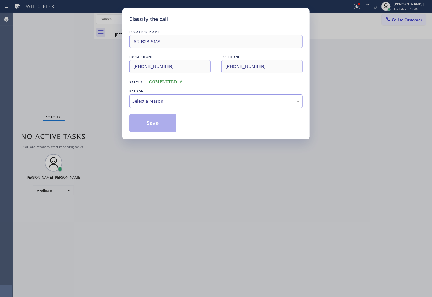
click at [177, 105] on div "Select a reason" at bounding box center [216, 101] width 174 height 14
click at [155, 114] on button "Save" at bounding box center [152, 123] width 47 height 19
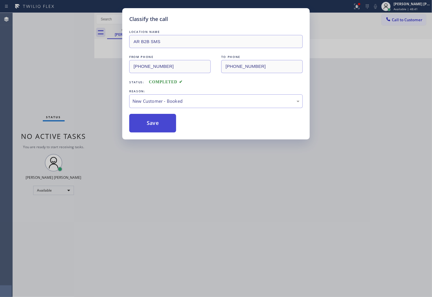
click at [159, 121] on button "Save" at bounding box center [152, 123] width 47 height 19
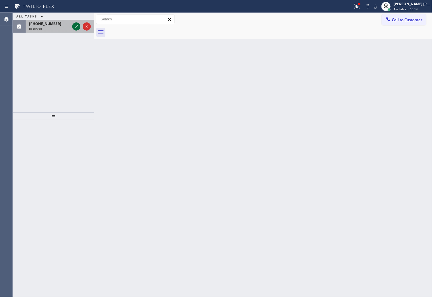
click at [78, 25] on icon at bounding box center [76, 26] width 7 height 7
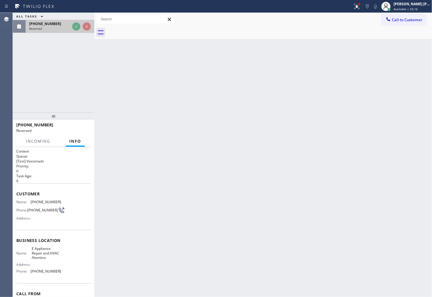
click at [70, 25] on div "[PHONE_NUMBER]" at bounding box center [49, 23] width 41 height 5
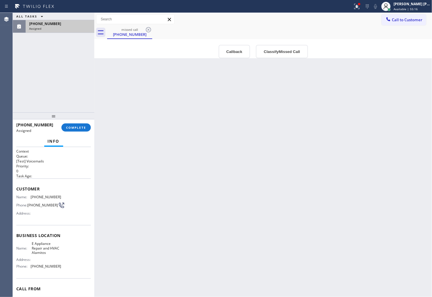
click at [76, 25] on div "[PHONE_NUMBER]" at bounding box center [60, 23] width 62 height 5
click at [237, 53] on button "Callback" at bounding box center [235, 51] width 32 height 13
click at [0, 0] on div "E Appliance Repair & HVAC Alamitos" at bounding box center [0, 0] width 0 height 0
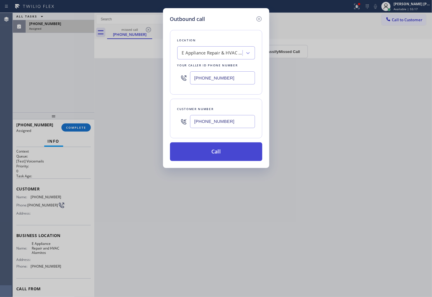
click at [225, 153] on button "Call" at bounding box center [216, 151] width 92 height 19
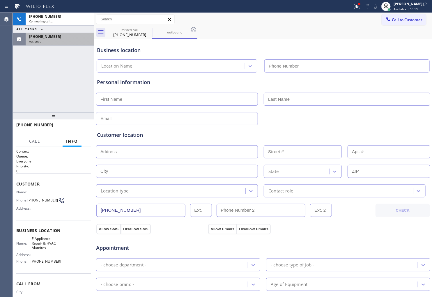
type input "[PHONE_NUMBER]"
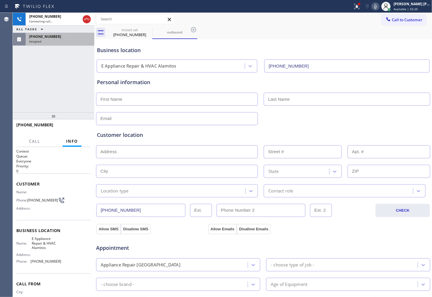
click at [41, 241] on span "E Appliance Repair & HVAC Alamitos" at bounding box center [46, 242] width 29 height 13
copy span "E Appliance Repair & HVAC Alamitos"
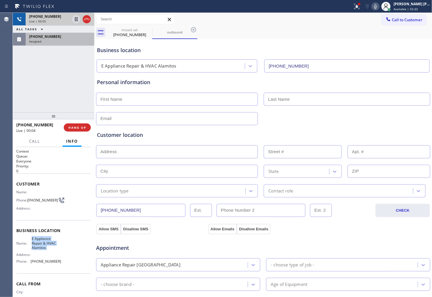
click at [86, 25] on div at bounding box center [81, 19] width 21 height 13
click at [86, 21] on icon at bounding box center [86, 19] width 7 height 7
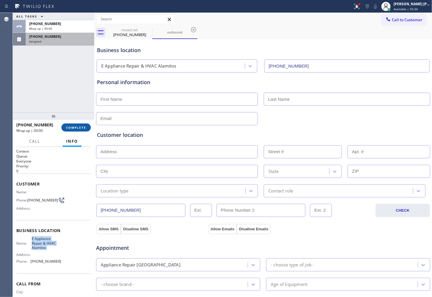
click at [79, 128] on span "COMPLETE" at bounding box center [76, 127] width 20 height 4
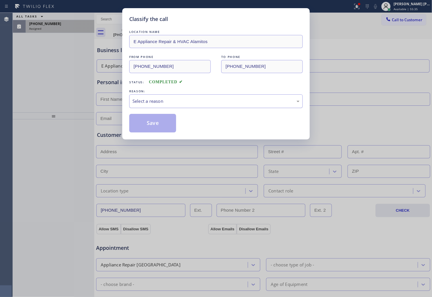
click at [164, 101] on div "Select a reason" at bounding box center [215, 101] width 167 height 7
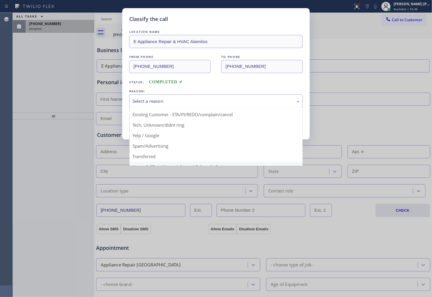
scroll to position [36, 0]
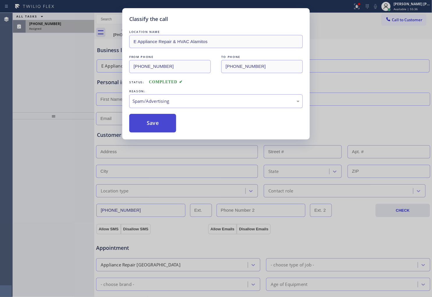
click at [152, 122] on button "Save" at bounding box center [152, 123] width 47 height 19
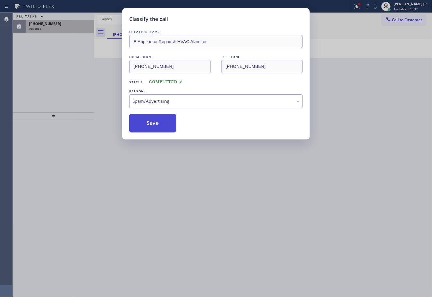
click at [152, 122] on button "Save" at bounding box center [152, 123] width 47 height 19
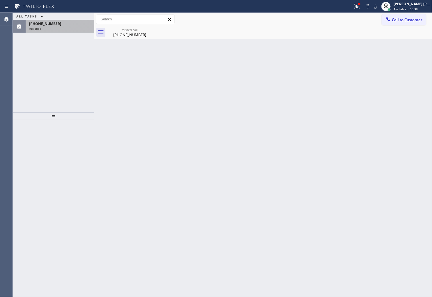
click at [66, 26] on div "Assigned" at bounding box center [60, 28] width 62 height 4
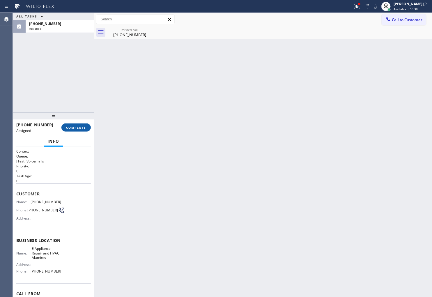
click at [81, 130] on button "COMPLETE" at bounding box center [75, 127] width 29 height 8
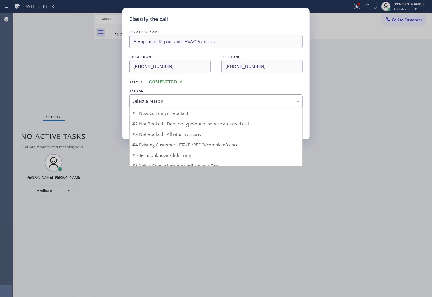
click at [174, 101] on div "Select a reason" at bounding box center [215, 101] width 167 height 7
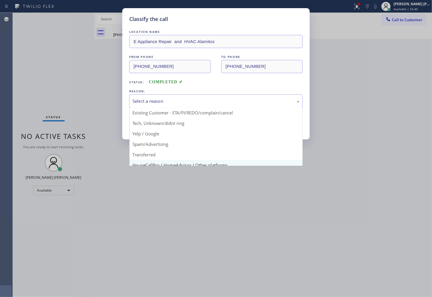
scroll to position [32, 0]
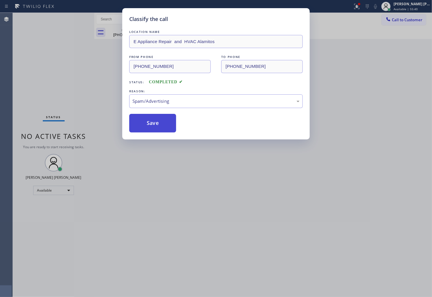
click at [151, 128] on button "Save" at bounding box center [152, 123] width 47 height 19
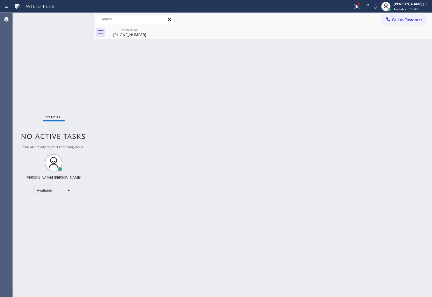
click at [144, 36] on div "[PHONE_NUMBER]" at bounding box center [130, 34] width 44 height 5
click at [146, 31] on div at bounding box center [269, 32] width 325 height 13
drag, startPoint x: 363, startPoint y: 13, endPoint x: 363, endPoint y: 9, distance: 3.8
click at [363, 12] on div "Status report Issues detected These issues could affect your workflow. Please c…" at bounding box center [216, 148] width 432 height 297
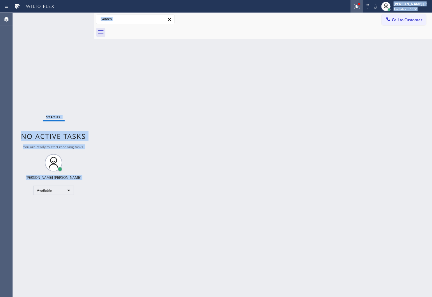
click at [360, 8] on icon at bounding box center [356, 6] width 7 height 7
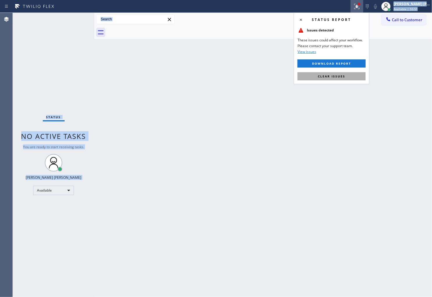
click at [330, 79] on button "Clear issues" at bounding box center [332, 76] width 68 height 8
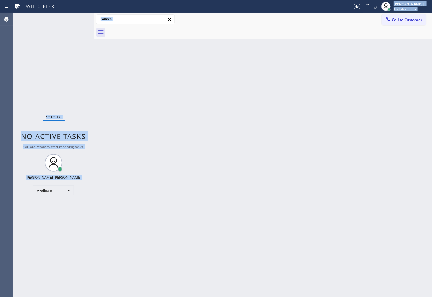
click at [330, 79] on div "Back to Dashboard Change Sender ID Customers Technicians Select a contact Outbo…" at bounding box center [263, 155] width 338 height 284
click at [20, 107] on div "Status No active tasks You are ready to start receiving tasks. [PERSON_NAME] [P…" at bounding box center [54, 155] width 82 height 284
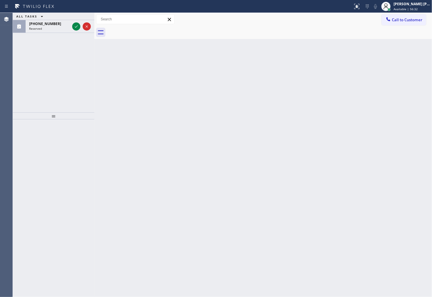
click at [4, 62] on div "Agent Desktop" at bounding box center [6, 155] width 13 height 284
click at [73, 28] on icon at bounding box center [76, 26] width 7 height 7
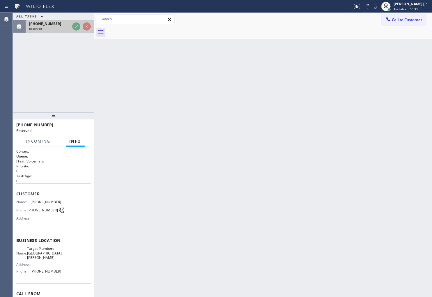
click at [70, 28] on div "Reserved" at bounding box center [49, 28] width 41 height 4
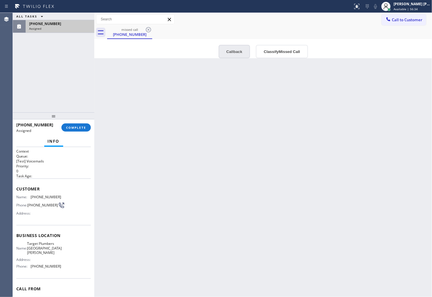
click at [232, 47] on button "Callback" at bounding box center [235, 51] width 32 height 13
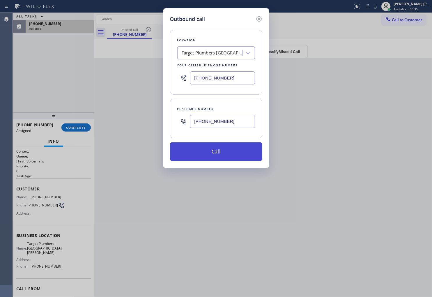
click at [210, 149] on button "Call" at bounding box center [216, 151] width 92 height 19
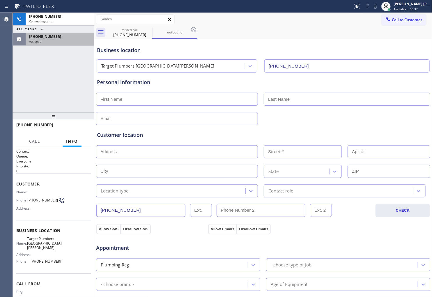
type input "[PHONE_NUMBER]"
click at [39, 239] on span "Target Plumbers [GEOGRAPHIC_DATA][PERSON_NAME]" at bounding box center [44, 242] width 35 height 13
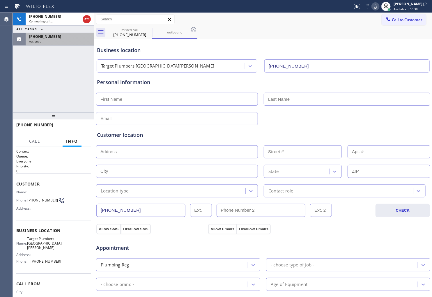
click at [39, 239] on span "Target Plumbers [GEOGRAPHIC_DATA][PERSON_NAME]" at bounding box center [44, 242] width 35 height 13
click at [32, 198] on span "[PHONE_NUMBER]" at bounding box center [42, 200] width 31 height 4
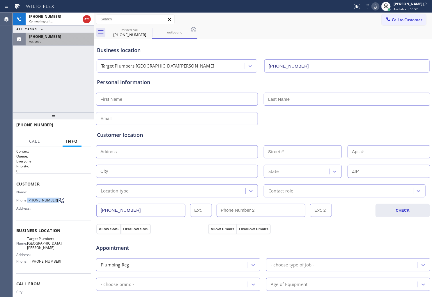
click at [379, 7] on icon at bounding box center [375, 6] width 7 height 7
click at [49, 123] on div "[PHONE_NUMBER]" at bounding box center [51, 125] width 70 height 6
click at [47, 45] on div "[PHONE_NUMBER] Assigned" at bounding box center [54, 39] width 82 height 13
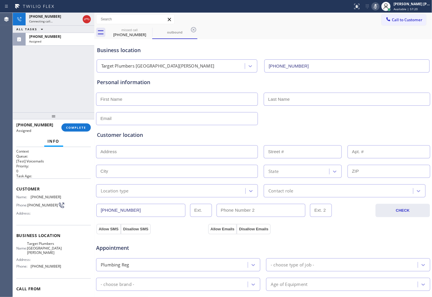
drag, startPoint x: 15, startPoint y: 187, endPoint x: 36, endPoint y: 217, distance: 36.5
click at [21, 196] on div "Context Queue: [Test] Voicemails Priority: 0 Task Age: Customer Name: [PHONE_NU…" at bounding box center [54, 222] width 82 height 150
click at [24, 200] on div "Name: [PHONE_NUMBER] Phone: [PHONE_NUMBER] Address:" at bounding box center [38, 206] width 45 height 23
click at [33, 212] on div "Name: [PHONE_NUMBER] Phone: [PHONE_NUMBER] Address:" at bounding box center [38, 206] width 45 height 23
click at [50, 249] on span "Target Plumbers [GEOGRAPHIC_DATA][PERSON_NAME]" at bounding box center [44, 247] width 35 height 13
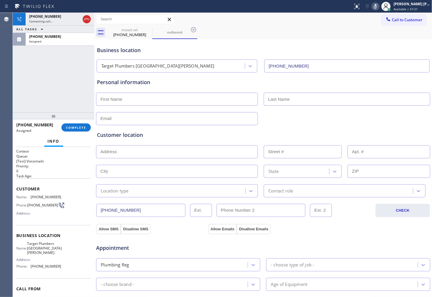
click at [50, 246] on span "Target Plumbers [GEOGRAPHIC_DATA][PERSON_NAME]" at bounding box center [44, 247] width 35 height 13
click at [43, 215] on div "Address:" at bounding box center [38, 213] width 45 height 4
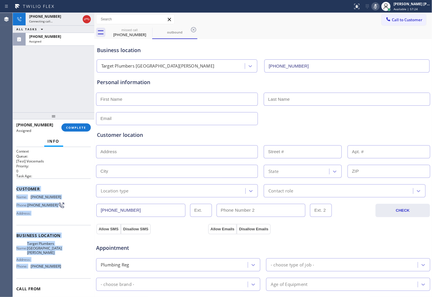
drag, startPoint x: 16, startPoint y: 187, endPoint x: 55, endPoint y: 264, distance: 86.7
click at [55, 264] on div "Context Queue: [Test] Voicemails Priority: 0 Task Age: Customer Name: [PHONE_NU…" at bounding box center [54, 222] width 82 height 150
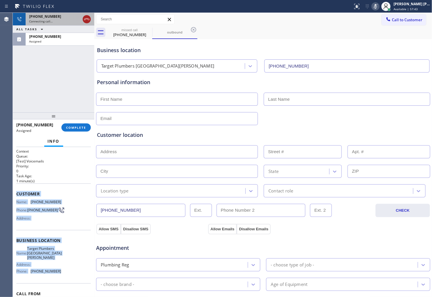
click at [91, 21] on div at bounding box center [87, 19] width 10 height 13
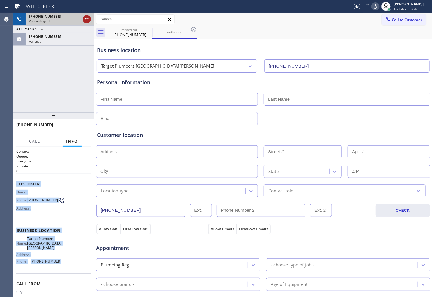
click at [86, 19] on icon at bounding box center [86, 19] width 5 height 2
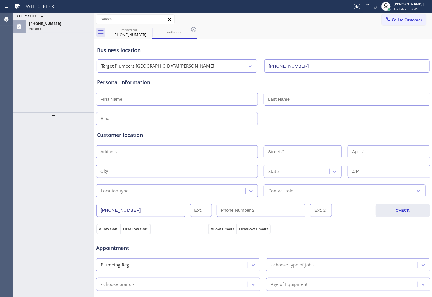
click at [51, 40] on div "ALL TASKS ALL TASKS ACTIVE TASKS TASKS IN WRAP UP [PHONE_NUMBER] Assigned" at bounding box center [54, 63] width 82 height 100
click at [58, 33] on div "ALL TASKS ALL TASKS ACTIVE TASKS TASKS IN WRAP UP [PHONE_NUMBER] Assigned" at bounding box center [54, 63] width 82 height 100
click at [59, 28] on div "Assigned" at bounding box center [60, 28] width 62 height 4
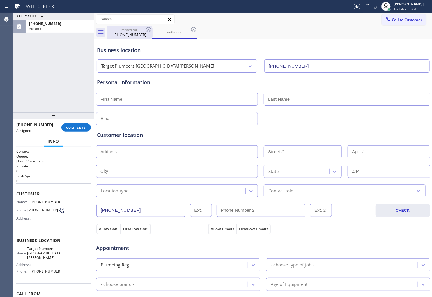
click at [140, 35] on div "[PHONE_NUMBER]" at bounding box center [130, 34] width 44 height 5
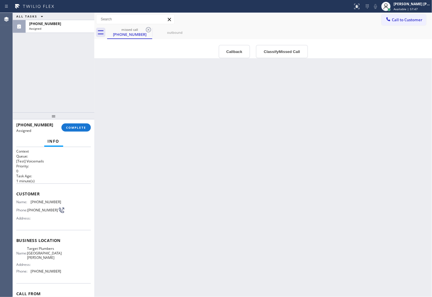
click at [254, 53] on div "Callback Classify Missed Call" at bounding box center [263, 51] width 338 height 13
click at [242, 53] on button "Callback" at bounding box center [235, 51] width 32 height 13
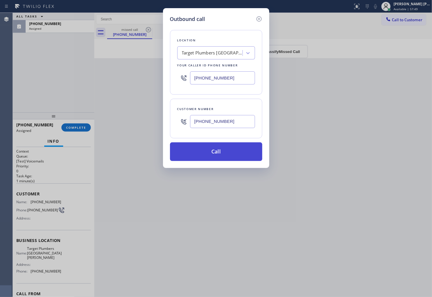
click at [222, 152] on button "Call" at bounding box center [216, 151] width 92 height 19
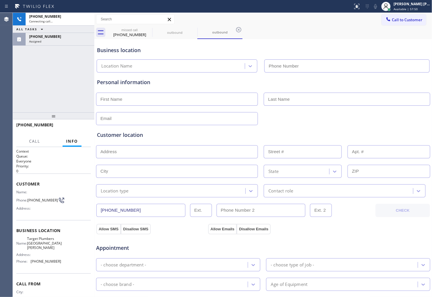
type input "[PHONE_NUMBER]"
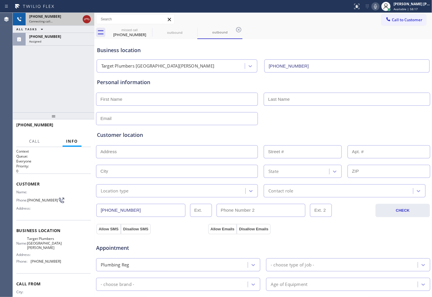
click at [85, 19] on icon at bounding box center [86, 19] width 7 height 7
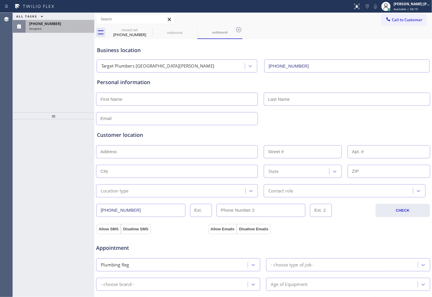
click at [51, 25] on span "[PHONE_NUMBER]" at bounding box center [45, 23] width 32 height 5
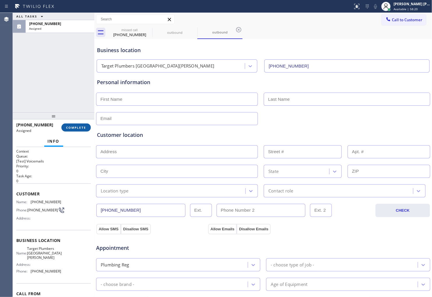
click at [74, 125] on span "COMPLETE" at bounding box center [76, 127] width 20 height 4
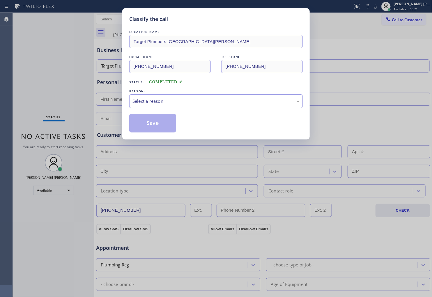
click at [141, 104] on div "Select a reason" at bounding box center [215, 101] width 167 height 7
click at [143, 121] on button "Save" at bounding box center [152, 123] width 47 height 19
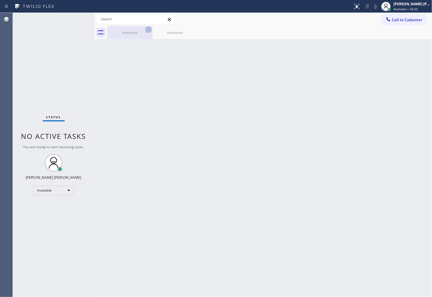
click at [149, 30] on icon at bounding box center [148, 29] width 5 height 5
click at [0, 0] on icon at bounding box center [0, 0] width 0 height 0
click at [149, 30] on div at bounding box center [269, 32] width 325 height 13
click at [10, 123] on div "Agent Desktop" at bounding box center [6, 155] width 13 height 284
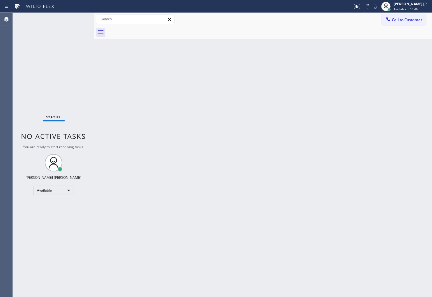
click at [30, 130] on div "Status No active tasks You are ready to start receiving tasks. [PERSON_NAME] [P…" at bounding box center [54, 155] width 82 height 284
click at [94, 111] on div at bounding box center [94, 155] width 0 height 284
click at [214, 237] on div "Back to Dashboard Change Sender ID Customers Technicians Select a contact Outbo…" at bounding box center [263, 155] width 338 height 284
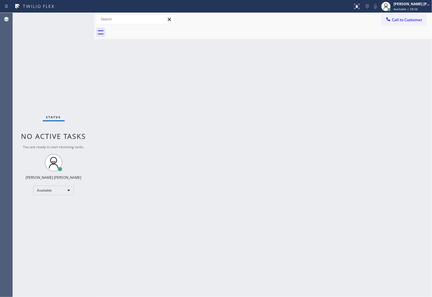
click at [214, 237] on div "Back to Dashboard Change Sender ID Customers Technicians Select a contact Outbo…" at bounding box center [263, 155] width 338 height 284
click at [0, 105] on div "Agent Desktop" at bounding box center [6, 155] width 13 height 284
click at [33, 109] on div "Status No active tasks You are ready to start receiving tasks. [PERSON_NAME] [P…" at bounding box center [54, 155] width 82 height 284
click at [22, 65] on div "Status No active tasks You are ready to start receiving tasks. [PERSON_NAME] [P…" at bounding box center [54, 155] width 82 height 284
click at [10, 114] on div "Agent Desktop" at bounding box center [6, 155] width 13 height 284
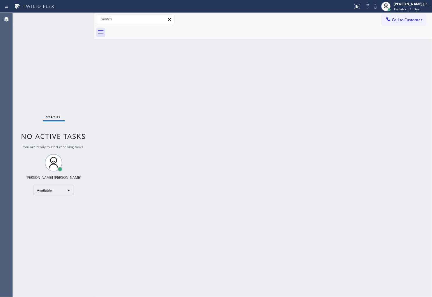
click at [187, 151] on div "Back to Dashboard Change Sender ID Customers Technicians Select a contact Outbo…" at bounding box center [263, 155] width 338 height 284
click at [10, 96] on div "Agent Desktop" at bounding box center [6, 155] width 13 height 284
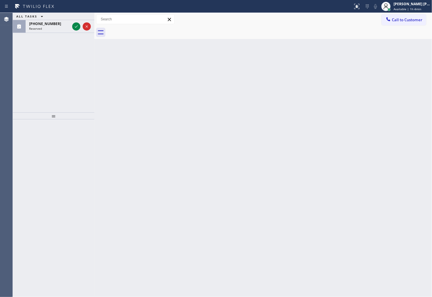
drag, startPoint x: 8, startPoint y: 100, endPoint x: 22, endPoint y: 38, distance: 63.7
click at [9, 93] on div "Agent Desktop" at bounding box center [6, 155] width 13 height 284
click at [75, 25] on icon at bounding box center [76, 26] width 7 height 7
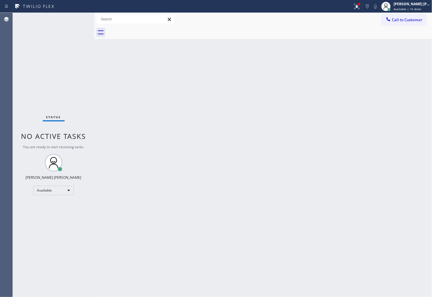
click at [75, 25] on div "Status No active tasks You are ready to start receiving tasks. [PERSON_NAME] [P…" at bounding box center [54, 155] width 82 height 284
click at [69, 130] on div "Status No active tasks You are ready to start receiving tasks. [PERSON_NAME] [P…" at bounding box center [54, 155] width 82 height 284
click at [360, 3] on div at bounding box center [359, 4] width 2 height 2
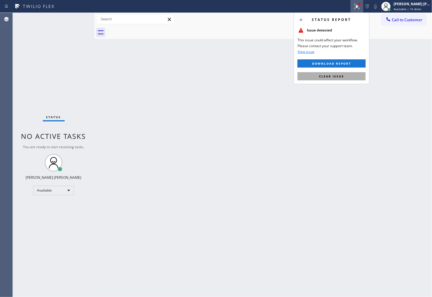
click at [334, 77] on span "Clear issue" at bounding box center [331, 76] width 25 height 4
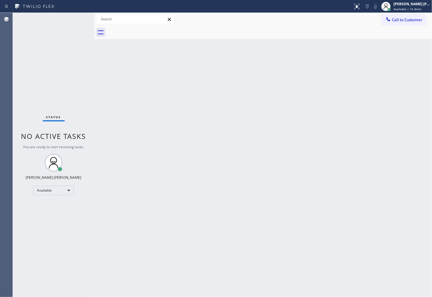
click at [6, 88] on div "Agent Desktop" at bounding box center [6, 155] width 13 height 284
click at [0, 89] on div "Agent Desktop" at bounding box center [6, 155] width 13 height 284
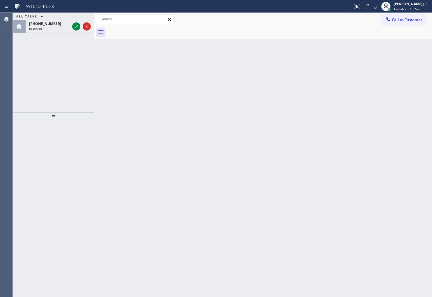
click at [6, 72] on div "Agent Desktop" at bounding box center [6, 155] width 13 height 284
drag, startPoint x: 80, startPoint y: 29, endPoint x: 76, endPoint y: 27, distance: 4.2
click at [79, 29] on div at bounding box center [76, 26] width 8 height 7
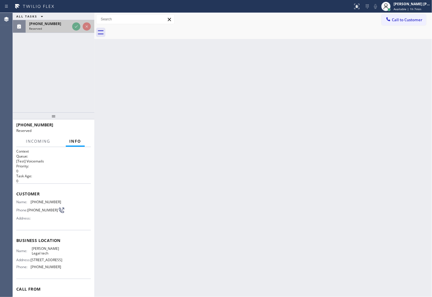
click at [70, 27] on div "Reserved" at bounding box center [49, 28] width 41 height 4
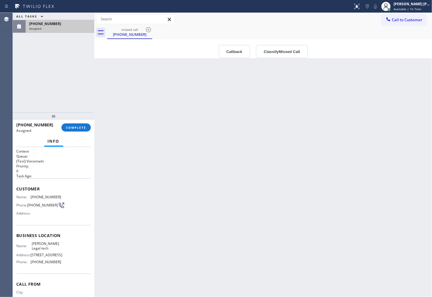
click at [76, 27] on div "Assigned" at bounding box center [60, 28] width 62 height 4
type input "[PHONE_NUMBER]"
click at [234, 52] on button "Callback" at bounding box center [235, 51] width 32 height 13
click at [0, 0] on div "[PERSON_NAME] Legal tech" at bounding box center [0, 0] width 0 height 0
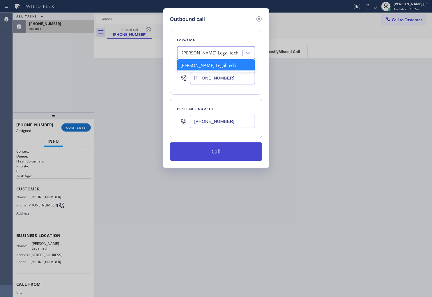
click at [220, 155] on button "Call" at bounding box center [216, 151] width 92 height 19
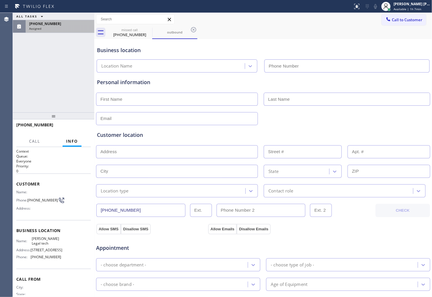
type input "[PHONE_NUMBER]"
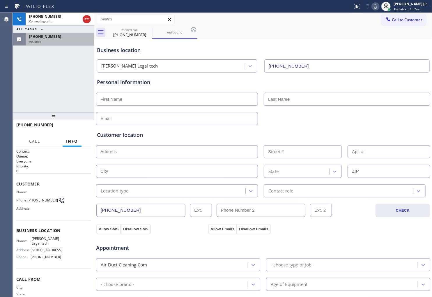
click at [43, 241] on span "[PERSON_NAME] Legal tech" at bounding box center [46, 240] width 29 height 9
click at [56, 160] on p "Everyone" at bounding box center [53, 161] width 75 height 5
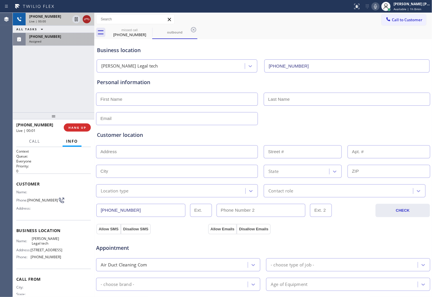
click at [91, 17] on div "[PHONE_NUMBER] Live | 00:00" at bounding box center [54, 19] width 82 height 13
click at [89, 19] on icon at bounding box center [86, 19] width 7 height 7
click at [73, 126] on span "HANG UP" at bounding box center [77, 127] width 18 height 4
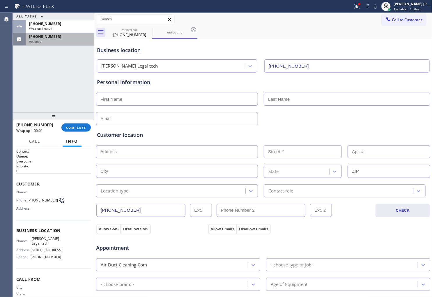
click at [66, 123] on div "[PHONE_NUMBER] Wrap up | 00:01 COMPLETE" at bounding box center [53, 127] width 75 height 15
click at [71, 126] on span "COMPLETE" at bounding box center [76, 127] width 20 height 4
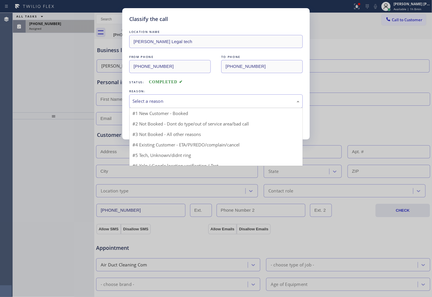
click at [143, 100] on div "Select a reason" at bounding box center [215, 101] width 167 height 7
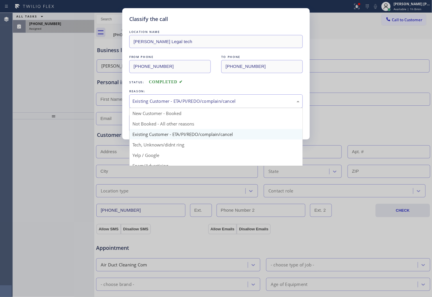
click at [156, 100] on div "Existing Customer - ETA/PI/REDO/complain/cancel" at bounding box center [215, 101] width 167 height 7
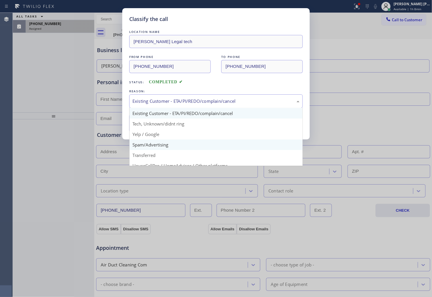
scroll to position [32, 0]
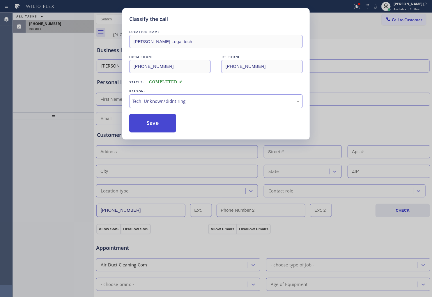
click at [143, 116] on button "Save" at bounding box center [152, 123] width 47 height 19
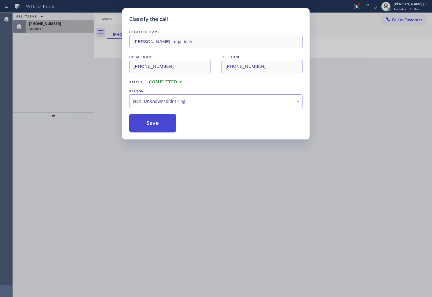
click at [142, 118] on button "Save" at bounding box center [152, 123] width 47 height 19
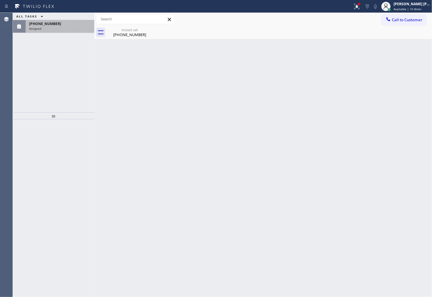
click at [65, 30] on div "Assigned" at bounding box center [60, 28] width 62 height 4
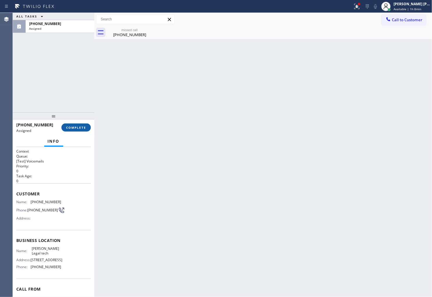
click at [82, 128] on span "COMPLETE" at bounding box center [76, 127] width 20 height 4
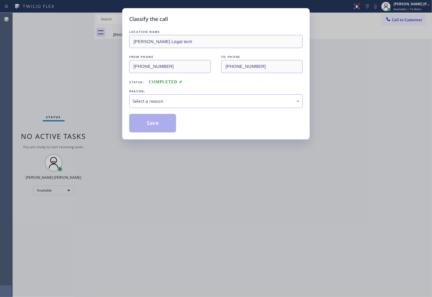
click at [167, 90] on div "REASON:" at bounding box center [216, 91] width 174 height 6
click at [162, 102] on div "Select a reason" at bounding box center [215, 101] width 167 height 7
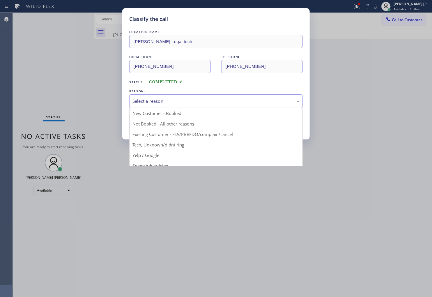
drag, startPoint x: 156, startPoint y: 135, endPoint x: 151, endPoint y: 123, distance: 12.7
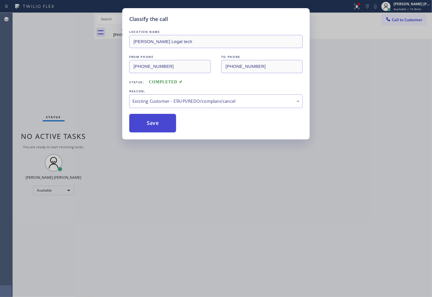
click at [151, 123] on button "Save" at bounding box center [152, 123] width 47 height 19
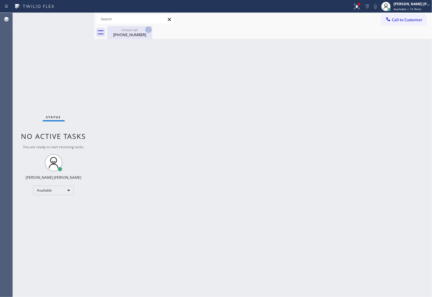
click at [147, 30] on icon at bounding box center [148, 29] width 7 height 7
click at [130, 30] on div "missed call" at bounding box center [130, 30] width 44 height 4
click at [21, 115] on div "Status No active tasks You are ready to start receiving tasks. [PERSON_NAME] [P…" at bounding box center [54, 155] width 82 height 284
click at [1, 187] on div "Agent Desktop" at bounding box center [6, 155] width 13 height 284
click at [360, 5] on icon at bounding box center [356, 6] width 7 height 7
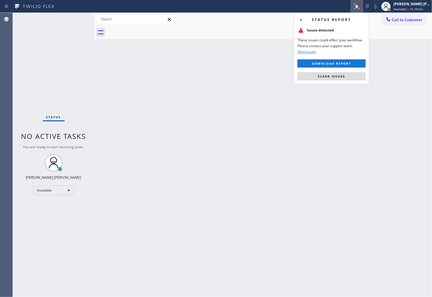
drag, startPoint x: 328, startPoint y: 75, endPoint x: 310, endPoint y: 61, distance: 22.9
click at [328, 76] on span "Clear issues" at bounding box center [331, 76] width 27 height 4
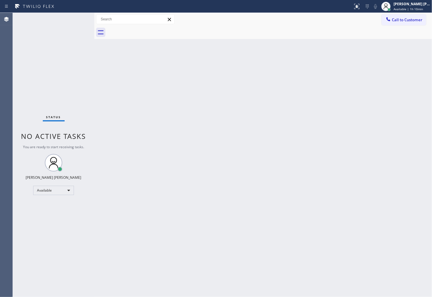
drag, startPoint x: 0, startPoint y: 169, endPoint x: 26, endPoint y: 159, distance: 28.2
click at [0, 169] on div "Agent Desktop" at bounding box center [6, 155] width 13 height 284
click at [392, 8] on div at bounding box center [386, 6] width 13 height 13
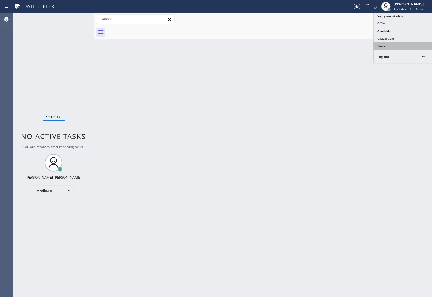
click at [397, 49] on button "Break" at bounding box center [403, 46] width 58 height 8
click at [397, 49] on div "Back to Dashboard Change Sender ID Customers Technicians Select a contact Outbo…" at bounding box center [263, 155] width 338 height 284
